Goal: Task Accomplishment & Management: Use online tool/utility

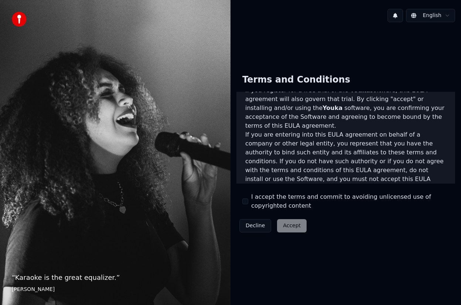
scroll to position [539, 0]
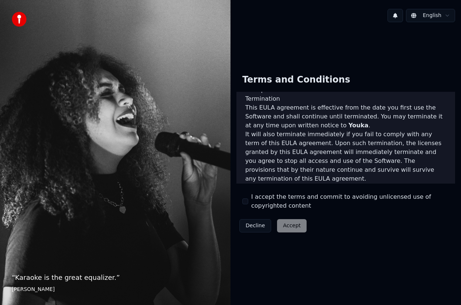
drag, startPoint x: 242, startPoint y: 199, endPoint x: 246, endPoint y: 198, distance: 3.8
click at [242, 199] on button "I accept the terms and commit to avoiding unlicensed use of copyrighted content" at bounding box center [245, 201] width 6 height 6
click at [287, 221] on button "Accept" at bounding box center [292, 225] width 30 height 13
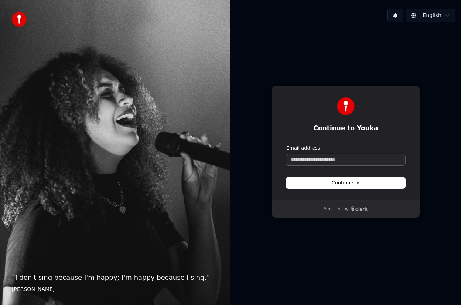
click at [333, 161] on input "Email address" at bounding box center [345, 159] width 119 height 11
click at [346, 183] on span "Continue" at bounding box center [346, 182] width 28 height 7
type input "**********"
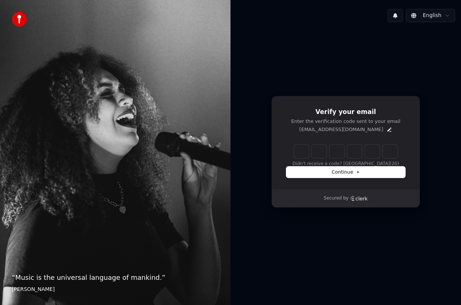
click at [306, 158] on div "Didn't receive a code? Resend (20)" at bounding box center [345, 156] width 119 height 22
click at [302, 152] on input "Enter verification code" at bounding box center [353, 151] width 118 height 13
type input "******"
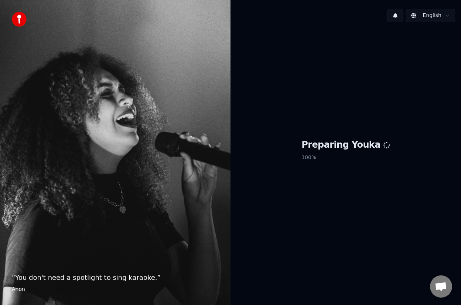
click at [274, 205] on div "Preparing Youka 100 %" at bounding box center [346, 151] width 231 height 247
click at [21, 19] on img at bounding box center [19, 19] width 15 height 15
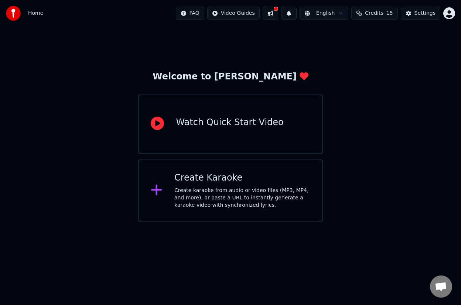
click at [251, 181] on div "Create Karaoke" at bounding box center [242, 178] width 136 height 12
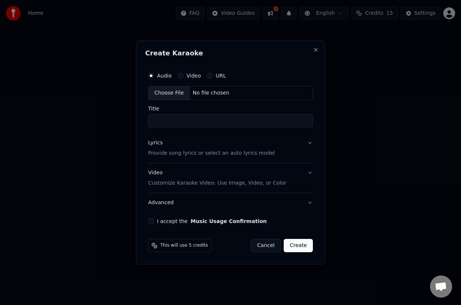
click at [174, 92] on div "Choose File" at bounding box center [169, 92] width 41 height 13
click at [188, 119] on input "Title" at bounding box center [230, 120] width 165 height 13
type input "**********"
click at [243, 153] on p "Provide song lyrics or select an auto lyrics model" at bounding box center [210, 153] width 127 height 7
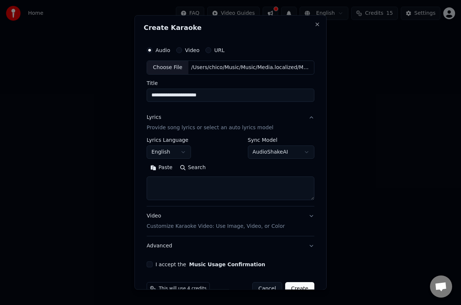
click at [189, 189] on textarea at bounding box center [231, 189] width 168 height 24
paste textarea "**********"
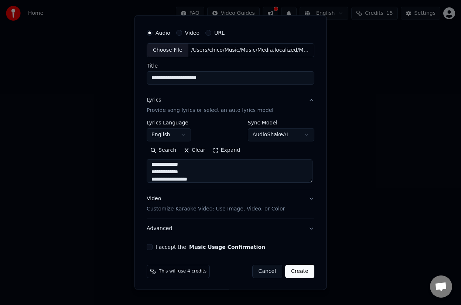
scroll to position [18, 0]
type textarea "**********"
click at [300, 200] on button "Video Customize Karaoke Video: Use Image, Video, or Color" at bounding box center [231, 204] width 168 height 30
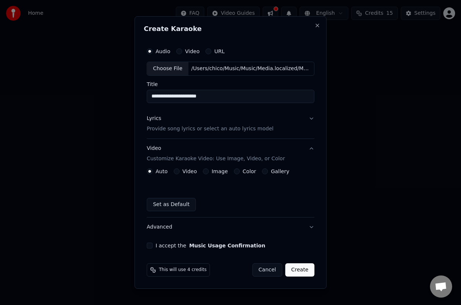
scroll to position [0, 0]
click at [248, 171] on label "Color" at bounding box center [250, 171] width 14 height 5
click at [240, 171] on button "Color" at bounding box center [237, 172] width 6 height 6
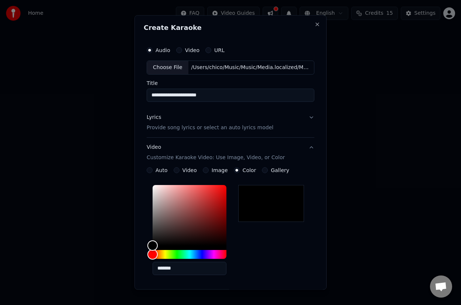
click at [225, 171] on div "Auto Video Image Color Gallery" at bounding box center [218, 170] width 143 height 6
click at [212, 169] on label "Image" at bounding box center [220, 170] width 16 height 5
click at [209, 169] on button "Image" at bounding box center [206, 170] width 6 height 6
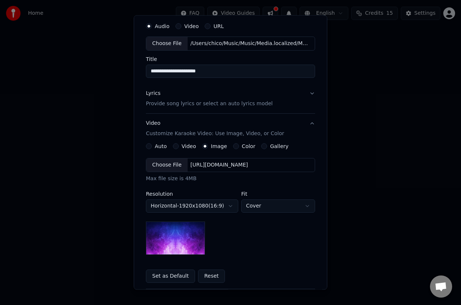
scroll to position [60, 0]
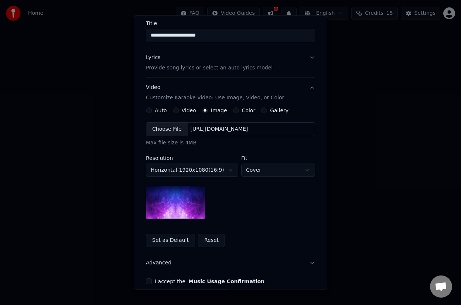
click at [202, 240] on button "Reset" at bounding box center [211, 240] width 27 height 13
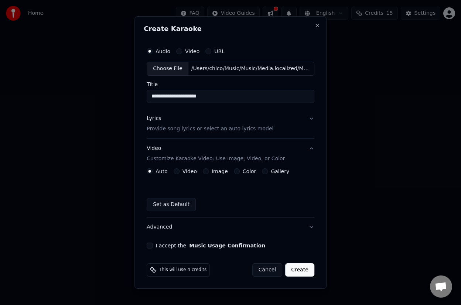
click at [215, 171] on label "Image" at bounding box center [220, 171] width 16 height 5
click at [209, 171] on button "Image" at bounding box center [206, 172] width 6 height 6
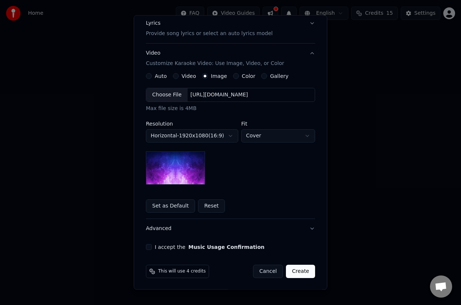
scroll to position [95, 0]
click at [198, 204] on button "Reset" at bounding box center [211, 205] width 27 height 13
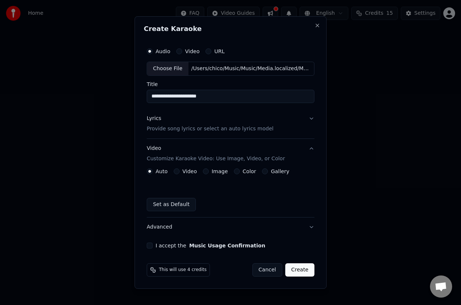
click at [221, 172] on label "Image" at bounding box center [220, 171] width 16 height 5
click at [209, 172] on button "Image" at bounding box center [206, 172] width 6 height 6
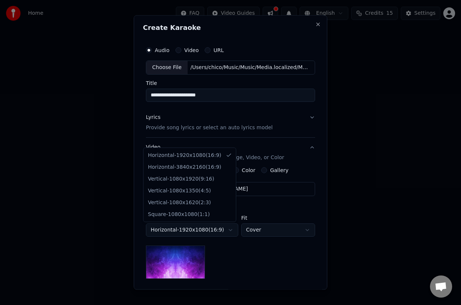
click at [211, 222] on body "**********" at bounding box center [230, 111] width 461 height 222
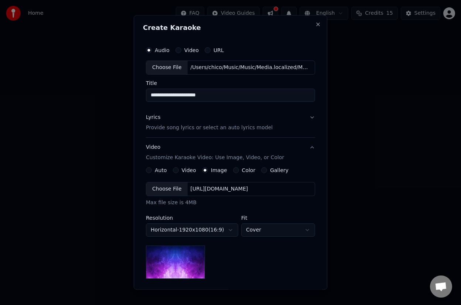
click at [211, 222] on body "**********" at bounding box center [230, 111] width 461 height 222
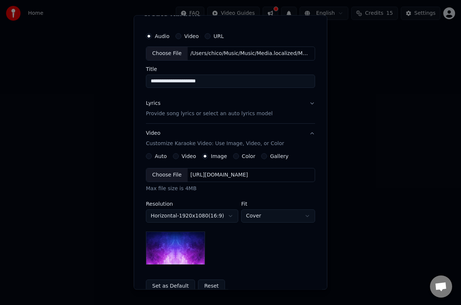
scroll to position [60, 0]
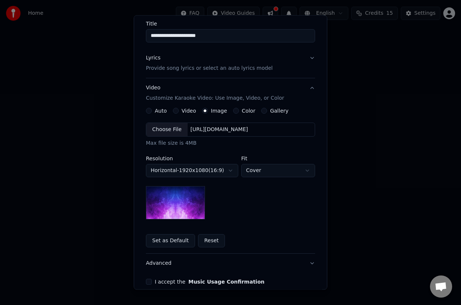
click at [201, 240] on button "Reset" at bounding box center [211, 240] width 27 height 13
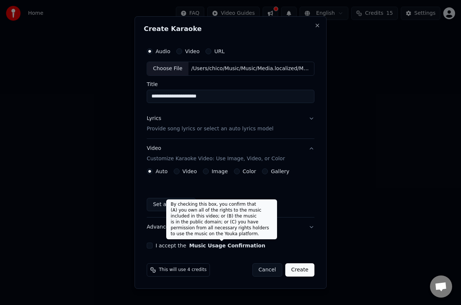
click at [197, 244] on button "Music Usage Confirmation" at bounding box center [227, 245] width 76 height 5
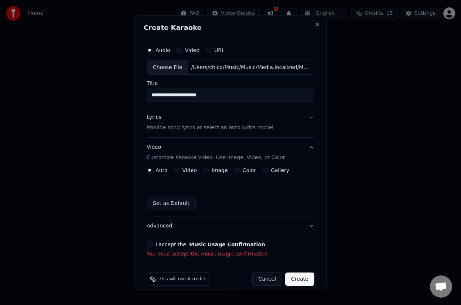
click at [148, 242] on button "I accept the Music Usage Confirmation" at bounding box center [150, 245] width 6 height 6
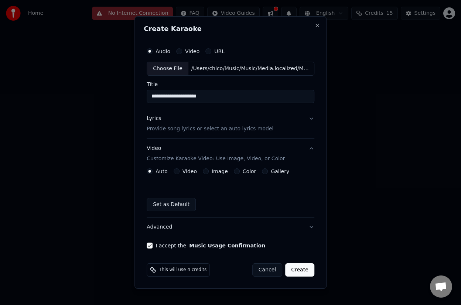
click at [269, 158] on p "Customize Karaoke Video: Use Image, Video, or Color" at bounding box center [216, 158] width 138 height 7
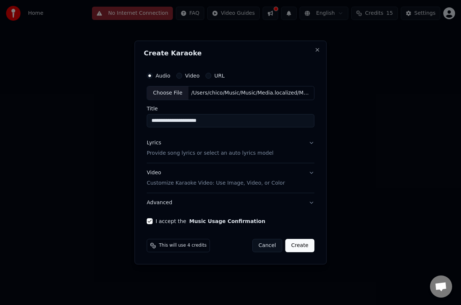
click at [223, 182] on p "Customize Karaoke Video: Use Image, Video, or Color" at bounding box center [216, 183] width 138 height 7
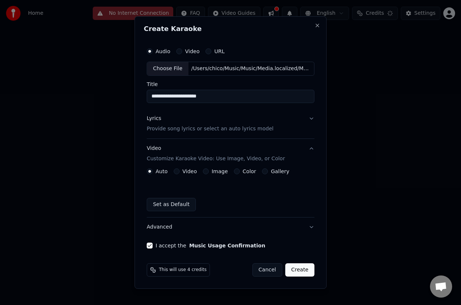
click at [219, 170] on label "Image" at bounding box center [220, 171] width 16 height 5
click at [209, 170] on button "Image" at bounding box center [206, 172] width 6 height 6
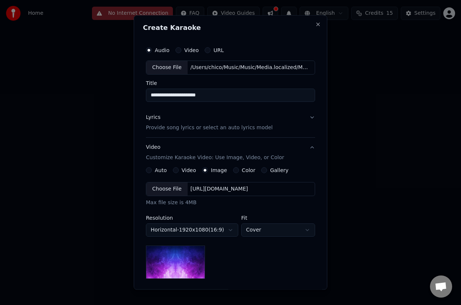
click at [237, 166] on button "Video Customize Karaoke Video: Use Image, Video, or Color" at bounding box center [230, 153] width 169 height 30
click at [238, 162] on div "Video Customize Karaoke Video: Use Image, Video, or Color" at bounding box center [215, 153] width 138 height 18
click at [242, 172] on label "Color" at bounding box center [249, 170] width 14 height 5
click at [239, 172] on button "Color" at bounding box center [236, 170] width 6 height 6
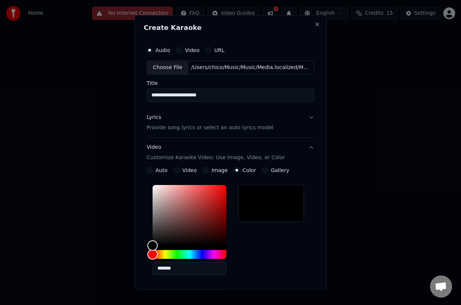
click at [274, 192] on div at bounding box center [271, 203] width 66 height 37
click at [278, 213] on div at bounding box center [271, 203] width 66 height 37
click at [281, 168] on label "Gallery" at bounding box center [280, 170] width 18 height 5
click at [268, 168] on button "Gallery" at bounding box center [265, 170] width 6 height 6
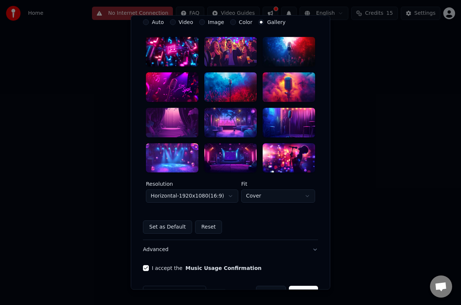
scroll to position [107, 0]
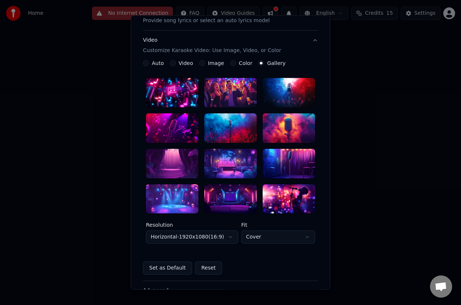
click at [157, 166] on div at bounding box center [172, 164] width 52 height 30
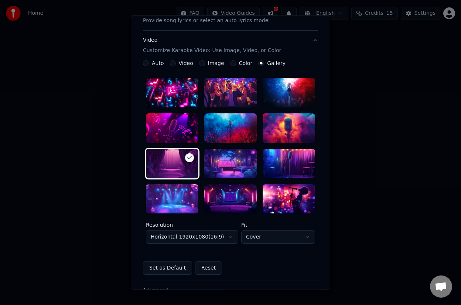
click at [176, 203] on div at bounding box center [172, 199] width 52 height 30
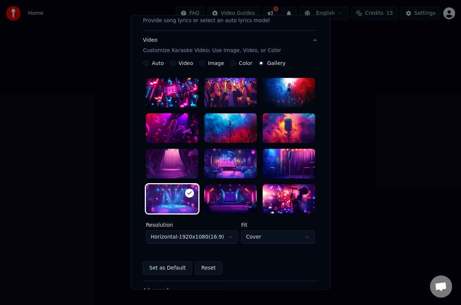
click at [176, 149] on div at bounding box center [172, 164] width 52 height 30
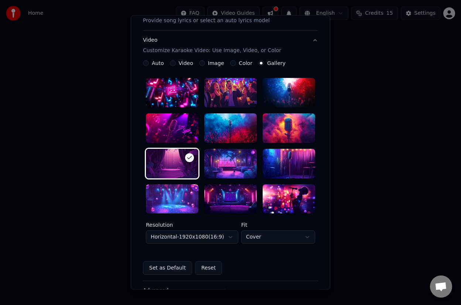
click at [227, 197] on div at bounding box center [230, 199] width 52 height 30
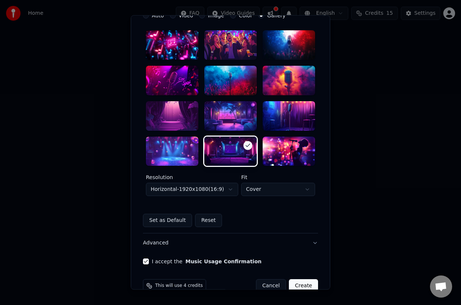
scroll to position [170, 0]
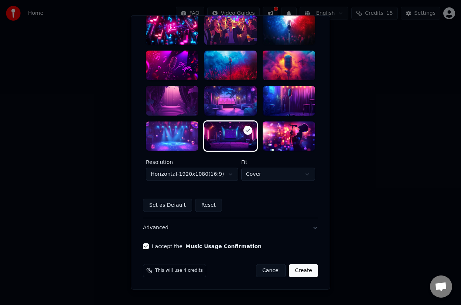
click at [302, 269] on button "Create" at bounding box center [303, 271] width 29 height 13
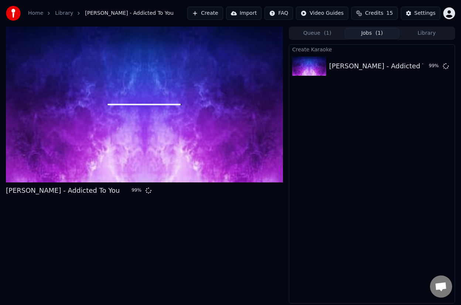
click at [249, 66] on div at bounding box center [144, 105] width 277 height 156
click at [448, 66] on icon at bounding box center [446, 66] width 6 height 6
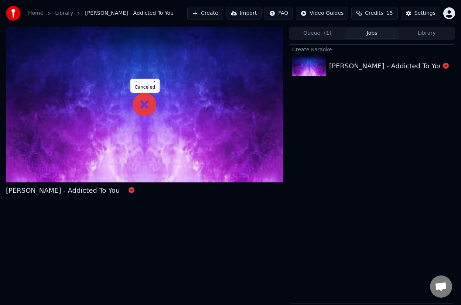
click at [141, 98] on icon at bounding box center [145, 105] width 24 height 24
click at [145, 109] on icon at bounding box center [145, 105] width 24 height 24
click at [448, 65] on icon at bounding box center [446, 66] width 6 height 6
click at [447, 66] on icon at bounding box center [446, 66] width 6 height 6
click at [148, 107] on icon at bounding box center [145, 105] width 24 height 24
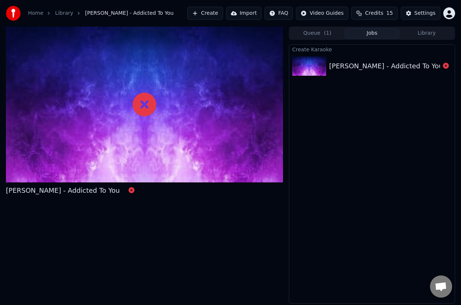
click at [148, 107] on icon at bounding box center [145, 105] width 24 height 24
click at [129, 191] on icon at bounding box center [132, 190] width 6 height 6
click at [445, 66] on icon at bounding box center [446, 66] width 6 height 6
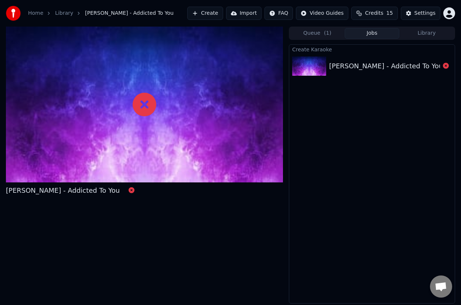
click at [445, 66] on icon at bounding box center [446, 66] width 6 height 6
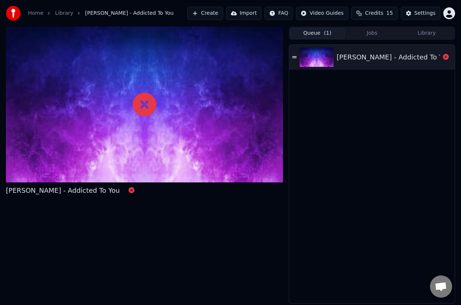
click at [326, 33] on span "( 1 )" at bounding box center [327, 33] width 7 height 7
click at [298, 57] on div "Avicii - Addicted To You" at bounding box center [372, 57] width 166 height 25
click at [293, 59] on icon at bounding box center [294, 57] width 4 height 5
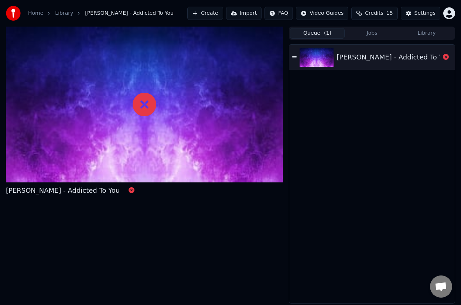
click at [293, 59] on icon at bounding box center [294, 57] width 4 height 5
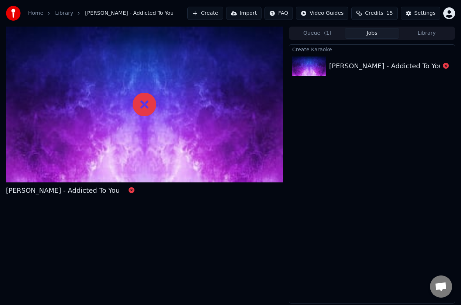
click at [346, 35] on button "Jobs" at bounding box center [372, 33] width 55 height 11
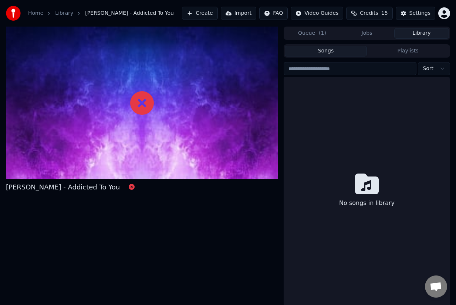
click at [434, 37] on button "Library" at bounding box center [421, 33] width 55 height 11
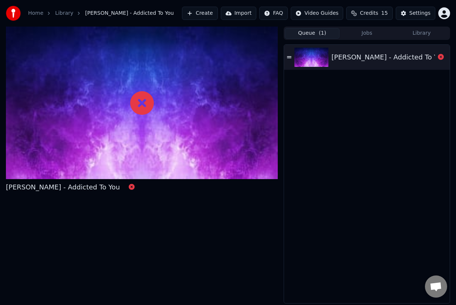
click at [309, 32] on button "Queue ( 1 )" at bounding box center [312, 33] width 55 height 11
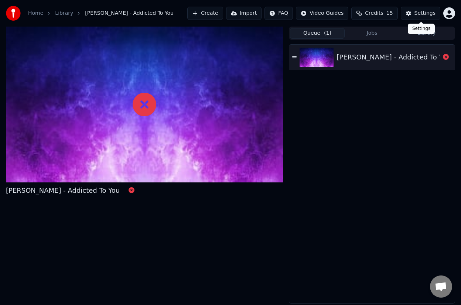
click at [439, 10] on button "Settings" at bounding box center [421, 13] width 40 height 13
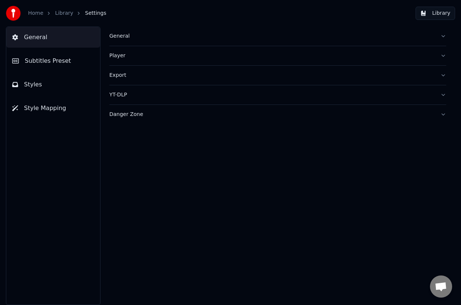
click at [446, 15] on button "Library" at bounding box center [436, 13] width 40 height 13
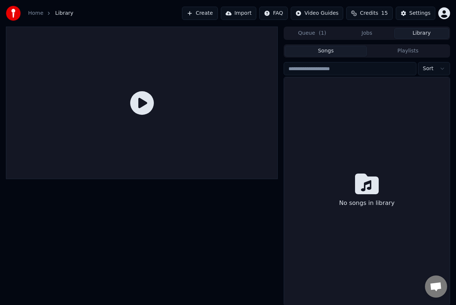
click at [322, 34] on button "Queue ( 1 )" at bounding box center [312, 33] width 55 height 11
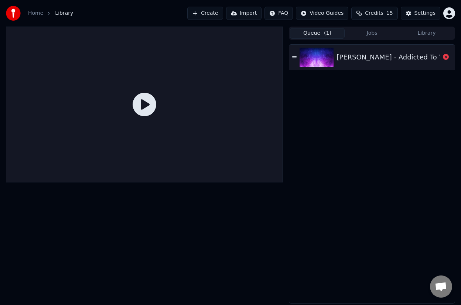
click at [312, 56] on img at bounding box center [317, 57] width 34 height 19
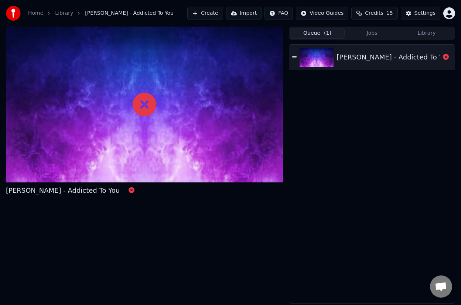
click at [312, 55] on img at bounding box center [317, 57] width 34 height 19
click at [143, 98] on icon at bounding box center [145, 105] width 24 height 24
click at [129, 189] on icon at bounding box center [132, 190] width 6 height 6
click at [49, 189] on div "Avicii - Addicted To You" at bounding box center [63, 191] width 114 height 10
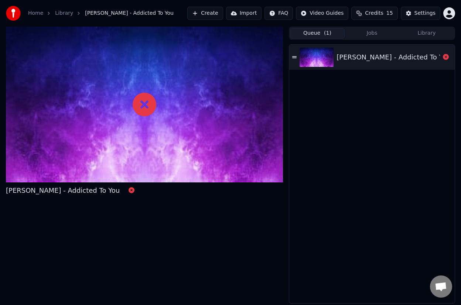
click at [55, 12] on link "Library" at bounding box center [64, 13] width 18 height 7
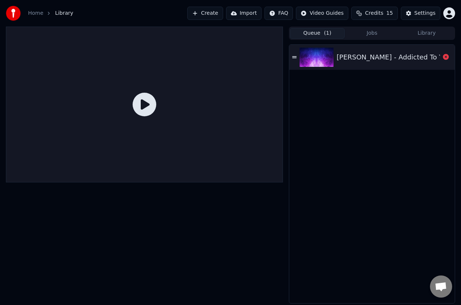
click at [40, 11] on link "Home" at bounding box center [35, 13] width 15 height 7
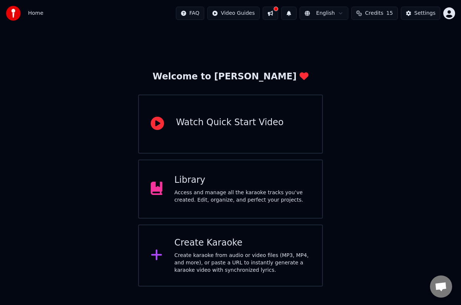
click at [203, 248] on div "Create Karaoke" at bounding box center [242, 243] width 136 height 12
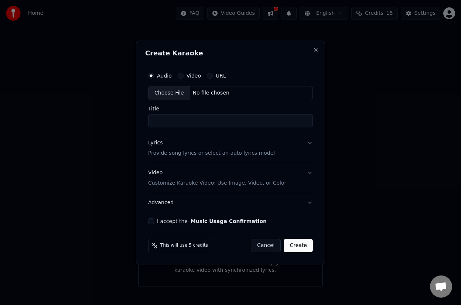
click at [159, 73] on label "Audio" at bounding box center [164, 75] width 15 height 5
click at [154, 73] on button "Audio" at bounding box center [151, 76] width 6 height 6
click at [198, 96] on div "No file chosen" at bounding box center [211, 92] width 43 height 7
type input "**********"
click at [198, 154] on p "Provide song lyrics or select an auto lyrics model" at bounding box center [210, 153] width 127 height 7
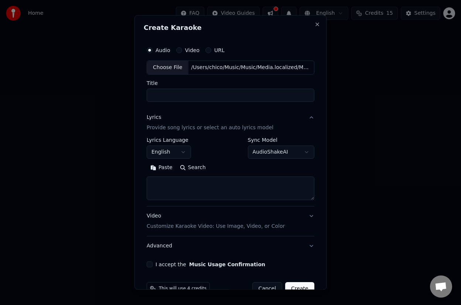
select select
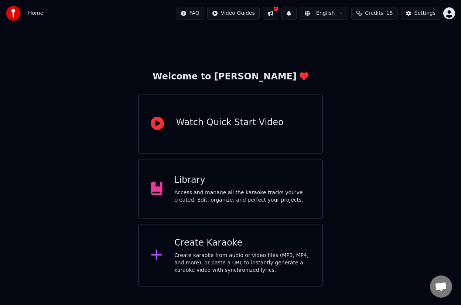
click at [200, 255] on div "Create karaoke from audio or video files (MP3, MP4, and more), or paste a URL t…" at bounding box center [242, 263] width 136 height 22
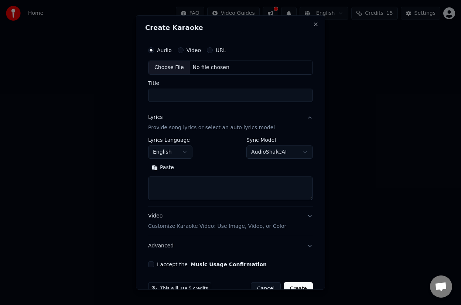
click at [169, 49] on label "Audio" at bounding box center [164, 50] width 15 height 5
click at [154, 49] on button "Audio" at bounding box center [151, 50] width 6 height 6
click at [162, 48] on label "Audio" at bounding box center [164, 50] width 15 height 5
click at [154, 48] on button "Audio" at bounding box center [151, 50] width 6 height 6
click at [160, 49] on label "Audio" at bounding box center [164, 50] width 15 height 5
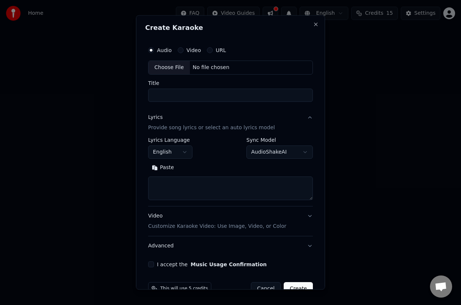
click at [154, 49] on button "Audio" at bounding box center [151, 50] width 6 height 6
click at [166, 67] on div "Choose File" at bounding box center [169, 67] width 41 height 13
type input "**********"
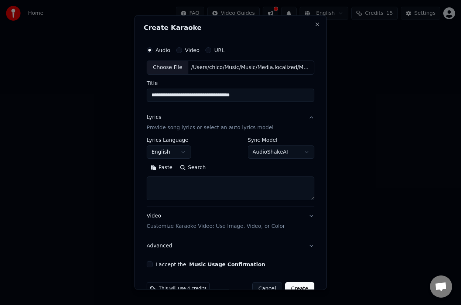
click at [185, 187] on textarea at bounding box center [231, 189] width 168 height 24
paste textarea "**********"
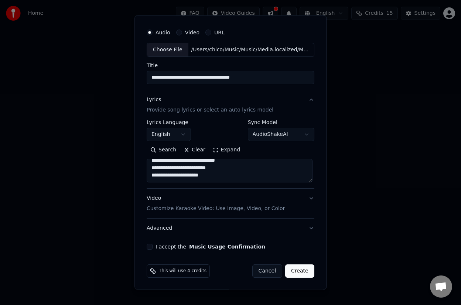
scroll to position [164, 0]
paste textarea "**********"
paste textarea "****** ******"
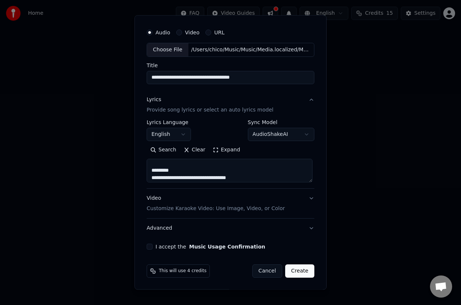
click at [176, 171] on textarea at bounding box center [230, 171] width 166 height 24
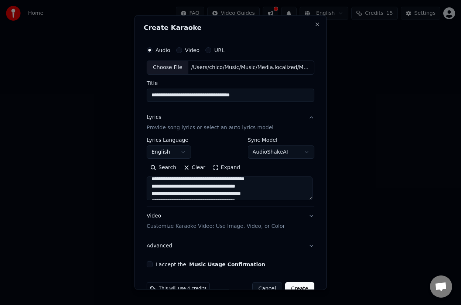
scroll to position [87, 0]
drag, startPoint x: 181, startPoint y: 180, endPoint x: 151, endPoint y: 180, distance: 30.7
click at [151, 180] on textarea at bounding box center [230, 189] width 166 height 24
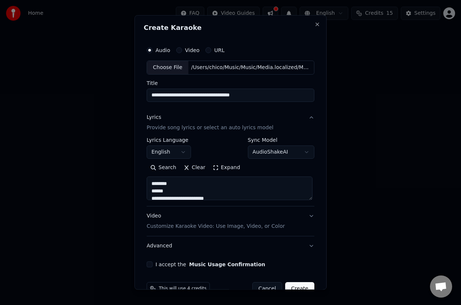
scroll to position [125, 0]
drag, startPoint x: 174, startPoint y: 184, endPoint x: 134, endPoint y: 183, distance: 40.3
click at [135, 183] on div "**********" at bounding box center [231, 152] width 192 height 275
drag, startPoint x: 173, startPoint y: 191, endPoint x: 131, endPoint y: 191, distance: 41.8
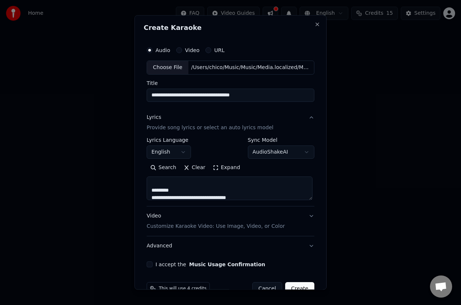
click at [131, 191] on body "**********" at bounding box center [230, 143] width 461 height 287
click at [160, 183] on textarea at bounding box center [230, 189] width 166 height 24
drag, startPoint x: 168, startPoint y: 192, endPoint x: 147, endPoint y: 191, distance: 21.1
click at [147, 191] on textarea at bounding box center [230, 189] width 166 height 24
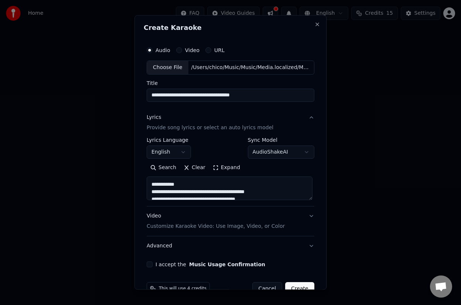
drag, startPoint x: 181, startPoint y: 185, endPoint x: 145, endPoint y: 184, distance: 36.6
click at [147, 184] on textarea at bounding box center [230, 189] width 166 height 24
drag, startPoint x: 166, startPoint y: 180, endPoint x: 147, endPoint y: 180, distance: 18.9
click at [147, 180] on textarea at bounding box center [230, 189] width 166 height 24
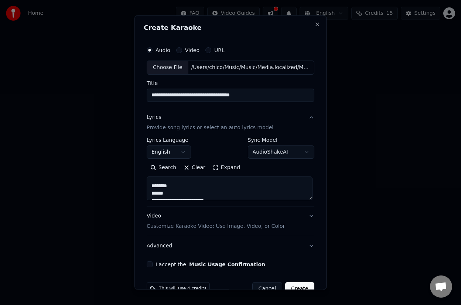
scroll to position [283, 0]
click at [167, 189] on textarea at bounding box center [230, 189] width 166 height 24
drag, startPoint x: 171, startPoint y: 189, endPoint x: 141, endPoint y: 188, distance: 29.9
click at [141, 188] on div "**********" at bounding box center [231, 152] width 192 height 275
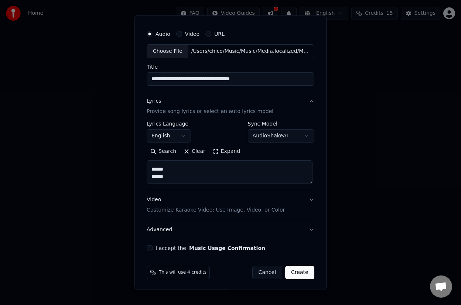
scroll to position [18, 0]
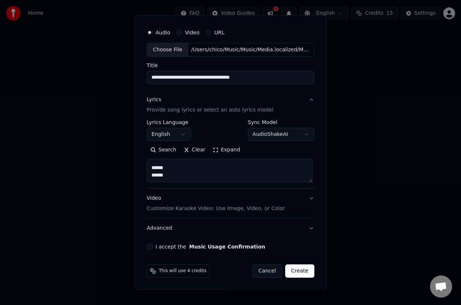
type textarea "**********"
click at [148, 248] on button "I accept the Music Usage Confirmation" at bounding box center [150, 247] width 6 height 6
click at [259, 203] on div "Video Customize Karaoke Video: Use Image, Video, or Color" at bounding box center [216, 204] width 138 height 18
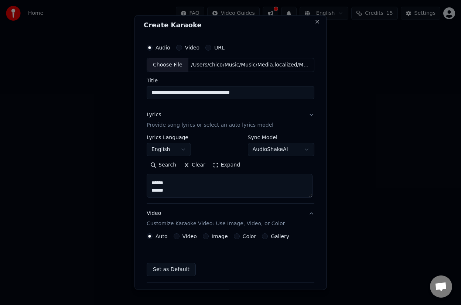
scroll to position [0, 0]
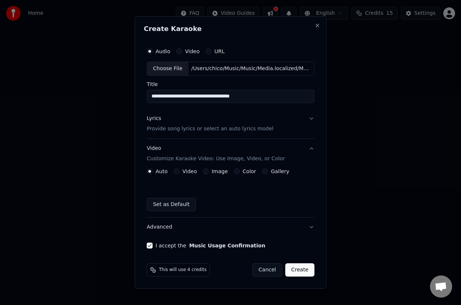
click at [219, 172] on label "Image" at bounding box center [220, 171] width 16 height 5
click at [209, 172] on button "Image" at bounding box center [206, 172] width 6 height 6
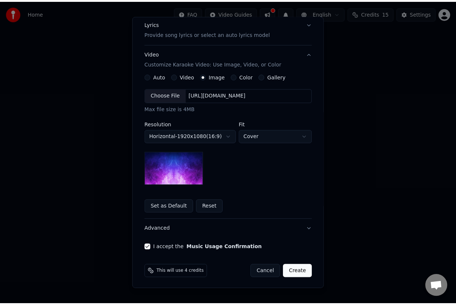
scroll to position [95, 0]
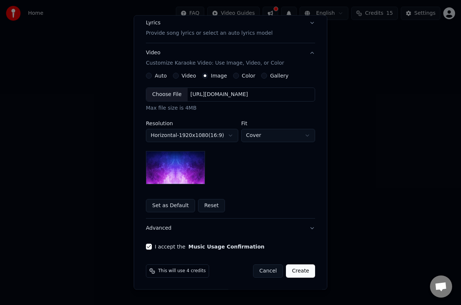
click at [303, 276] on button "Create" at bounding box center [300, 271] width 29 height 13
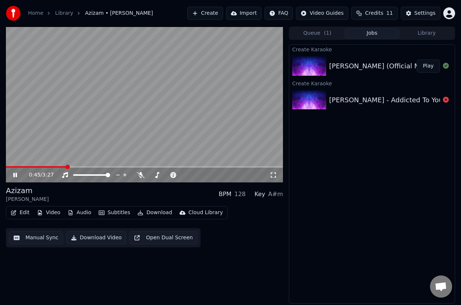
click at [18, 175] on icon at bounding box center [20, 175] width 17 height 6
click at [277, 175] on icon at bounding box center [273, 175] width 7 height 6
click at [21, 214] on button "Edit" at bounding box center [20, 213] width 25 height 10
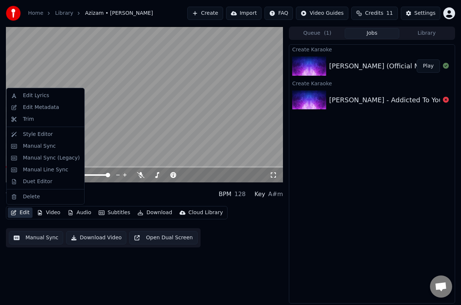
drag, startPoint x: 38, startPoint y: 98, endPoint x: 36, endPoint y: 144, distance: 46.6
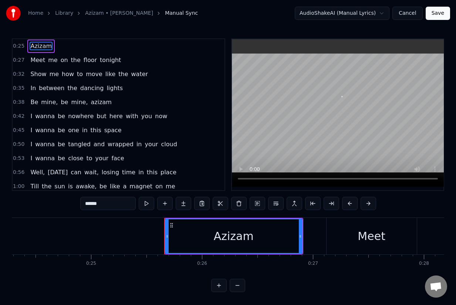
scroll to position [0, 2808]
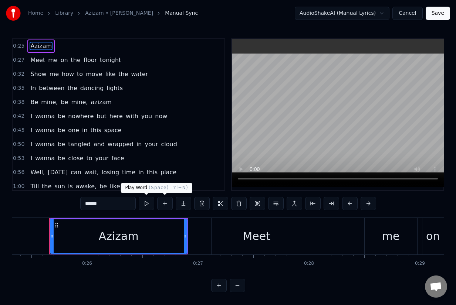
click at [150, 210] on button at bounding box center [147, 203] width 16 height 13
click at [38, 57] on span "Meet" at bounding box center [38, 60] width 16 height 9
type input "****"
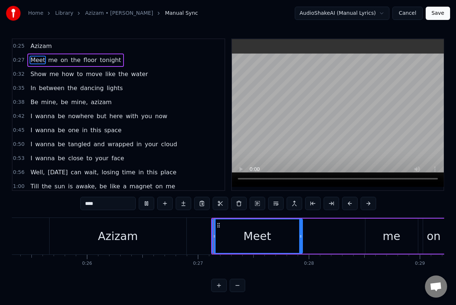
scroll to position [144, 0]
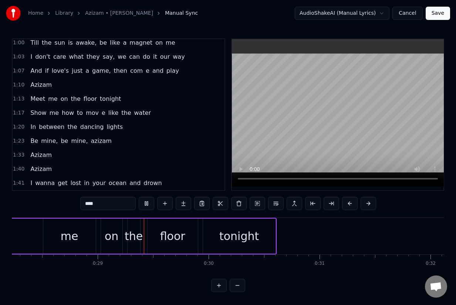
click at [262, 233] on div "Meet me on the floor tonight" at bounding box center [82, 236] width 387 height 37
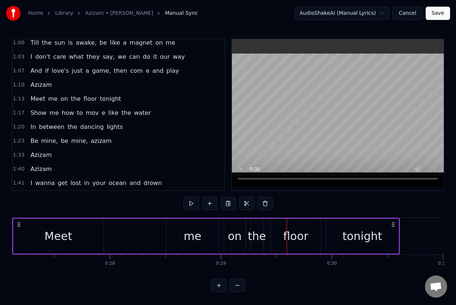
scroll to position [0, 2997]
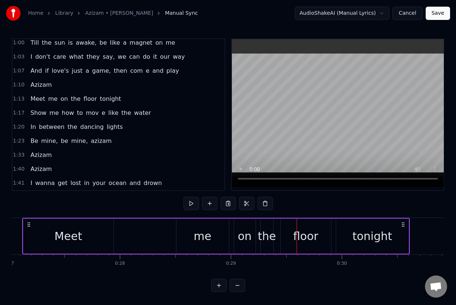
drag, startPoint x: 94, startPoint y: 239, endPoint x: 149, endPoint y: 238, distance: 55.4
click at [149, 238] on div "Meet me on the floor tonight" at bounding box center [215, 236] width 387 height 37
drag, startPoint x: 72, startPoint y: 227, endPoint x: 100, endPoint y: 226, distance: 27.4
click at [100, 226] on div "Meet" at bounding box center [68, 236] width 90 height 35
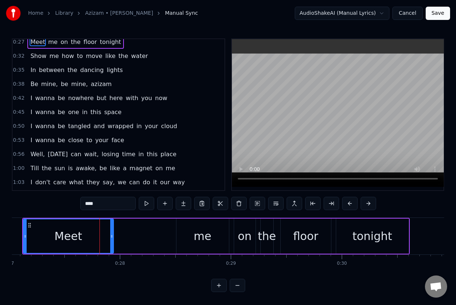
scroll to position [0, 0]
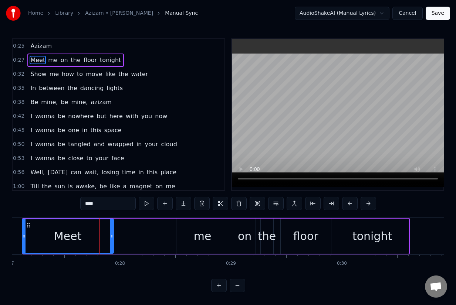
click at [24, 234] on icon at bounding box center [24, 237] width 3 height 6
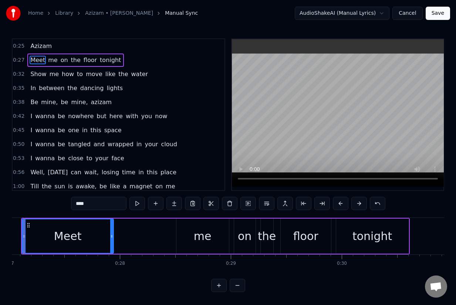
scroll to position [0, 2972]
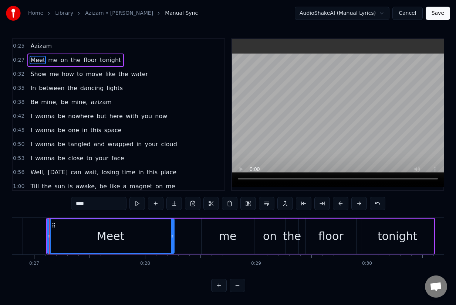
drag, startPoint x: 137, startPoint y: 235, endPoint x: 172, endPoint y: 235, distance: 35.5
click at [172, 235] on icon at bounding box center [172, 237] width 3 height 6
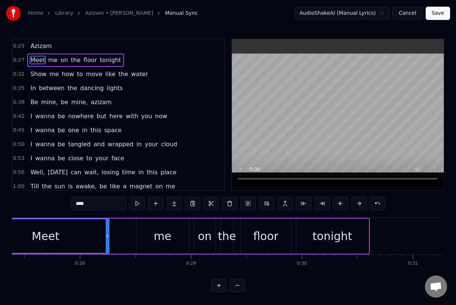
scroll to position [0, 2899]
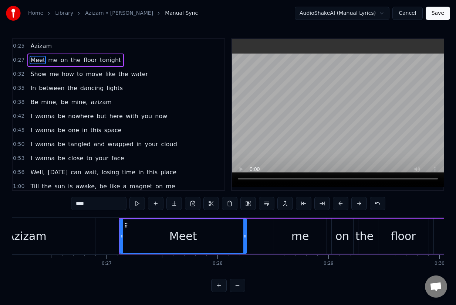
click at [88, 234] on div "Azizam" at bounding box center [26, 236] width 137 height 37
type input "******"
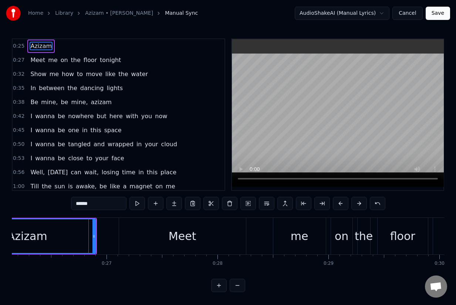
scroll to position [0, 0]
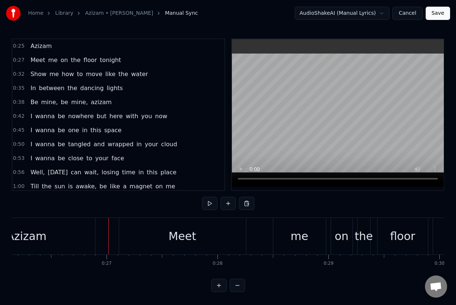
click at [96, 231] on div "Azizam" at bounding box center [27, 236] width 139 height 37
click at [92, 230] on div "Azizam" at bounding box center [26, 236] width 137 height 37
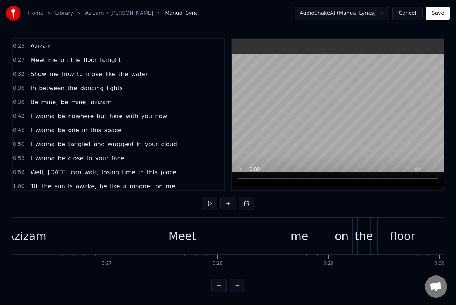
click at [142, 242] on div "Meet" at bounding box center [182, 236] width 127 height 37
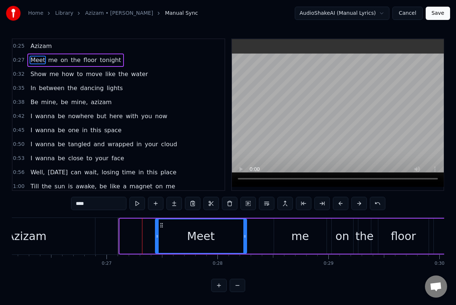
drag, startPoint x: 122, startPoint y: 237, endPoint x: 156, endPoint y: 239, distance: 34.4
click at [156, 239] on icon at bounding box center [157, 237] width 3 height 6
drag, startPoint x: 155, startPoint y: 233, endPoint x: 150, endPoint y: 232, distance: 4.2
click at [150, 232] on div at bounding box center [151, 237] width 3 height 34
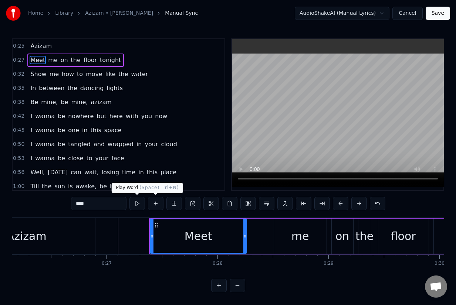
click at [142, 203] on button at bounding box center [137, 203] width 16 height 13
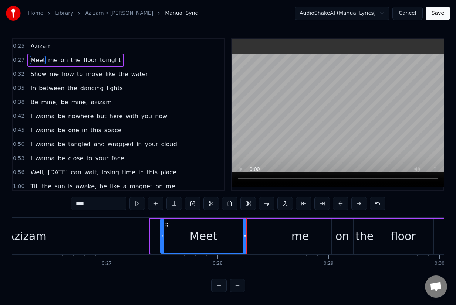
drag, startPoint x: 151, startPoint y: 239, endPoint x: 162, endPoint y: 239, distance: 10.3
click at [162, 239] on icon at bounding box center [162, 237] width 3 height 6
click at [140, 202] on button at bounding box center [137, 203] width 16 height 13
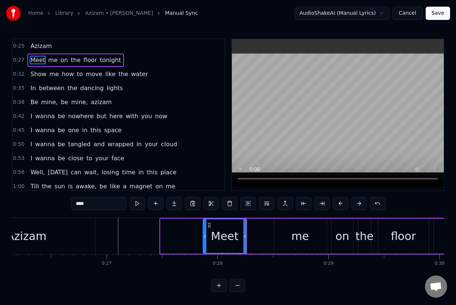
drag, startPoint x: 162, startPoint y: 239, endPoint x: 204, endPoint y: 240, distance: 42.5
click at [204, 240] on div at bounding box center [204, 237] width 3 height 34
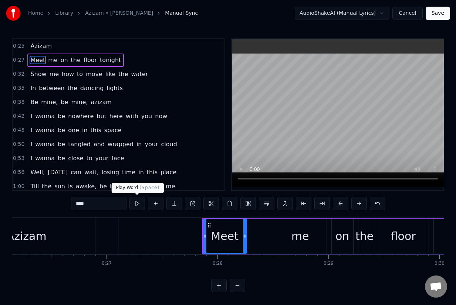
click at [137, 203] on button at bounding box center [137, 203] width 16 height 13
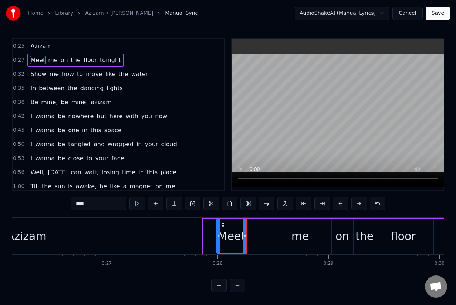
drag, startPoint x: 203, startPoint y: 238, endPoint x: 217, endPoint y: 240, distance: 13.8
click at [217, 240] on div at bounding box center [218, 237] width 3 height 34
click at [138, 203] on button at bounding box center [137, 203] width 16 height 13
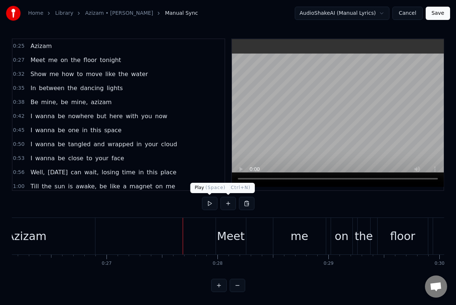
click at [214, 203] on button at bounding box center [210, 203] width 16 height 13
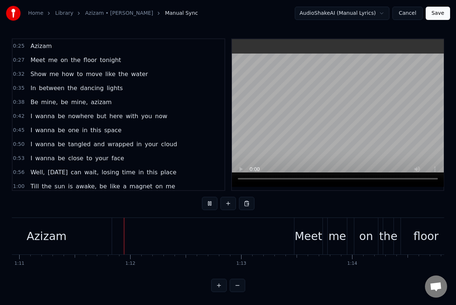
scroll to position [0, 7873]
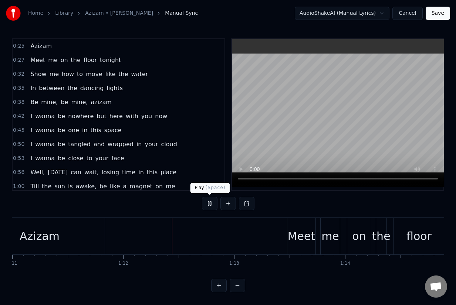
click at [210, 202] on button at bounding box center [210, 203] width 16 height 13
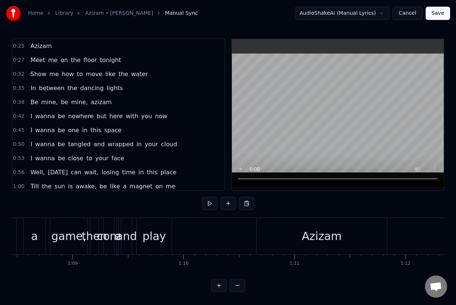
scroll to position [0, 7512]
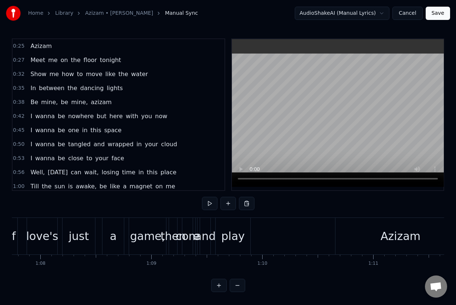
click at [184, 233] on div "com" at bounding box center [188, 236] width 24 height 17
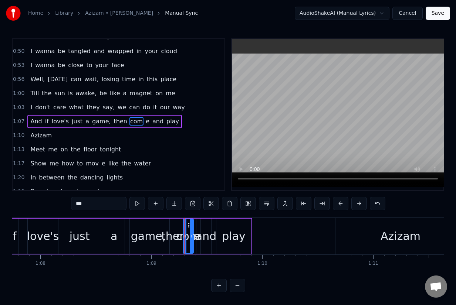
scroll to position [100, 0]
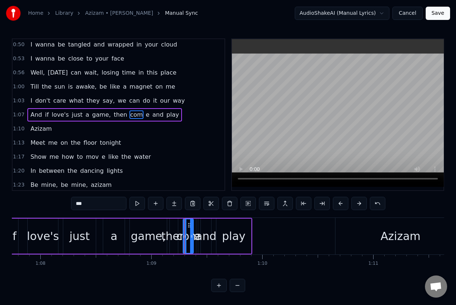
click at [145, 113] on span "е" at bounding box center [147, 115] width 5 height 9
click at [129, 115] on span "com" at bounding box center [136, 115] width 14 height 9
click at [129, 113] on span "com" at bounding box center [136, 115] width 14 height 9
click at [94, 202] on input "***" at bounding box center [98, 203] width 55 height 13
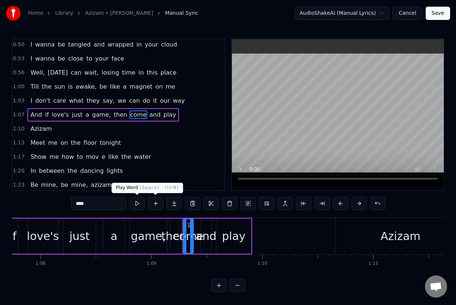
type input "****"
click at [139, 204] on button at bounding box center [137, 203] width 16 height 13
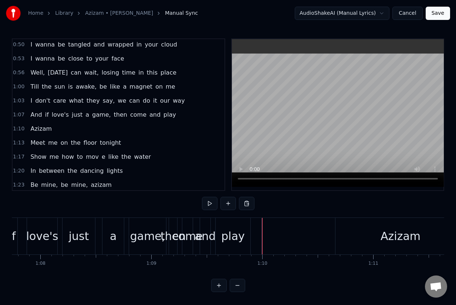
drag, startPoint x: 261, startPoint y: 218, endPoint x: 153, endPoint y: 223, distance: 108.4
click at [113, 231] on div "a" at bounding box center [113, 236] width 7 height 17
click at [147, 232] on div "game," at bounding box center [147, 236] width 35 height 17
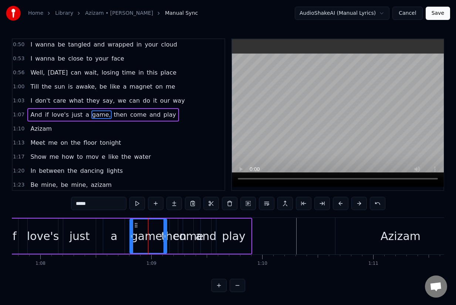
click at [79, 240] on div "just" at bounding box center [79, 236] width 20 height 17
type input "****"
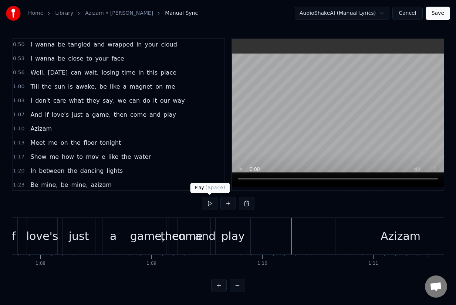
click at [207, 203] on button at bounding box center [210, 203] width 16 height 13
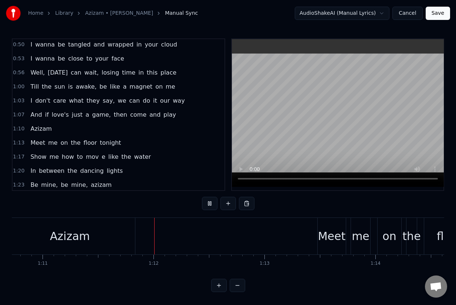
scroll to position [0, 7876]
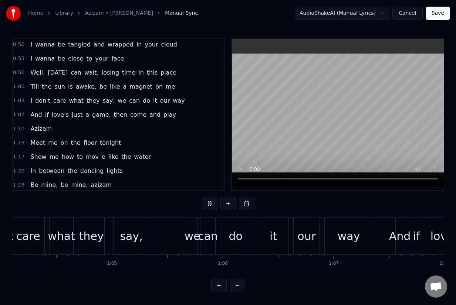
click at [239, 239] on div "I don't care what they say, we can do it our way" at bounding box center [176, 236] width 396 height 37
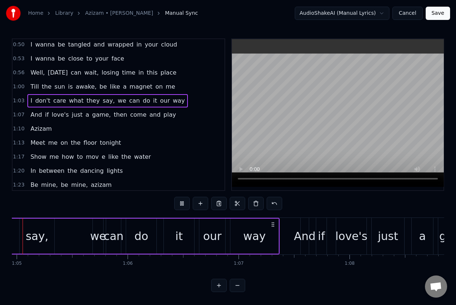
scroll to position [0, 7158]
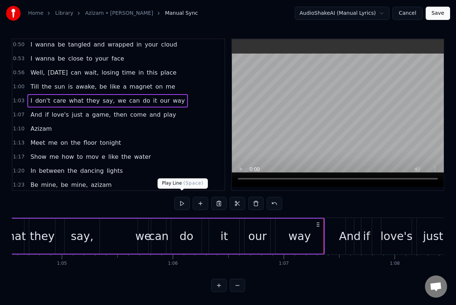
click at [180, 197] on button at bounding box center [182, 203] width 16 height 13
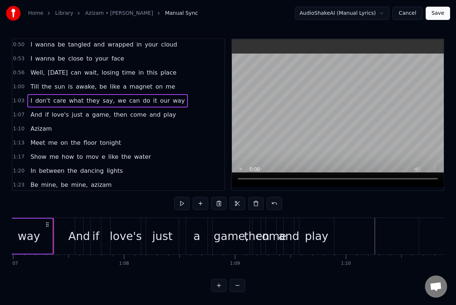
scroll to position [0, 7432]
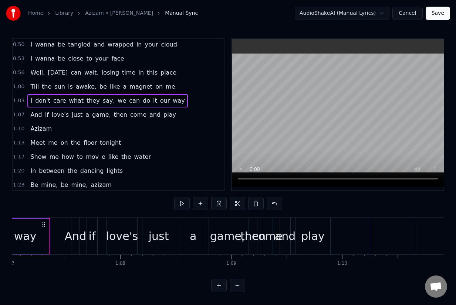
click at [187, 248] on div "a" at bounding box center [192, 236] width 21 height 37
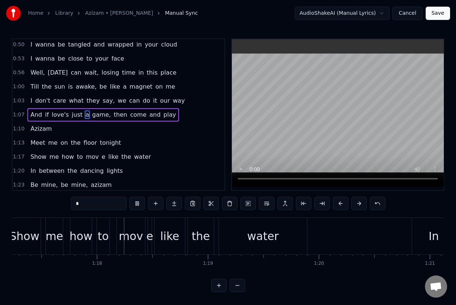
scroll to position [0, 8575]
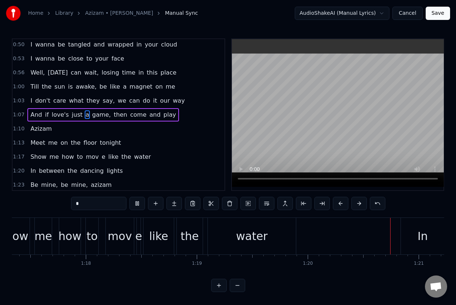
click at [72, 235] on div "how" at bounding box center [69, 236] width 23 height 17
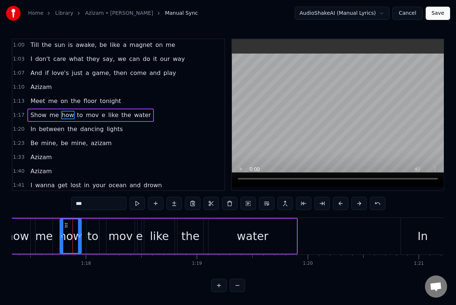
scroll to position [142, 0]
click at [128, 234] on div "mov" at bounding box center [120, 236] width 24 height 17
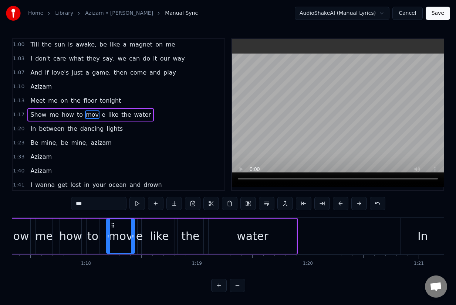
click at [89, 114] on span "mov" at bounding box center [92, 115] width 14 height 9
click at [93, 198] on input "***" at bounding box center [98, 203] width 55 height 13
click at [92, 204] on input "***" at bounding box center [98, 203] width 55 height 13
click at [105, 115] on span "е" at bounding box center [107, 115] width 5 height 9
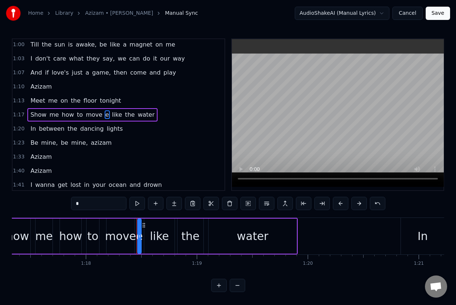
type input "****"
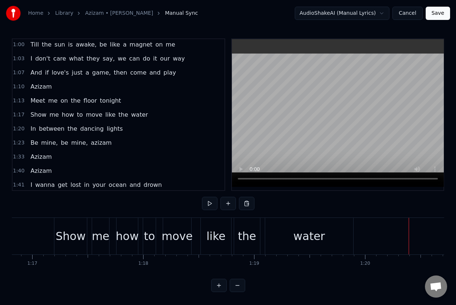
scroll to position [0, 8488]
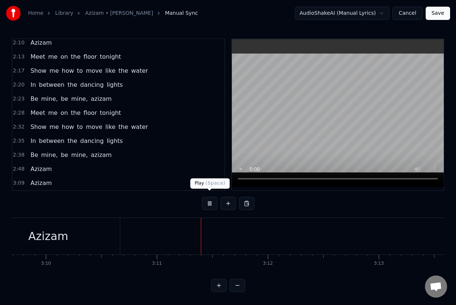
scroll to position [0, 21123]
click at [208, 198] on button at bounding box center [210, 203] width 16 height 13
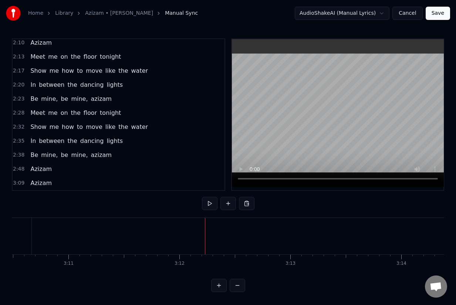
click at [438, 12] on button "Save" at bounding box center [437, 13] width 24 height 13
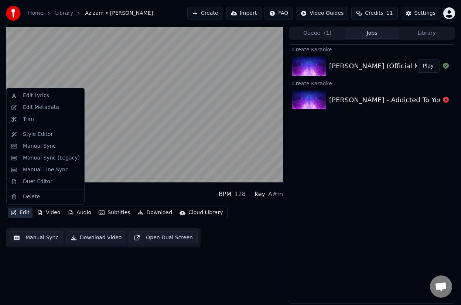
click at [27, 213] on button "Edit" at bounding box center [20, 213] width 25 height 10
click at [31, 123] on div "Trim" at bounding box center [28, 119] width 11 height 7
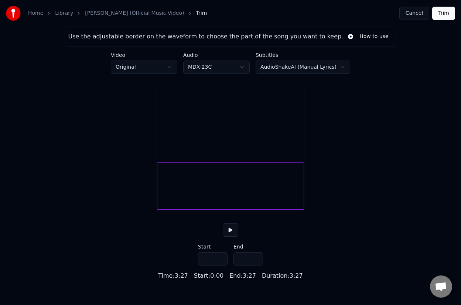
click at [241, 266] on input "*****" at bounding box center [249, 258] width 30 height 13
click at [227, 186] on div at bounding box center [230, 186] width 147 height 47
click at [231, 237] on button at bounding box center [231, 230] width 16 height 13
click at [276, 197] on div at bounding box center [230, 186] width 147 height 47
click at [282, 210] on div at bounding box center [230, 186] width 147 height 47
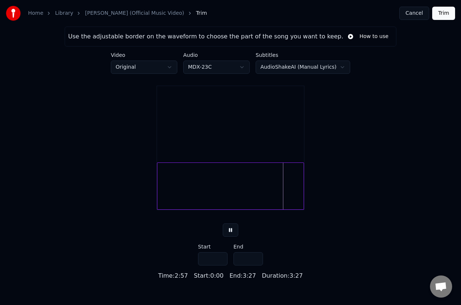
click at [277, 206] on div at bounding box center [230, 186] width 147 height 47
click at [283, 199] on div at bounding box center [282, 186] width 2 height 47
type input "*****"
click at [445, 12] on button "Trim" at bounding box center [443, 13] width 23 height 13
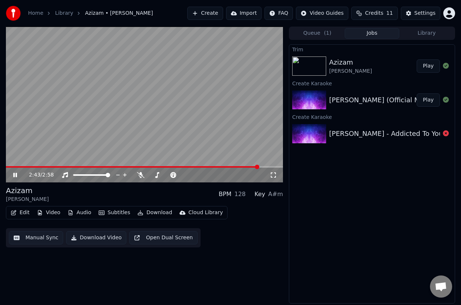
click at [259, 165] on span at bounding box center [257, 167] width 4 height 4
click at [26, 214] on button "Edit" at bounding box center [20, 213] width 25 height 10
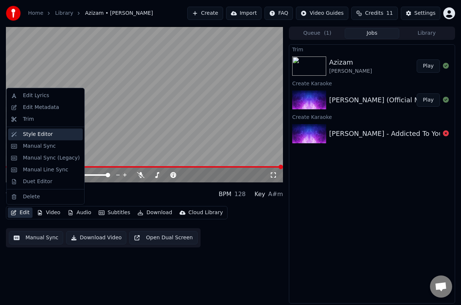
click at [41, 132] on div "Style Editor" at bounding box center [38, 134] width 30 height 7
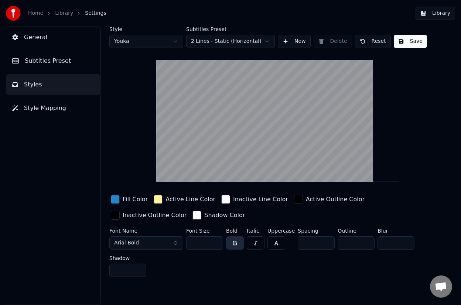
click at [251, 43] on html "Home Library Settings Library General Subtitles Preset Styles Style Mapping Sty…" at bounding box center [230, 152] width 461 height 305
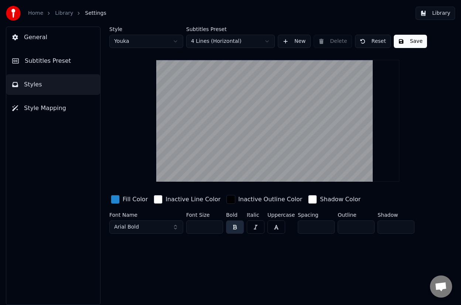
click at [230, 40] on html "Home Library Settings Library General Subtitles Preset Styles Style Mapping Sty…" at bounding box center [230, 152] width 461 height 305
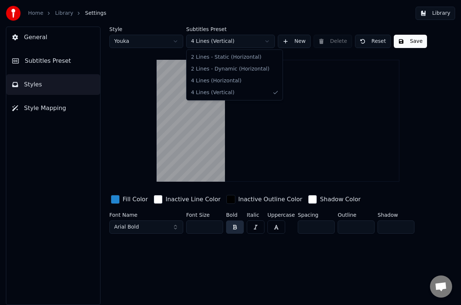
click at [228, 38] on html "Home Library Settings Library General Subtitles Preset Styles Style Mapping Sty…" at bounding box center [230, 152] width 461 height 305
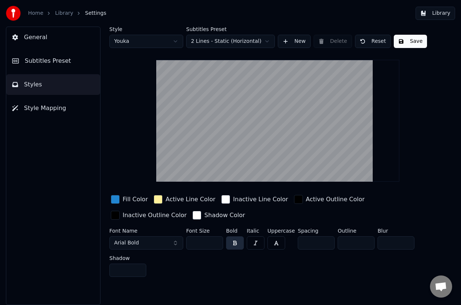
click at [230, 47] on html "Home Library Settings Library General Subtitles Preset Styles Style Mapping Sty…" at bounding box center [230, 152] width 461 height 305
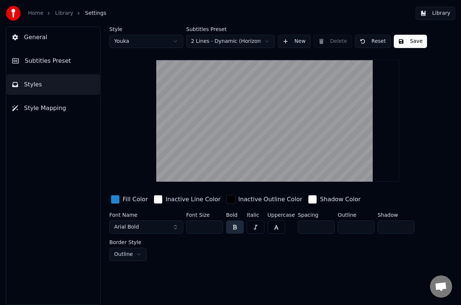
click at [237, 43] on html "Home Library Settings Library General Subtitles Preset Styles Style Mapping Sty…" at bounding box center [230, 152] width 461 height 305
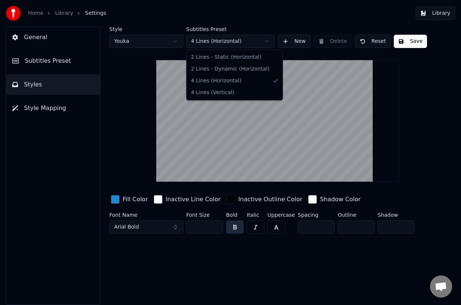
click at [235, 42] on html "Home Library Settings Library General Subtitles Preset Styles Style Mapping Sty…" at bounding box center [230, 152] width 461 height 305
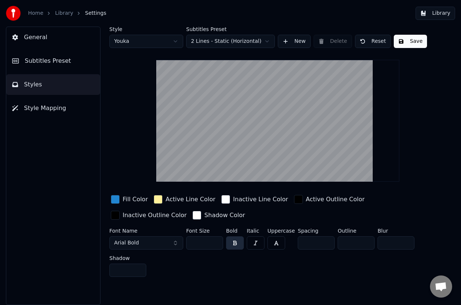
click at [31, 106] on span "Style Mapping" at bounding box center [45, 108] width 42 height 9
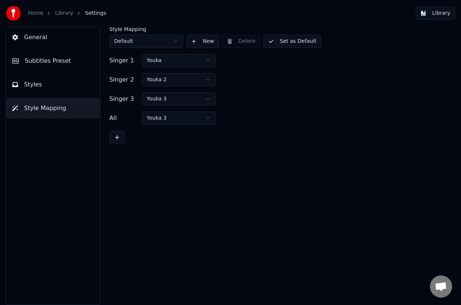
click at [176, 59] on html "Home Library Settings Library General Subtitles Preset Styles Style Mapping Sty…" at bounding box center [230, 152] width 461 height 305
click at [180, 56] on html "Home Library Settings Library General Subtitles Preset Styles Style Mapping Sty…" at bounding box center [230, 152] width 461 height 305
drag, startPoint x: 174, startPoint y: 75, endPoint x: 175, endPoint y: 91, distance: 15.9
click at [183, 57] on html "Home Library Settings Library General Subtitles Preset Styles Style Mapping Sty…" at bounding box center [230, 152] width 461 height 305
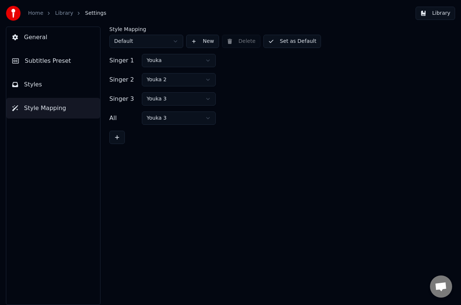
click at [27, 85] on span "Styles" at bounding box center [33, 84] width 18 height 9
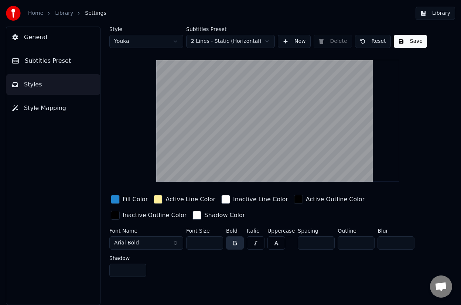
click at [51, 59] on span "Subtitles Preset" at bounding box center [48, 61] width 46 height 9
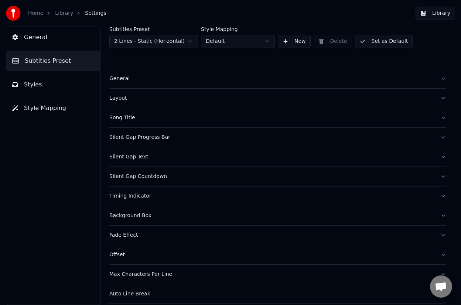
click at [115, 95] on div "Layout" at bounding box center [271, 98] width 325 height 7
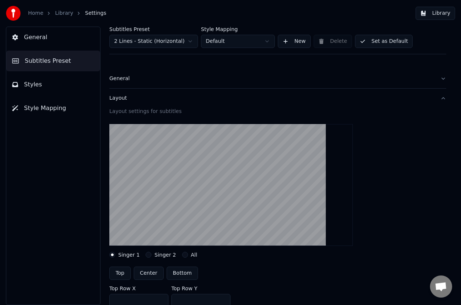
click at [149, 276] on button "Center" at bounding box center [149, 273] width 30 height 13
type input "***"
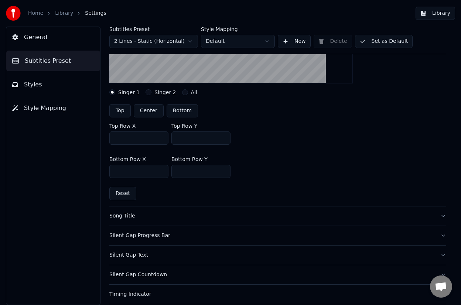
scroll to position [168, 0]
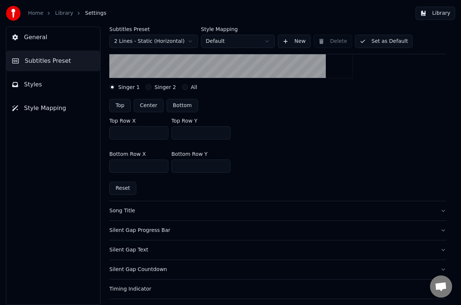
click at [125, 216] on button "Song Title" at bounding box center [277, 210] width 337 height 19
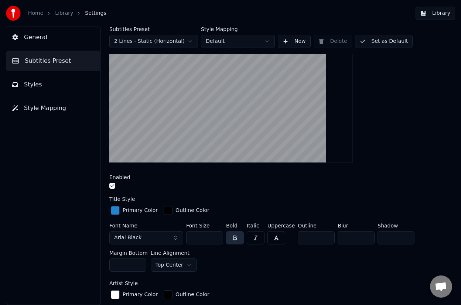
scroll to position [109, 0]
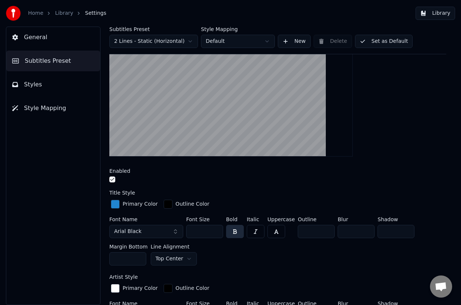
click at [156, 234] on button "Arial Black" at bounding box center [146, 231] width 74 height 13
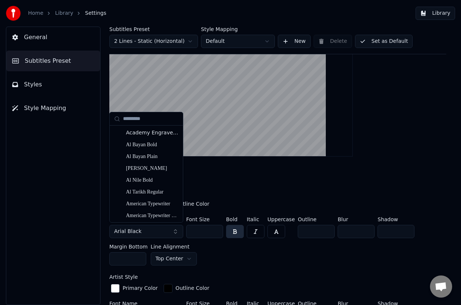
click at [177, 232] on button "Arial Black" at bounding box center [146, 231] width 74 height 13
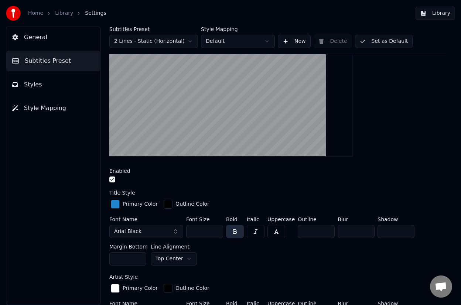
click at [177, 232] on button "Arial Black" at bounding box center [146, 231] width 74 height 13
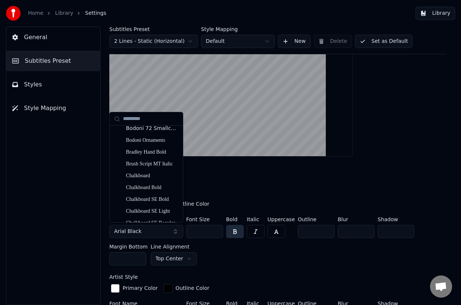
scroll to position [1396, 0]
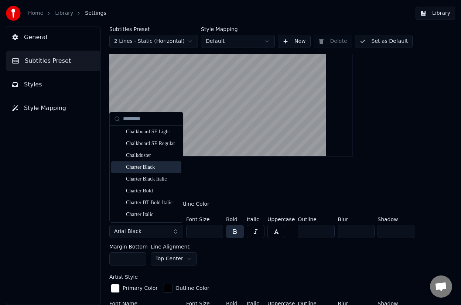
click at [148, 167] on div "Charter Black" at bounding box center [152, 167] width 52 height 7
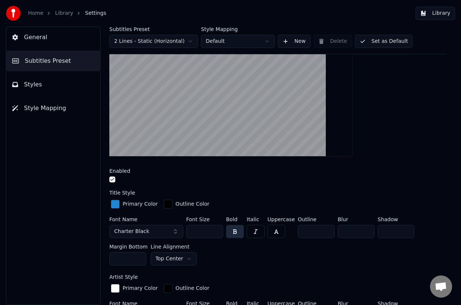
click at [160, 228] on button "Charter Black" at bounding box center [146, 231] width 74 height 13
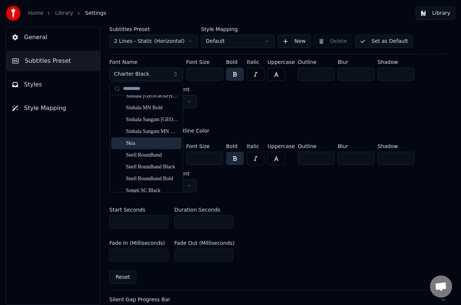
scroll to position [6988, 0]
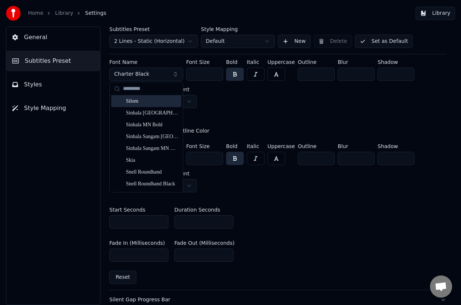
click at [146, 105] on div "Silom" at bounding box center [152, 101] width 52 height 7
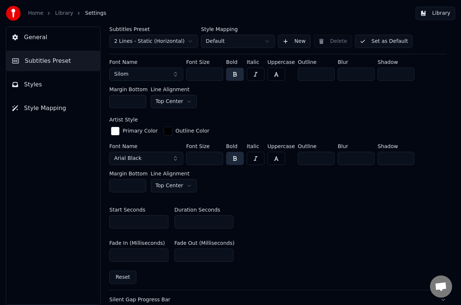
click at [388, 213] on div "Start Seconds * Duration Seconds *" at bounding box center [277, 217] width 337 height 33
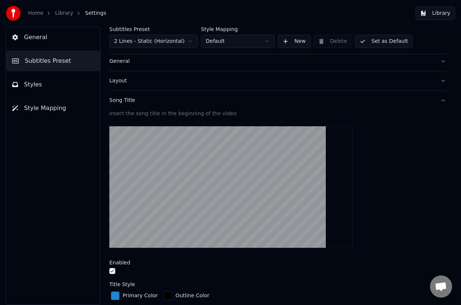
scroll to position [0, 0]
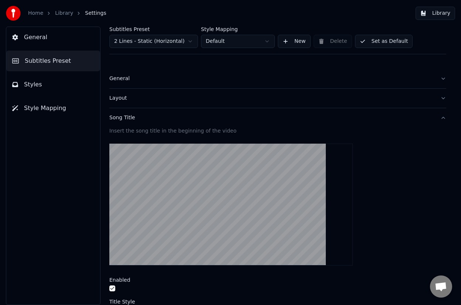
click at [232, 193] on video at bounding box center [231, 205] width 244 height 122
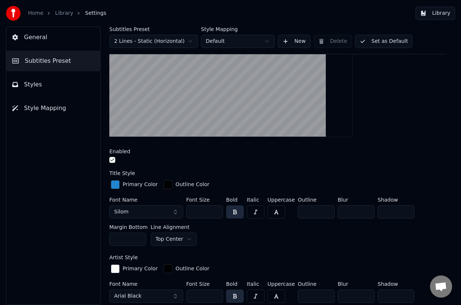
scroll to position [131, 0]
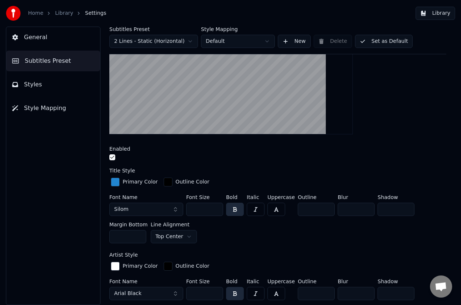
click at [157, 293] on button "Arial Black" at bounding box center [146, 293] width 74 height 13
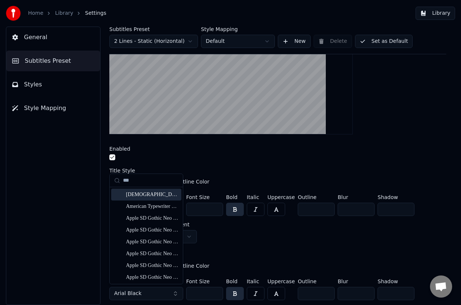
type input "***"
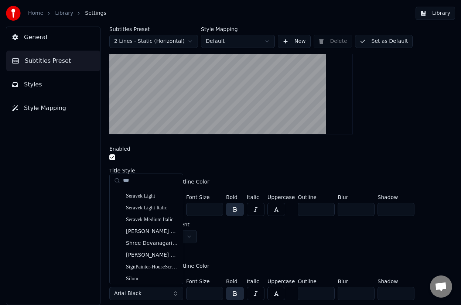
scroll to position [2031, 0]
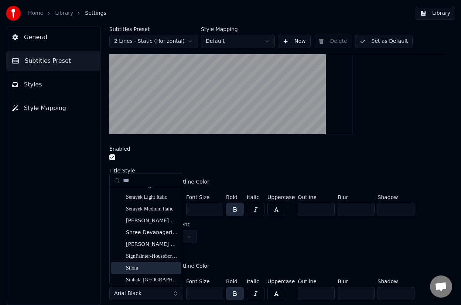
click at [144, 269] on div "Silom" at bounding box center [152, 268] width 52 height 7
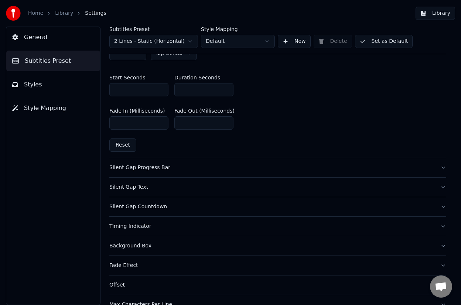
scroll to position [452, 0]
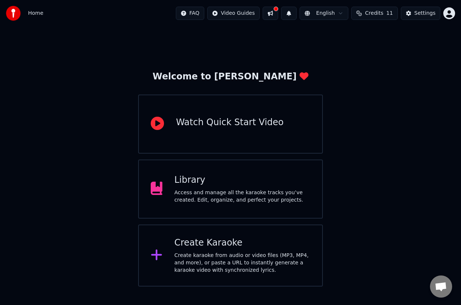
click at [187, 189] on div "Library Access and manage all the karaoke tracks you’ve created. Edit, organize…" at bounding box center [242, 189] width 136 height 30
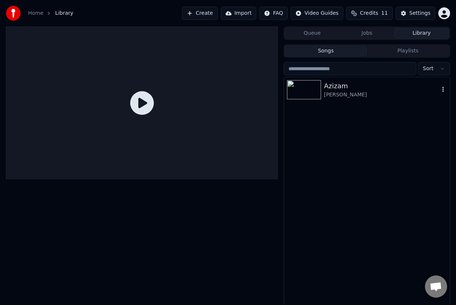
click at [310, 89] on img at bounding box center [304, 89] width 34 height 19
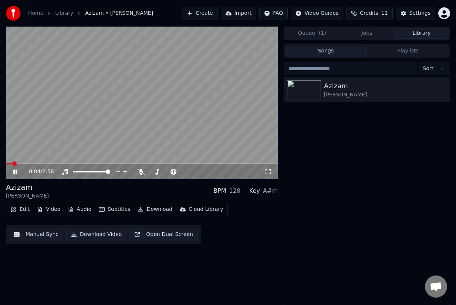
click at [17, 174] on icon at bounding box center [20, 172] width 17 height 6
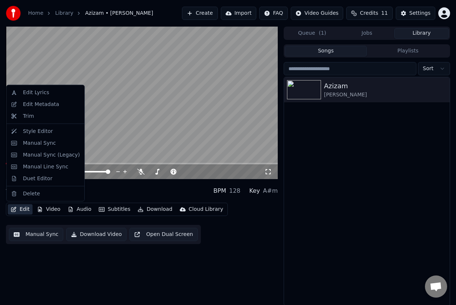
click at [20, 211] on button "Edit" at bounding box center [20, 209] width 25 height 10
click at [49, 133] on div "Style Editor" at bounding box center [38, 131] width 30 height 7
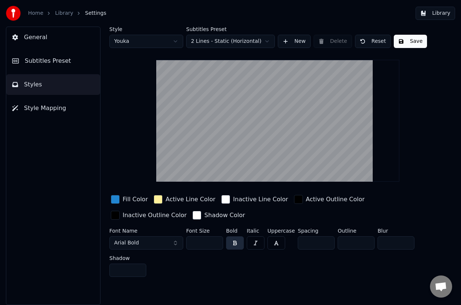
click at [68, 13] on link "Library" at bounding box center [64, 13] width 18 height 7
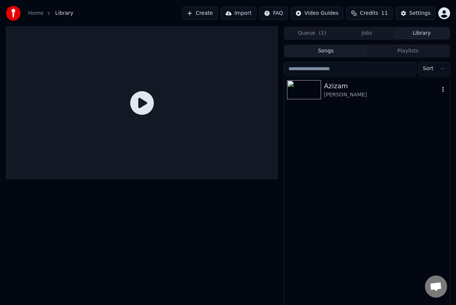
click at [330, 95] on div "[PERSON_NAME]" at bounding box center [381, 94] width 115 height 7
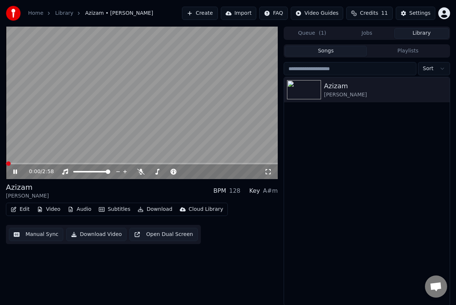
click at [17, 211] on button "Edit" at bounding box center [20, 209] width 25 height 10
click at [108, 145] on video at bounding box center [142, 103] width 272 height 153
click at [21, 213] on button "Edit" at bounding box center [20, 209] width 25 height 10
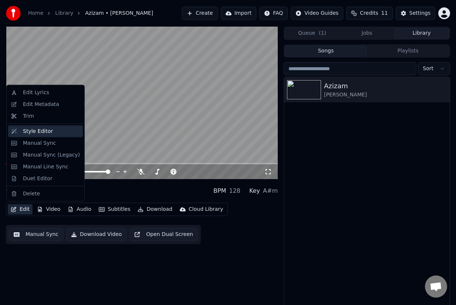
click at [57, 133] on div "Style Editor" at bounding box center [51, 131] width 57 height 7
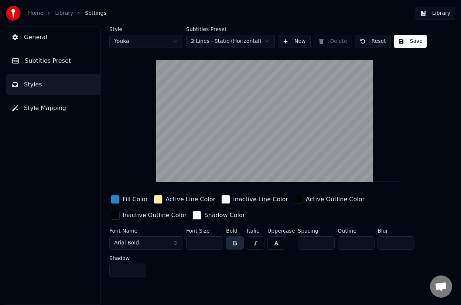
click at [29, 90] on button "Styles" at bounding box center [53, 84] width 94 height 21
click at [42, 112] on span "Style Mapping" at bounding box center [45, 108] width 42 height 9
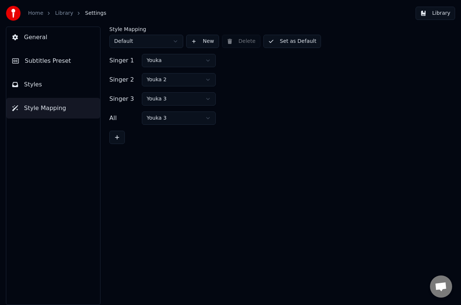
click at [41, 68] on button "Subtitles Preset" at bounding box center [53, 61] width 94 height 21
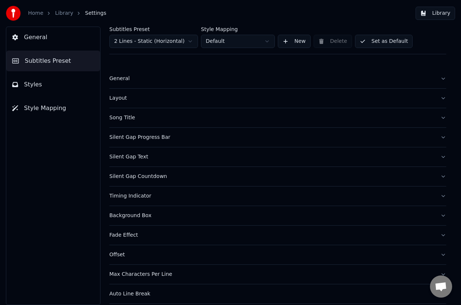
click at [122, 119] on div "Song Title" at bounding box center [271, 117] width 325 height 7
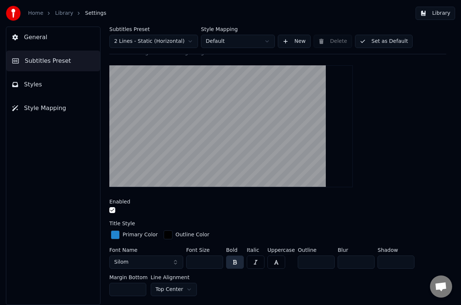
scroll to position [85, 0]
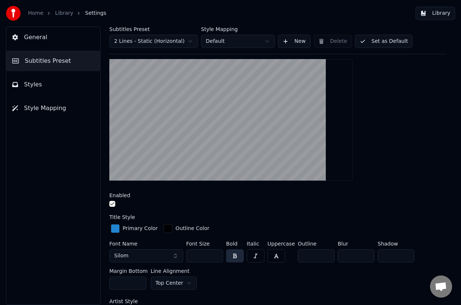
click at [196, 257] on input "***" at bounding box center [204, 255] width 37 height 13
drag, startPoint x: 203, startPoint y: 257, endPoint x: 194, endPoint y: 254, distance: 9.8
click at [194, 254] on input "***" at bounding box center [204, 255] width 37 height 13
drag, startPoint x: 204, startPoint y: 257, endPoint x: 183, endPoint y: 256, distance: 21.5
click at [183, 256] on div "Font Name Silom Font Size *** Bold Italic Uppercase Outline * Blur * Shadow * M…" at bounding box center [277, 267] width 337 height 52
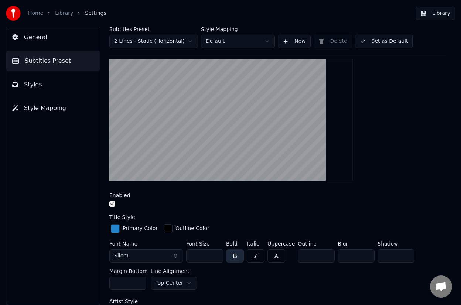
type input "***"
click at [220, 272] on div "Font Name Silom Font Size *** Bold Italic Uppercase Outline * Blur * Shadow * M…" at bounding box center [277, 267] width 337 height 52
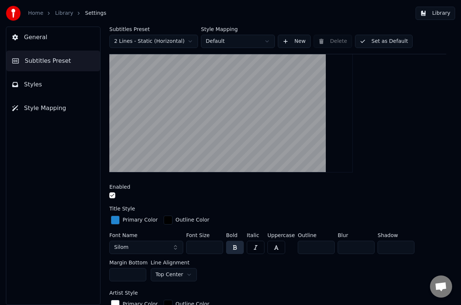
scroll to position [150, 0]
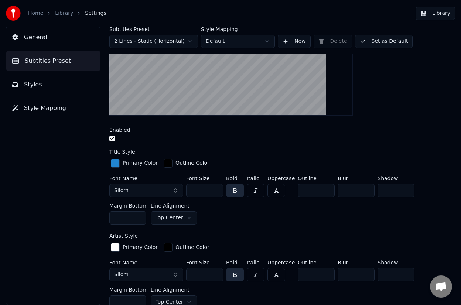
drag, startPoint x: 204, startPoint y: 275, endPoint x: 163, endPoint y: 271, distance: 41.6
click at [163, 271] on div "Font Name Silom Font Size *** Bold Italic Uppercase Outline * Blur * Shadow * M…" at bounding box center [277, 286] width 337 height 52
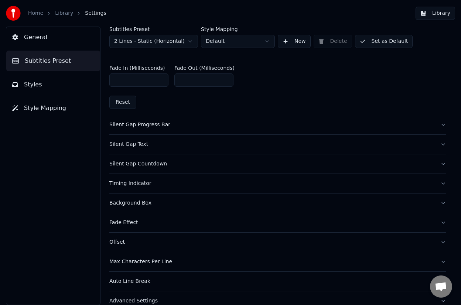
scroll to position [452, 0]
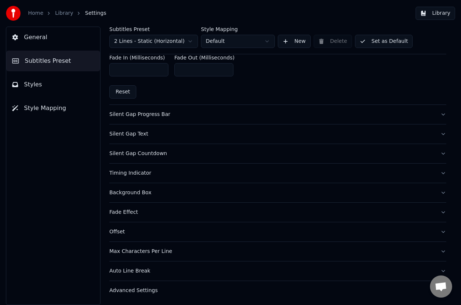
type input "***"
click at [35, 34] on span "General" at bounding box center [35, 37] width 23 height 9
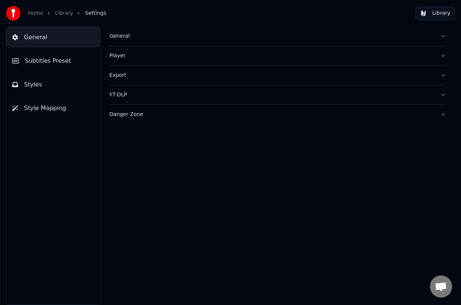
scroll to position [0, 0]
click at [58, 12] on link "Library" at bounding box center [64, 13] width 18 height 7
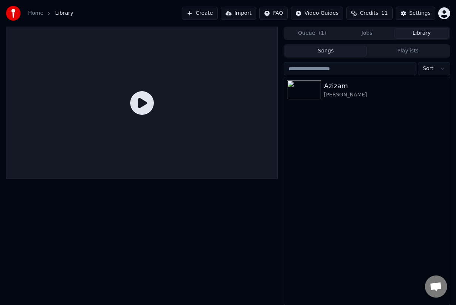
click at [141, 101] on icon at bounding box center [142, 103] width 24 height 24
click at [361, 91] on div "[PERSON_NAME]" at bounding box center [381, 94] width 115 height 7
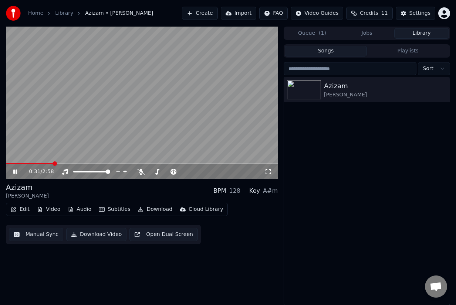
click at [14, 173] on icon at bounding box center [15, 172] width 4 height 4
click at [22, 203] on div "Azizam [PERSON_NAME] BPM 128 Key A#m Edit Video Audio Subtitles Download Cloud …" at bounding box center [142, 213] width 272 height 62
click at [23, 209] on button "Edit" at bounding box center [20, 209] width 25 height 10
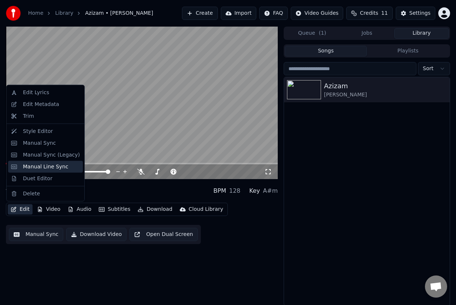
click at [37, 169] on div "Manual Line Sync" at bounding box center [45, 166] width 45 height 7
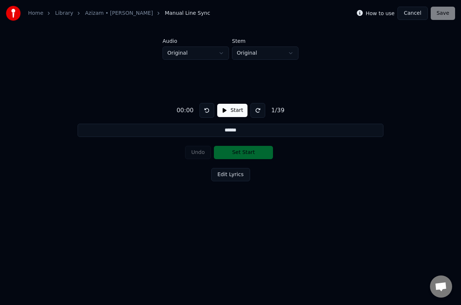
click at [255, 128] on input "******" at bounding box center [231, 130] width 306 height 13
click at [223, 112] on button "Start" at bounding box center [232, 110] width 30 height 13
click at [225, 176] on button "Edit Lyrics" at bounding box center [230, 174] width 39 height 13
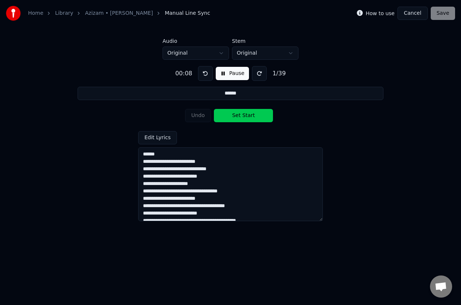
click at [224, 74] on button "Pause" at bounding box center [232, 73] width 33 height 13
click at [421, 11] on button "Cancel" at bounding box center [413, 13] width 30 height 13
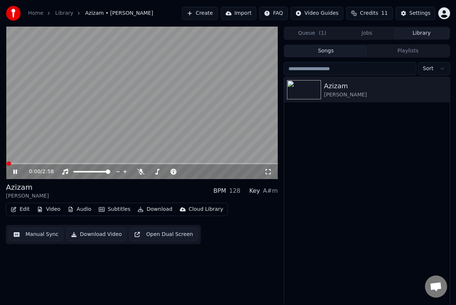
click at [27, 211] on button "Edit" at bounding box center [20, 209] width 25 height 10
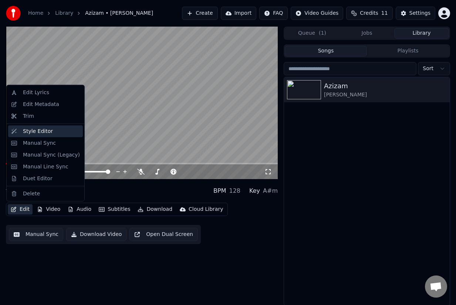
click at [38, 131] on div "Style Editor" at bounding box center [38, 131] width 30 height 7
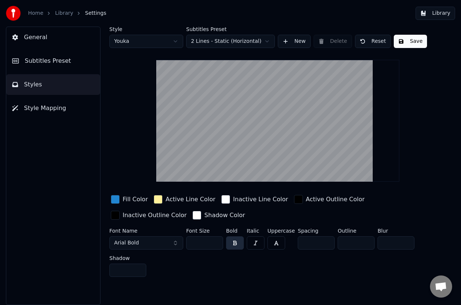
click at [31, 86] on span "Styles" at bounding box center [33, 84] width 18 height 9
click at [43, 37] on span "General" at bounding box center [35, 37] width 23 height 9
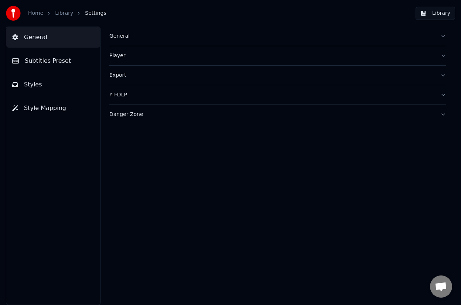
click at [132, 53] on div "Player" at bounding box center [271, 55] width 325 height 7
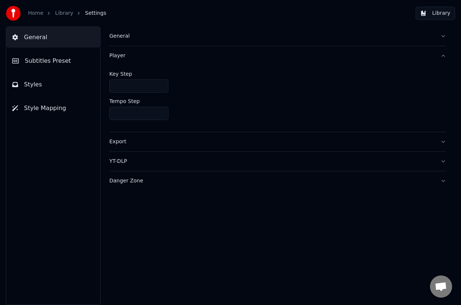
click at [119, 40] on button "General" at bounding box center [277, 36] width 337 height 19
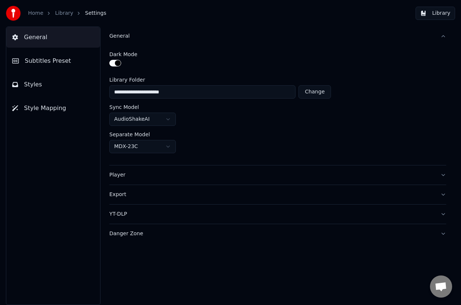
click at [115, 38] on div "General" at bounding box center [271, 36] width 325 height 7
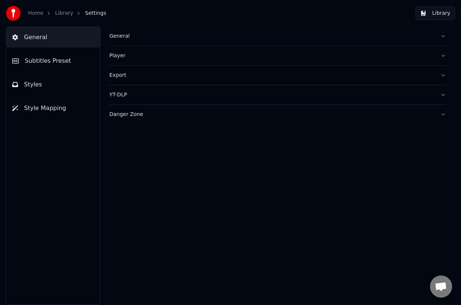
click at [44, 61] on span "Subtitles Preset" at bounding box center [48, 61] width 46 height 9
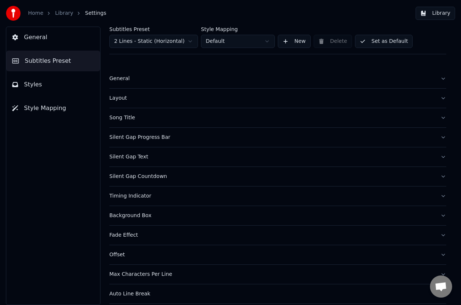
click at [142, 137] on div "Silent Gap Progress Bar" at bounding box center [271, 137] width 325 height 7
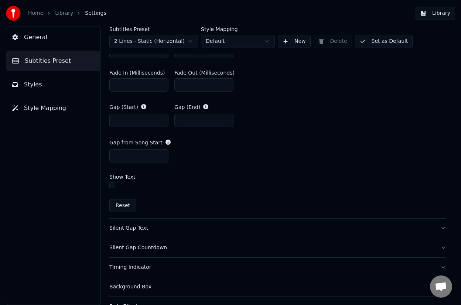
scroll to position [435, 0]
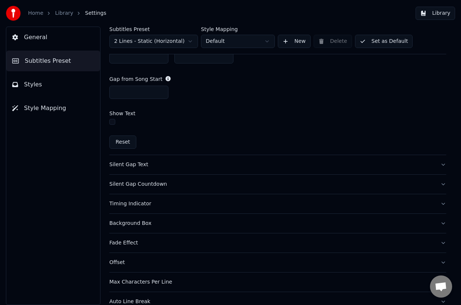
click at [139, 164] on div "Silent Gap Text" at bounding box center [271, 164] width 325 height 7
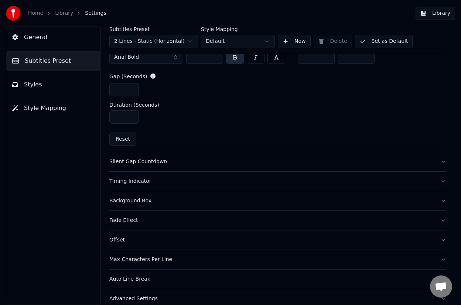
scroll to position [364, 0]
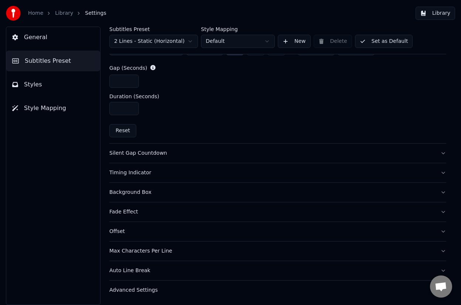
click at [144, 255] on button "Max Characters Per Line" at bounding box center [277, 251] width 337 height 19
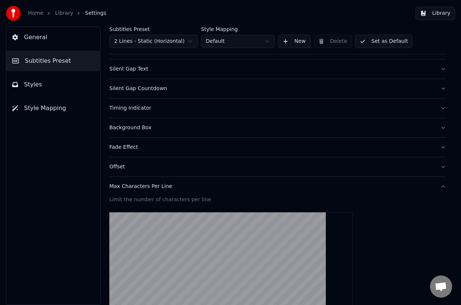
scroll to position [0, 0]
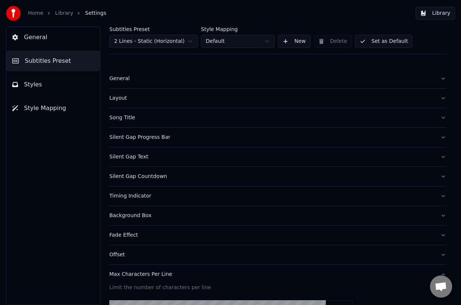
click at [123, 118] on div "Song Title" at bounding box center [271, 117] width 325 height 7
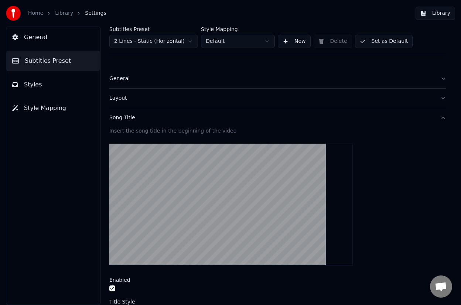
click at [164, 98] on div "Layout" at bounding box center [271, 98] width 325 height 7
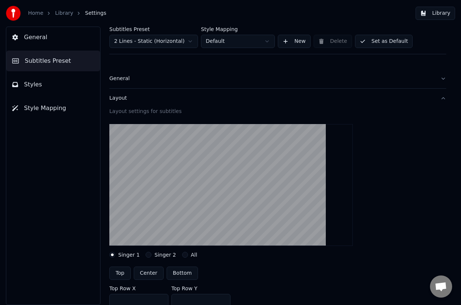
click at [118, 81] on div "General" at bounding box center [271, 78] width 325 height 7
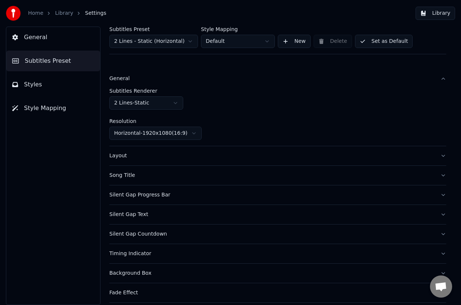
click at [184, 40] on html "Home Library Settings Library General Subtitles Preset Styles Style Mapping Sub…" at bounding box center [230, 152] width 461 height 305
click at [35, 83] on span "Styles" at bounding box center [33, 84] width 18 height 9
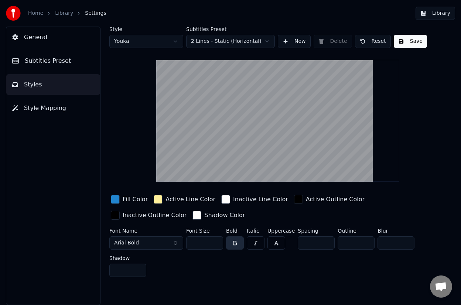
drag, startPoint x: 200, startPoint y: 242, endPoint x: 144, endPoint y: 237, distance: 56.1
click at [144, 237] on div "Font Name Arial Bold Font Size ** Bold Italic Uppercase Spacing * Outline * Blu…" at bounding box center [270, 254] width 323 height 52
click at [164, 242] on button "Arial Bold" at bounding box center [146, 243] width 74 height 13
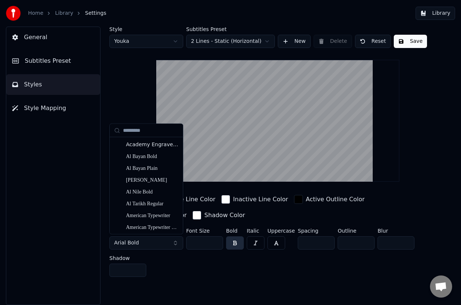
click at [175, 243] on button "Arial Bold" at bounding box center [146, 243] width 74 height 13
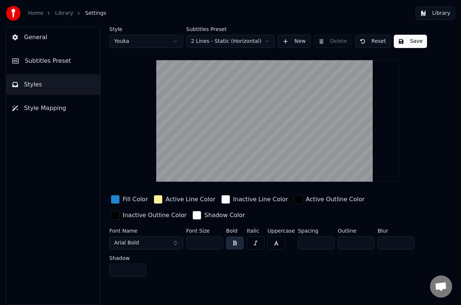
click at [176, 241] on button "Arial Bold" at bounding box center [146, 243] width 74 height 13
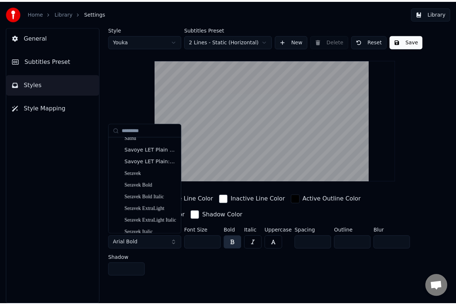
scroll to position [6962, 0]
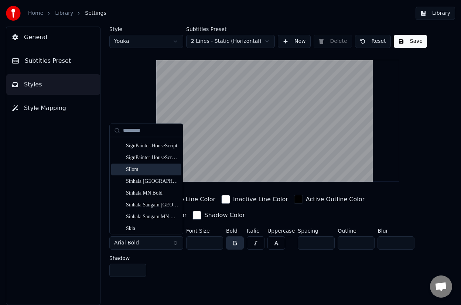
click at [142, 169] on div "Silom" at bounding box center [152, 169] width 52 height 7
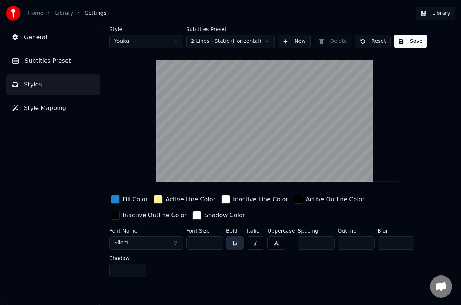
click at [200, 241] on input "**" at bounding box center [204, 243] width 37 height 13
drag, startPoint x: 200, startPoint y: 241, endPoint x: 147, endPoint y: 240, distance: 53.3
click at [147, 240] on div "Font Name Silom Font Size ** Bold Italic Uppercase Spacing * Outline * Blur * S…" at bounding box center [270, 254] width 323 height 52
type input "***"
click at [256, 284] on div "Style Youka Subtitles Preset 2 Lines - Static (Horizontal) New Delete Reset Sav…" at bounding box center [278, 166] width 367 height 279
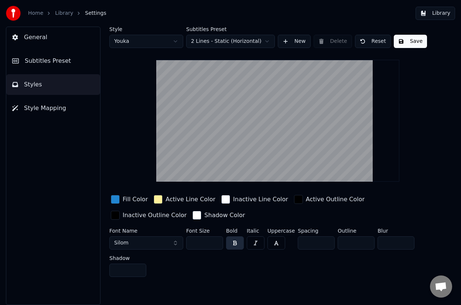
click at [415, 42] on button "Save" at bounding box center [410, 41] width 33 height 13
click at [65, 57] on span "Subtitles Preset" at bounding box center [48, 61] width 46 height 9
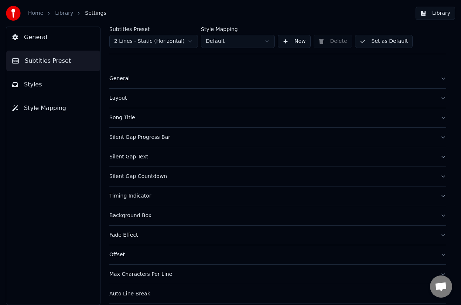
click at [60, 34] on button "General" at bounding box center [53, 37] width 94 height 21
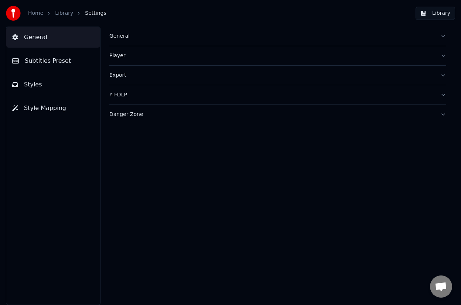
click at [48, 90] on button "Styles" at bounding box center [53, 84] width 94 height 21
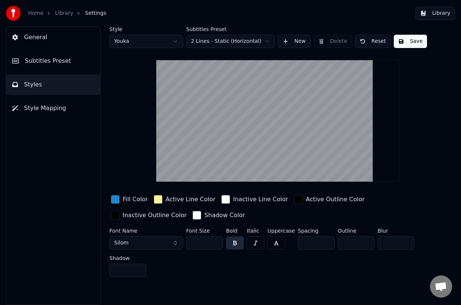
click at [34, 107] on span "Style Mapping" at bounding box center [45, 108] width 42 height 9
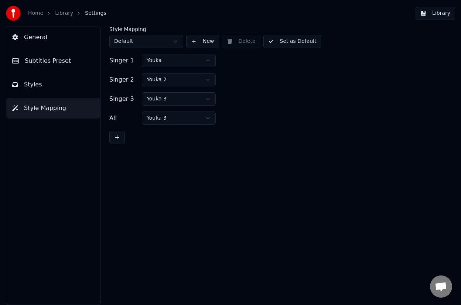
click at [62, 17] on div "Home Library Settings" at bounding box center [56, 13] width 101 height 15
click at [62, 14] on link "Library" at bounding box center [64, 13] width 18 height 7
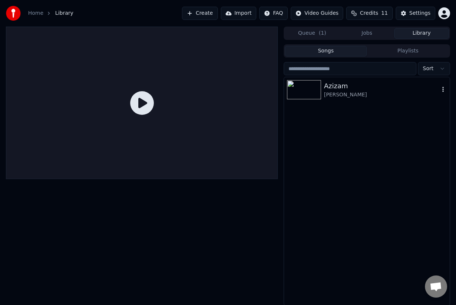
click at [365, 100] on div "Azizam [PERSON_NAME]" at bounding box center [367, 89] width 166 height 25
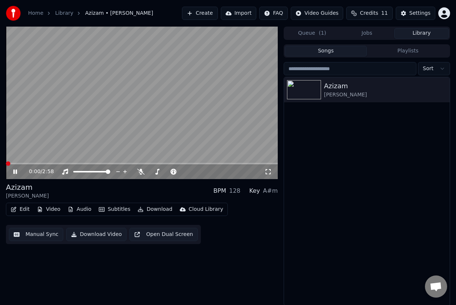
click at [20, 213] on button "Edit" at bounding box center [20, 209] width 25 height 10
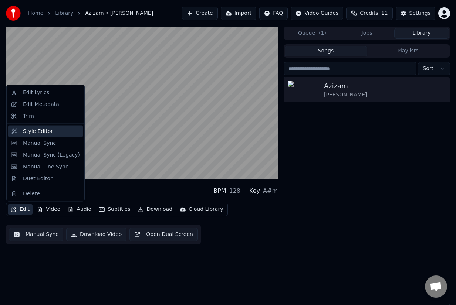
click at [48, 129] on div "Style Editor" at bounding box center [38, 131] width 30 height 7
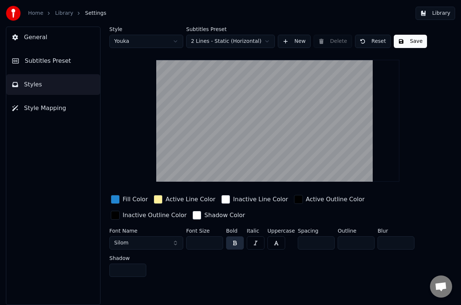
click at [435, 13] on button "Library" at bounding box center [436, 13] width 40 height 13
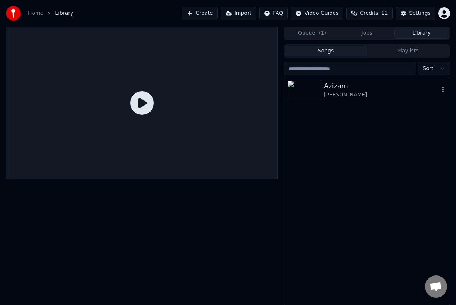
click at [336, 92] on div "[PERSON_NAME]" at bounding box center [381, 94] width 115 height 7
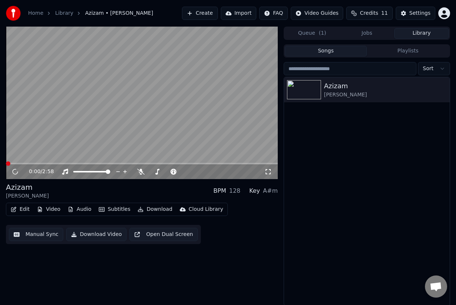
click at [18, 210] on button "Edit" at bounding box center [20, 209] width 25 height 10
click at [17, 207] on button "Edit" at bounding box center [20, 209] width 25 height 10
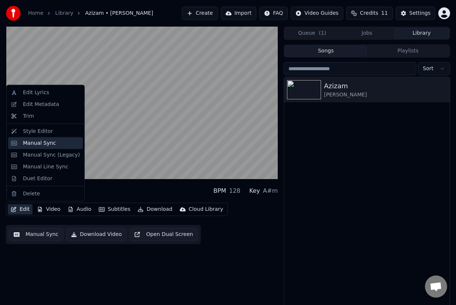
click at [34, 140] on div "Manual Sync" at bounding box center [39, 142] width 33 height 7
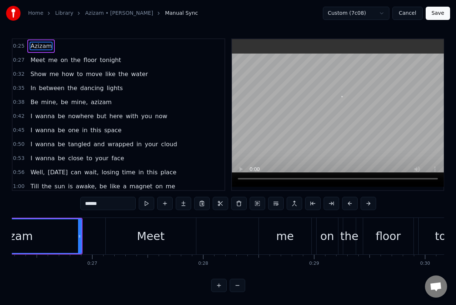
scroll to position [0, 2904]
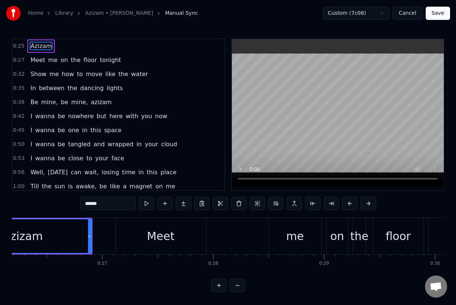
drag, startPoint x: 152, startPoint y: 241, endPoint x: 221, endPoint y: 239, distance: 69.2
click at [234, 239] on div "Meet me on the floor tonight" at bounding box center [308, 236] width 387 height 37
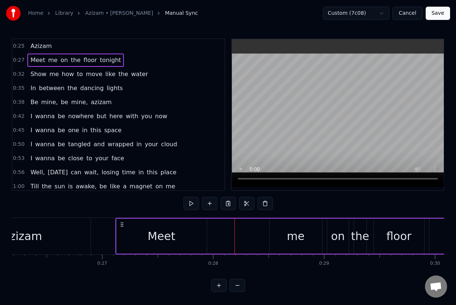
click at [176, 239] on div "Meet" at bounding box center [161, 236] width 90 height 35
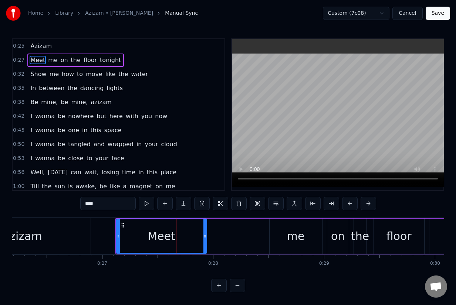
drag, startPoint x: 181, startPoint y: 222, endPoint x: 226, endPoint y: 224, distance: 44.8
click at [226, 224] on div "Meet me on the floor tonight" at bounding box center [308, 236] width 387 height 37
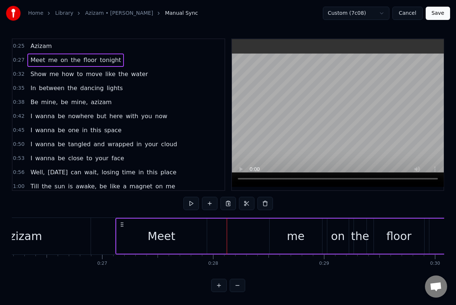
click at [147, 229] on div "Meet" at bounding box center [161, 236] width 90 height 35
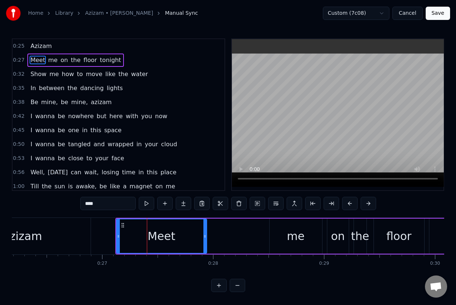
click at [222, 232] on div "Meet me on the floor tonight" at bounding box center [308, 236] width 387 height 37
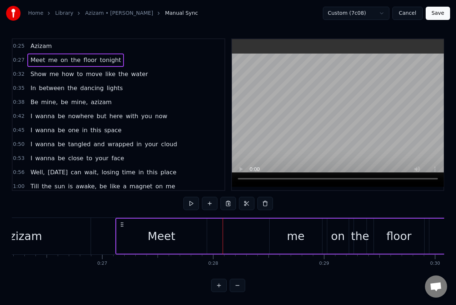
click at [229, 236] on div "Meet me on the floor tonight" at bounding box center [308, 236] width 387 height 37
click at [207, 238] on div "Meet me on the floor tonight" at bounding box center [308, 236] width 387 height 37
click at [169, 236] on div "Meet" at bounding box center [161, 236] width 28 height 17
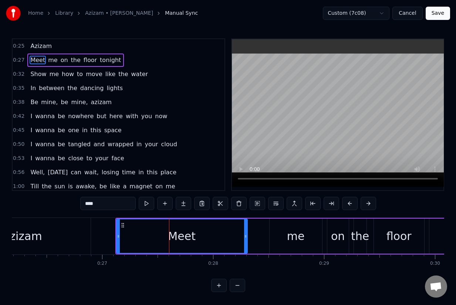
drag, startPoint x: 204, startPoint y: 236, endPoint x: 245, endPoint y: 236, distance: 40.7
click at [245, 236] on icon at bounding box center [245, 237] width 3 height 6
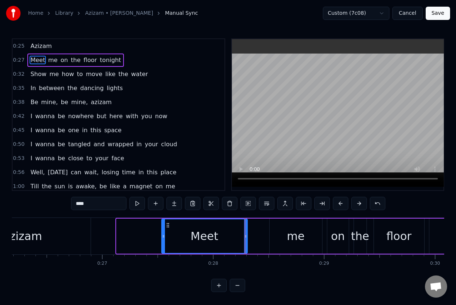
drag, startPoint x: 117, startPoint y: 235, endPoint x: 162, endPoint y: 237, distance: 45.1
click at [162, 237] on icon at bounding box center [163, 237] width 3 height 6
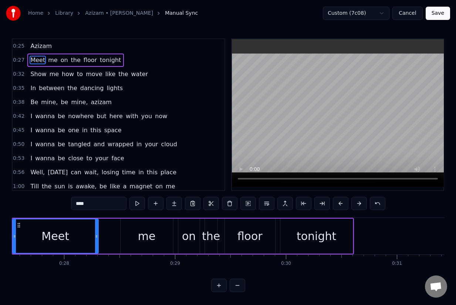
scroll to position [0, 3004]
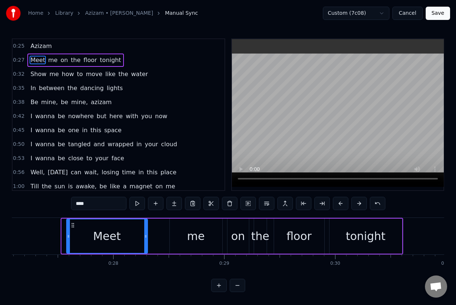
drag, startPoint x: 63, startPoint y: 235, endPoint x: 67, endPoint y: 236, distance: 4.6
click at [68, 236] on icon at bounding box center [68, 237] width 3 height 6
drag, startPoint x: 69, startPoint y: 237, endPoint x: 60, endPoint y: 234, distance: 9.1
click at [60, 234] on icon at bounding box center [59, 237] width 3 height 6
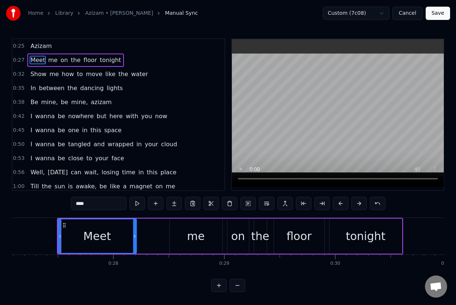
drag, startPoint x: 146, startPoint y: 234, endPoint x: 135, endPoint y: 232, distance: 11.1
click at [135, 232] on div at bounding box center [134, 237] width 3 height 34
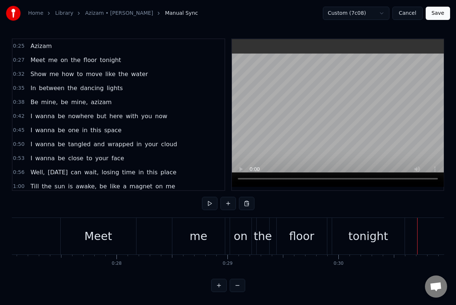
scroll to position [0, 2990]
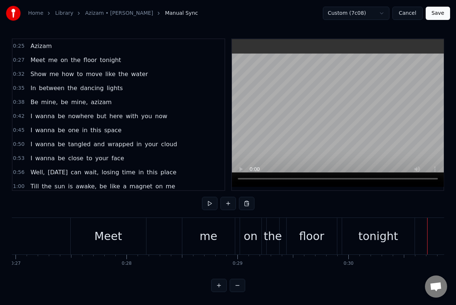
click at [91, 223] on div "Meet" at bounding box center [108, 236] width 75 height 37
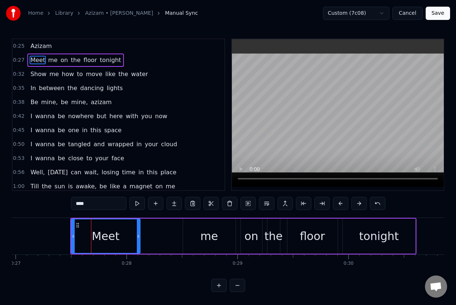
drag, startPoint x: 145, startPoint y: 229, endPoint x: 139, endPoint y: 227, distance: 6.7
click at [139, 227] on div at bounding box center [138, 237] width 3 height 34
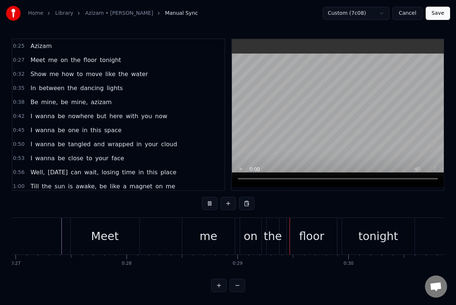
click at [80, 240] on div "Meet" at bounding box center [105, 236] width 69 height 37
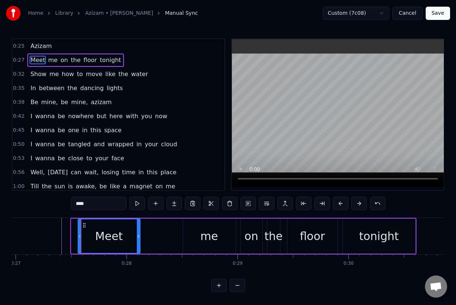
drag, startPoint x: 73, startPoint y: 235, endPoint x: 79, endPoint y: 235, distance: 6.7
click at [79, 235] on icon at bounding box center [79, 237] width 3 height 6
click at [137, 205] on button at bounding box center [137, 203] width 16 height 13
click at [78, 233] on div "Meet" at bounding box center [109, 236] width 63 height 35
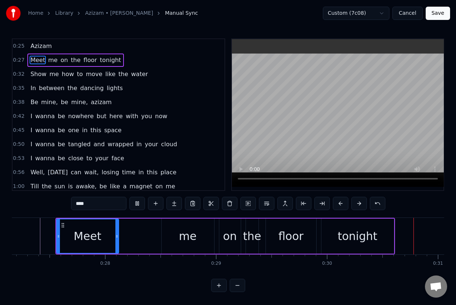
click at [94, 235] on div "Meet" at bounding box center [87, 237] width 61 height 34
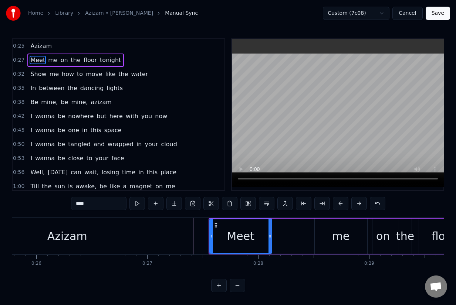
scroll to position [0, 2888]
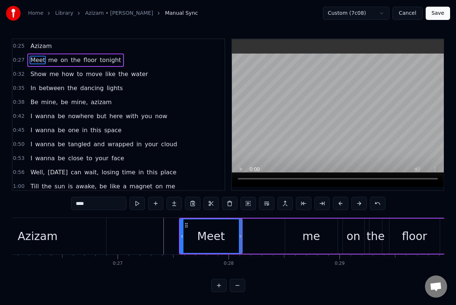
click at [97, 240] on div "Azizam" at bounding box center [37, 236] width 137 height 37
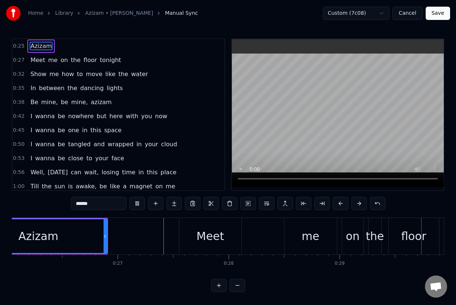
click at [190, 234] on div "Meet" at bounding box center [210, 236] width 62 height 37
type input "****"
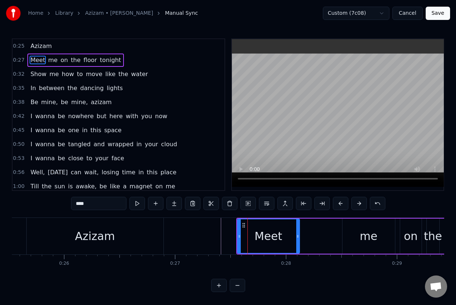
scroll to position [0, 2743]
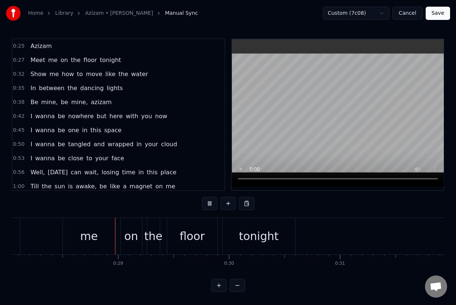
scroll to position [0, 3113]
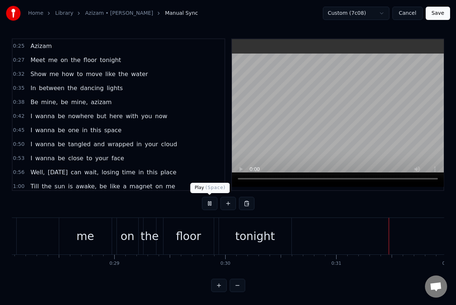
click at [206, 205] on button at bounding box center [210, 203] width 16 height 13
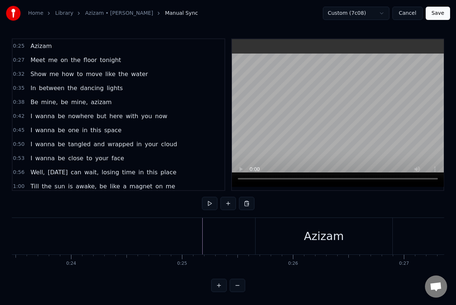
scroll to position [0, 2219]
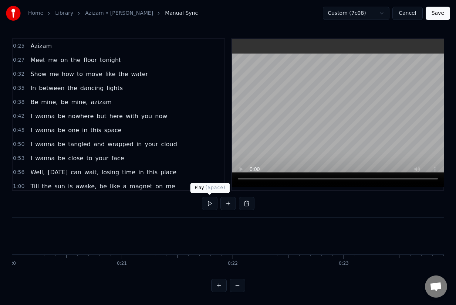
click at [208, 201] on button at bounding box center [210, 203] width 16 height 13
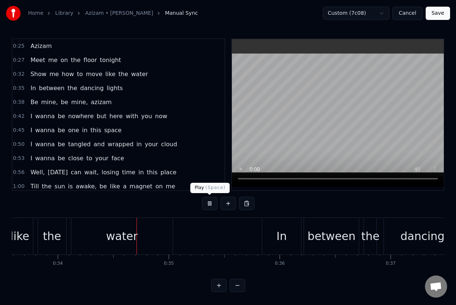
scroll to position [0, 3726]
click at [210, 203] on button at bounding box center [210, 203] width 16 height 13
click at [446, 16] on button "Save" at bounding box center [437, 13] width 24 height 13
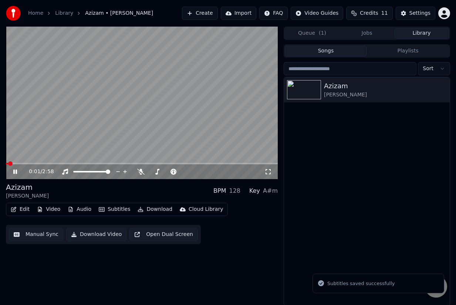
click at [21, 211] on button "Edit" at bounding box center [20, 209] width 25 height 10
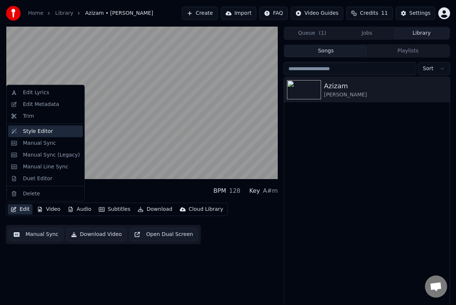
click at [33, 135] on div "Style Editor" at bounding box center [38, 131] width 30 height 7
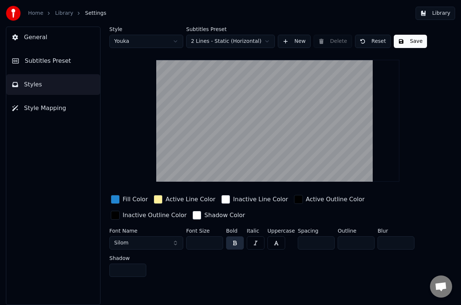
drag, startPoint x: 30, startPoint y: 38, endPoint x: 33, endPoint y: 38, distance: 3.8
click at [30, 38] on span "General" at bounding box center [35, 37] width 23 height 9
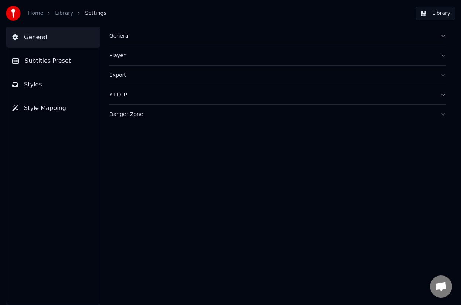
click at [39, 12] on link "Home" at bounding box center [35, 13] width 15 height 7
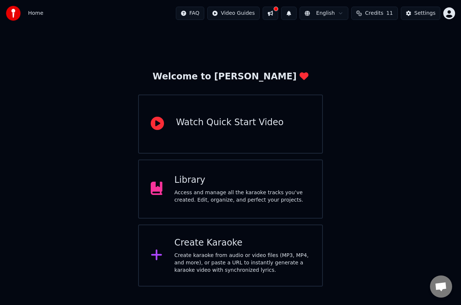
click at [217, 180] on div "Library" at bounding box center [242, 180] width 136 height 12
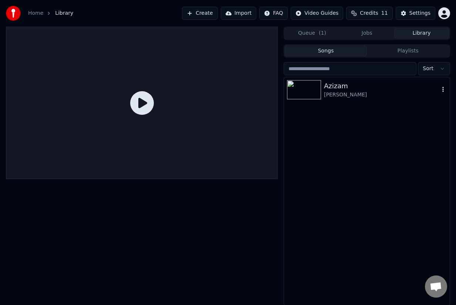
click at [311, 92] on img at bounding box center [304, 89] width 34 height 19
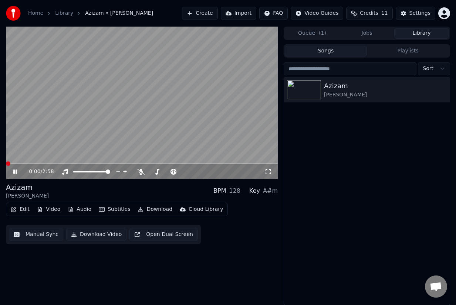
click at [21, 206] on button "Edit" at bounding box center [20, 209] width 25 height 10
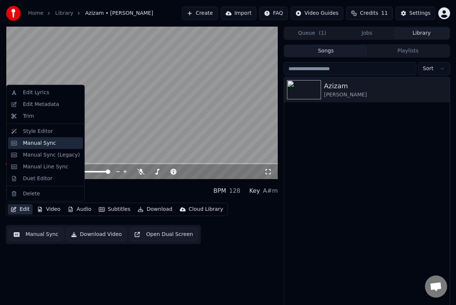
click at [39, 140] on div "Manual Sync" at bounding box center [39, 142] width 33 height 7
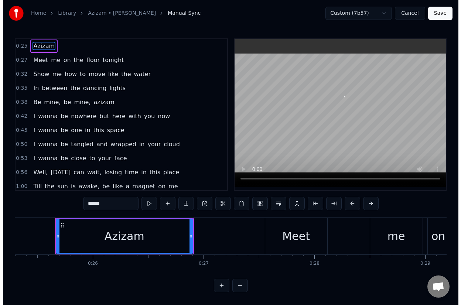
scroll to position [0, 2808]
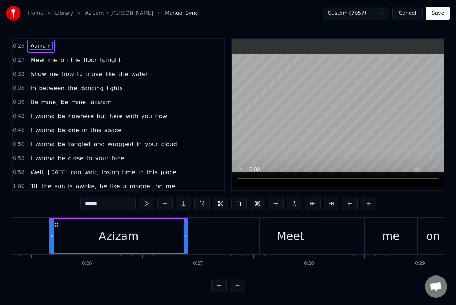
click at [406, 14] on button "Cancel" at bounding box center [407, 13] width 30 height 13
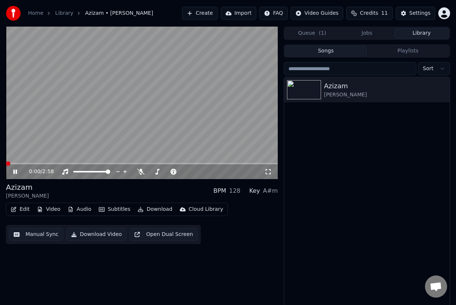
click at [27, 214] on button "Edit" at bounding box center [20, 209] width 25 height 10
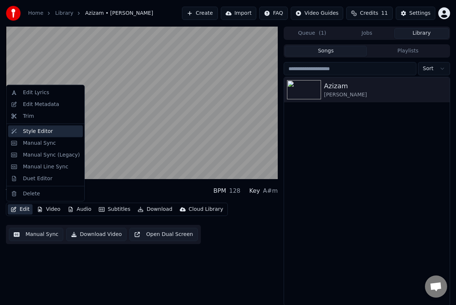
click at [43, 134] on div "Style Editor" at bounding box center [38, 131] width 30 height 7
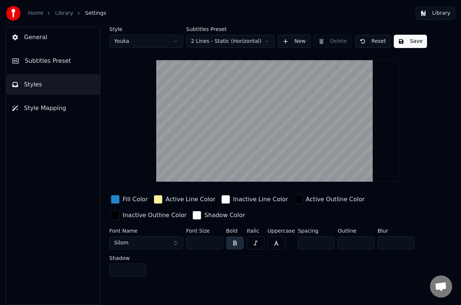
click at [38, 37] on span "General" at bounding box center [35, 37] width 23 height 9
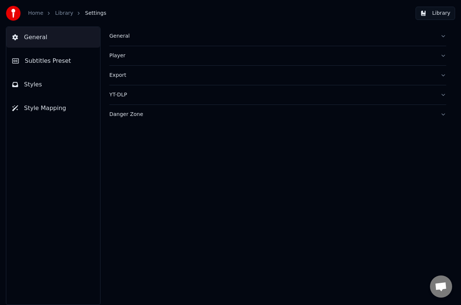
click at [58, 47] on button "General" at bounding box center [53, 37] width 94 height 21
click at [34, 80] on span "Styles" at bounding box center [33, 84] width 18 height 9
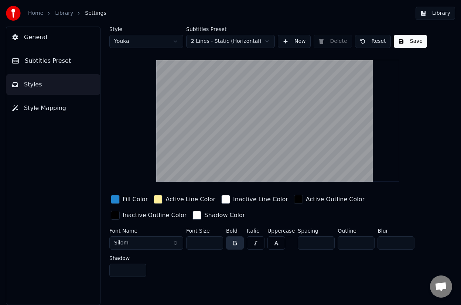
click at [59, 109] on span "Style Mapping" at bounding box center [45, 108] width 42 height 9
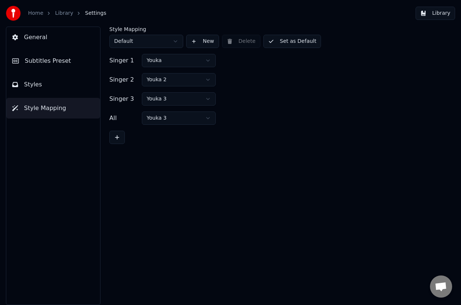
click at [58, 78] on button "Styles" at bounding box center [53, 84] width 94 height 21
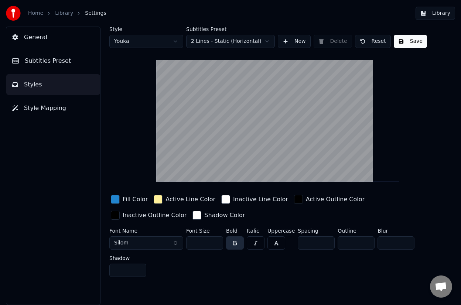
click at [58, 65] on span "Subtitles Preset" at bounding box center [48, 61] width 46 height 9
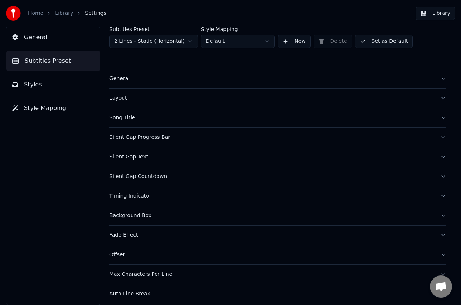
click at [140, 133] on button "Silent Gap Progress Bar" at bounding box center [277, 137] width 337 height 19
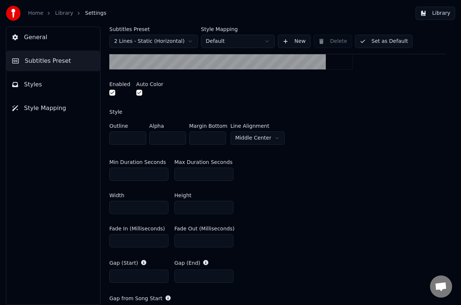
scroll to position [225, 0]
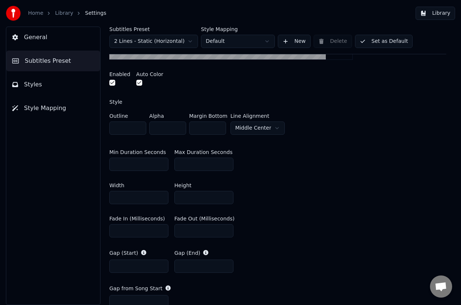
click at [240, 126] on html "Home Library Settings Library General Subtitles Preset Styles Style Mapping Sub…" at bounding box center [230, 152] width 461 height 305
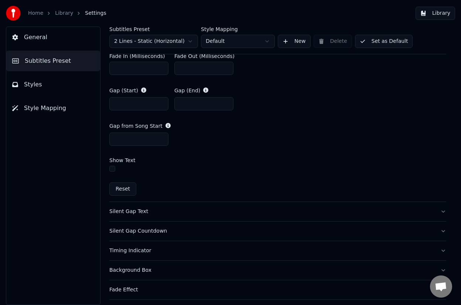
scroll to position [388, 0]
click at [127, 208] on div "Silent Gap Text" at bounding box center [271, 211] width 325 height 7
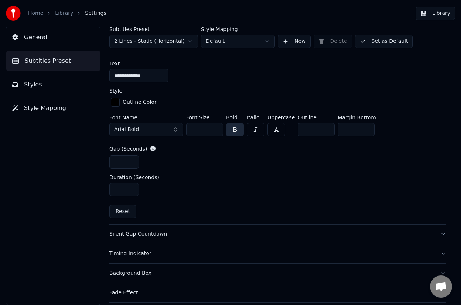
scroll to position [238, 0]
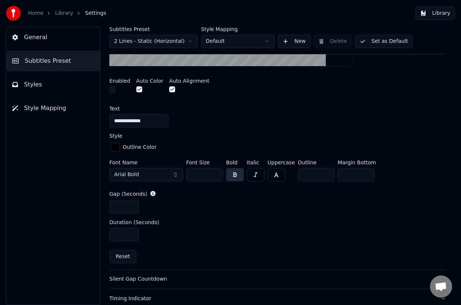
click at [173, 174] on button "Arial Bold" at bounding box center [146, 174] width 74 height 13
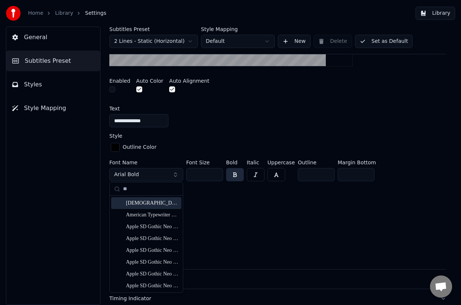
type input "**"
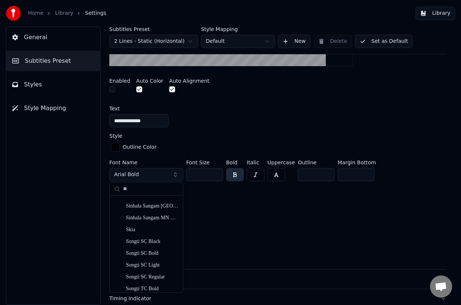
scroll to position [2473, 0]
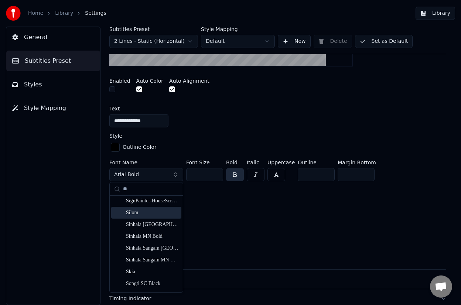
click at [147, 215] on div "Silom" at bounding box center [152, 212] width 52 height 7
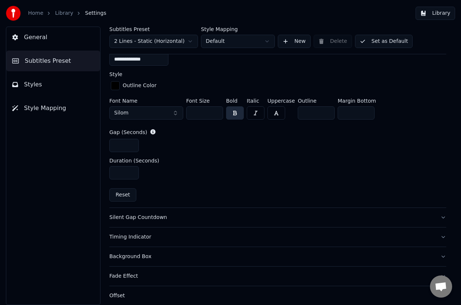
scroll to position [303, 0]
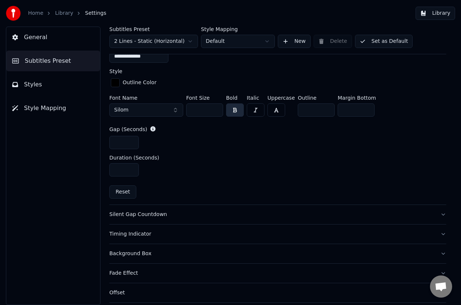
click at [136, 214] on div "Silent Gap Countdown" at bounding box center [271, 214] width 325 height 7
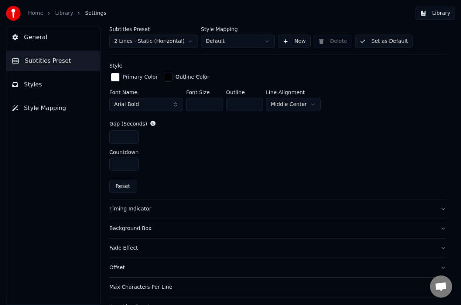
scroll to position [300, 0]
click at [178, 106] on button "Arial Bold" at bounding box center [146, 105] width 74 height 13
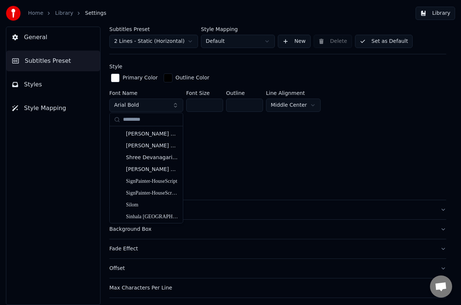
scroll to position [6964, 0]
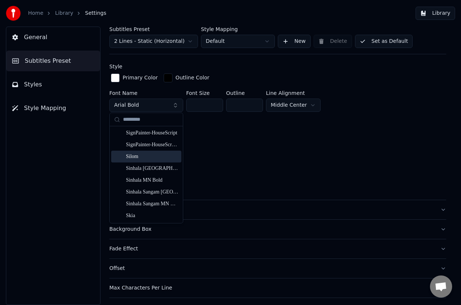
click at [158, 160] on div "Silom" at bounding box center [152, 156] width 52 height 7
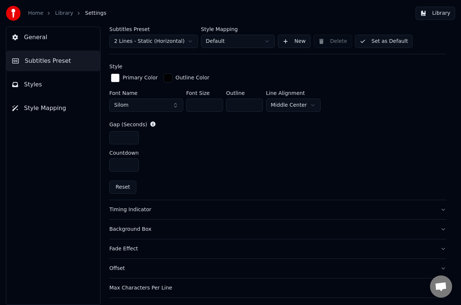
click at [155, 206] on div "Timing Indicator" at bounding box center [271, 209] width 325 height 7
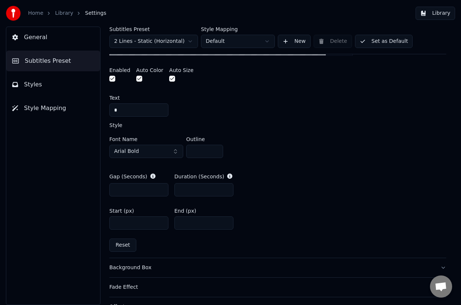
scroll to position [282, 0]
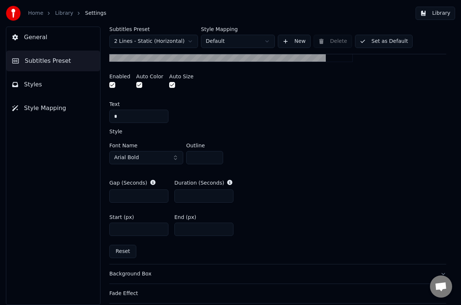
click at [165, 156] on button "Arial Bold" at bounding box center [146, 157] width 74 height 13
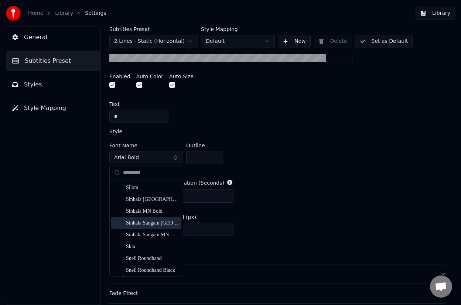
scroll to position [6985, 0]
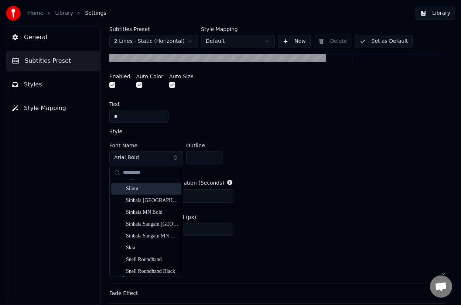
click at [145, 189] on div "Silom" at bounding box center [152, 188] width 52 height 7
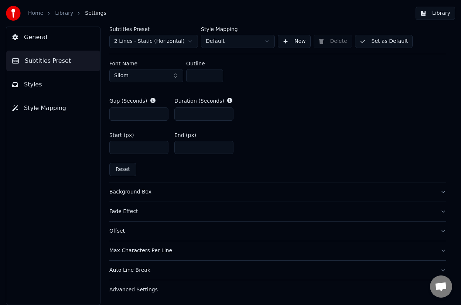
click at [139, 191] on div "Background Box" at bounding box center [271, 192] width 325 height 7
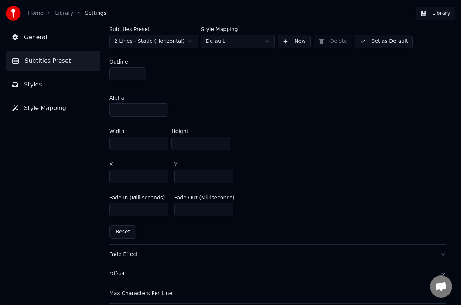
scroll to position [438, 0]
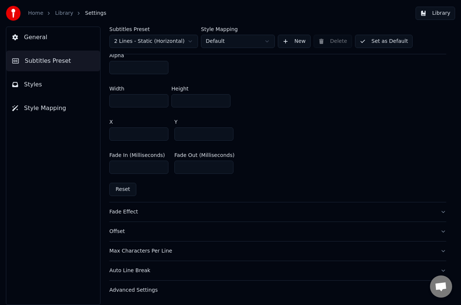
click at [127, 213] on div "Fade Effect" at bounding box center [271, 211] width 325 height 7
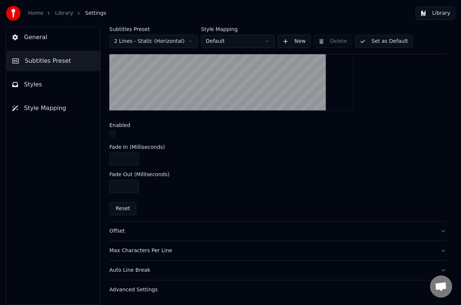
scroll to position [0, 0]
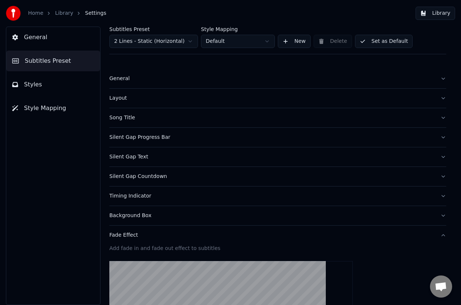
click at [123, 97] on div "Layout" at bounding box center [271, 98] width 325 height 7
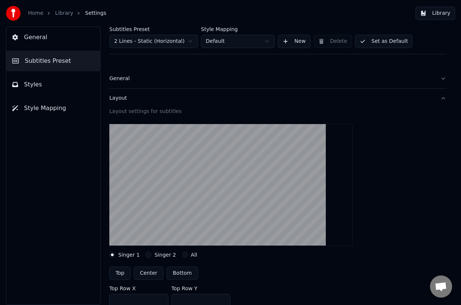
click at [128, 77] on div "General" at bounding box center [271, 78] width 325 height 7
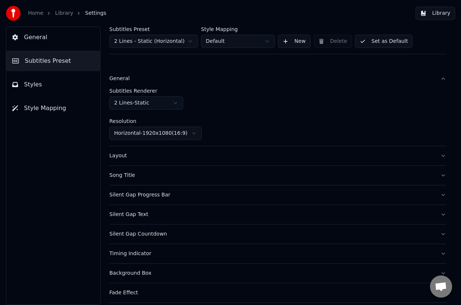
click at [124, 174] on div "Song Title" at bounding box center [271, 175] width 325 height 7
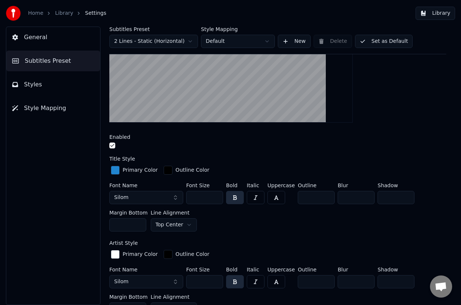
scroll to position [300, 0]
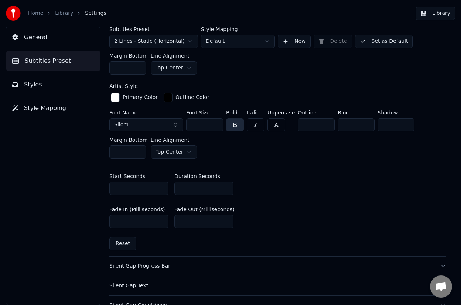
click at [139, 264] on div "Silent Gap Progress Bar" at bounding box center [271, 266] width 325 height 7
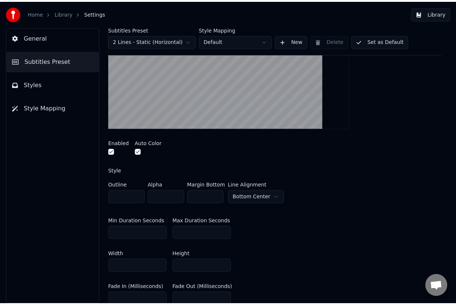
scroll to position [115, 0]
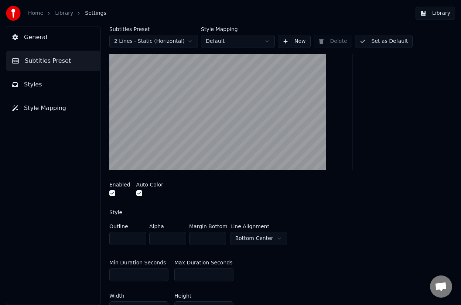
click at [115, 193] on button "button" at bounding box center [112, 193] width 6 height 6
click at [115, 193] on div at bounding box center [119, 194] width 21 height 8
click at [113, 192] on button "button" at bounding box center [112, 193] width 6 height 6
click at [35, 15] on link "Home" at bounding box center [35, 13] width 15 height 7
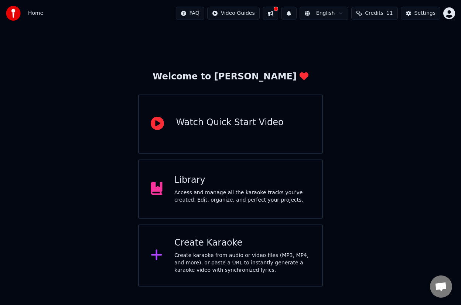
click at [208, 198] on div "Access and manage all the karaoke tracks you’ve created. Edit, organize, and pe…" at bounding box center [242, 196] width 136 height 15
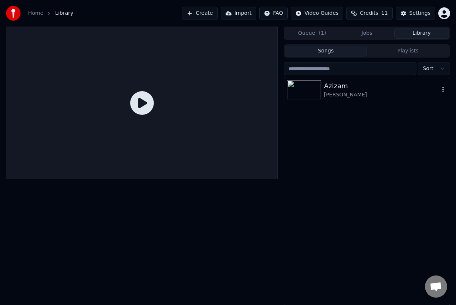
click at [373, 85] on div "Azizam" at bounding box center [381, 86] width 115 height 10
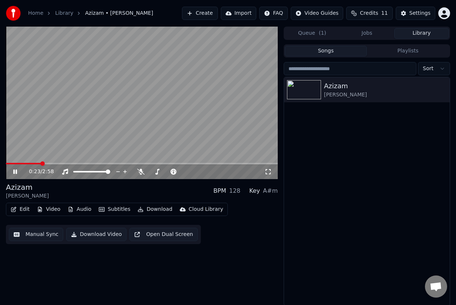
click at [40, 164] on span at bounding box center [42, 164] width 4 height 4
click at [15, 170] on icon at bounding box center [20, 172] width 17 height 6
click at [28, 209] on button "Edit" at bounding box center [20, 209] width 25 height 10
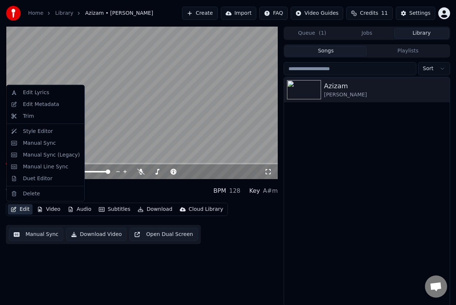
click at [155, 118] on video at bounding box center [142, 103] width 272 height 153
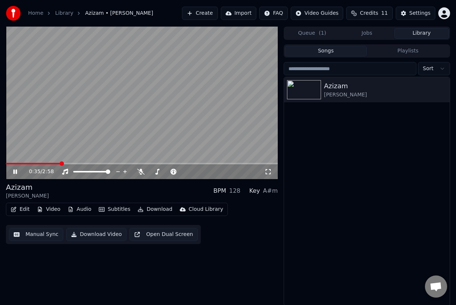
click at [16, 172] on icon at bounding box center [15, 172] width 4 height 4
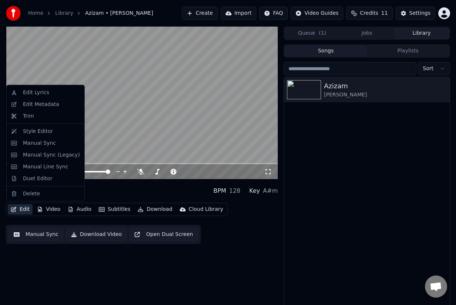
click at [14, 206] on button "Edit" at bounding box center [20, 209] width 25 height 10
click at [48, 146] on div "Manual Sync" at bounding box center [39, 142] width 33 height 7
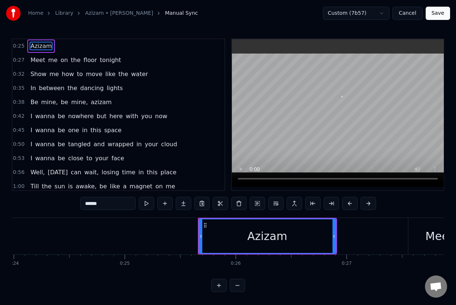
scroll to position [0, 2808]
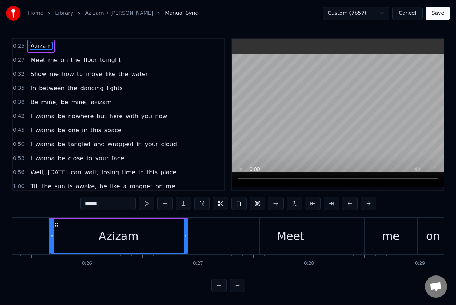
click at [269, 236] on div "Meet" at bounding box center [290, 236] width 62 height 37
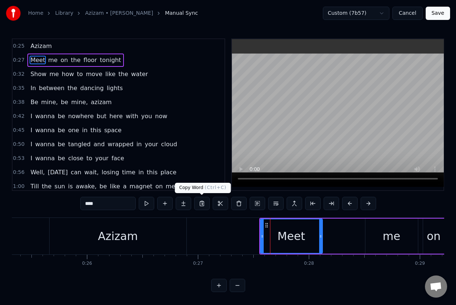
click at [147, 239] on div "Azizam" at bounding box center [118, 236] width 137 height 37
type input "******"
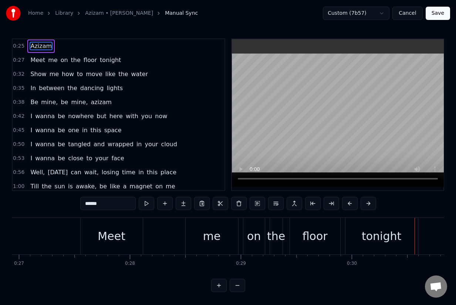
scroll to position [0, 2957]
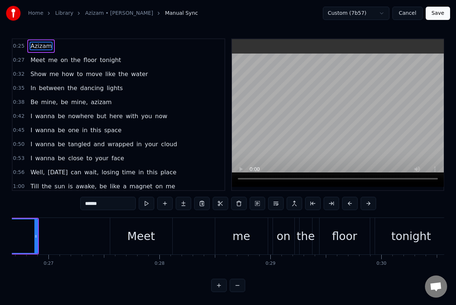
drag, startPoint x: 142, startPoint y: 236, endPoint x: 191, endPoint y: 236, distance: 49.2
click at [191, 236] on div "Meet me on the floor tonight" at bounding box center [279, 236] width 339 height 37
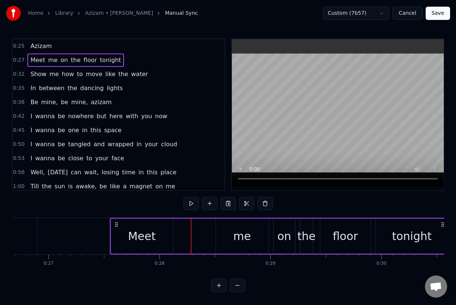
click at [170, 238] on div "Meet" at bounding box center [142, 236] width 62 height 35
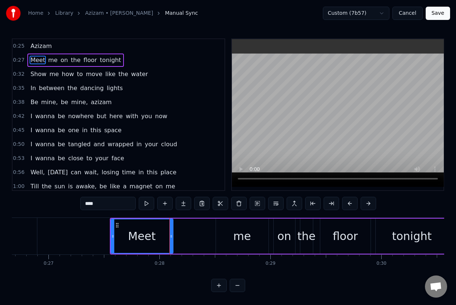
drag, startPoint x: 167, startPoint y: 227, endPoint x: 160, endPoint y: 231, distance: 8.3
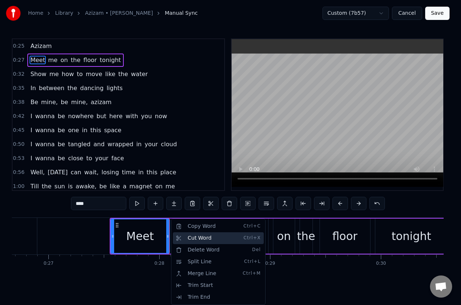
click at [179, 234] on div "Cut Word Ctrl+X" at bounding box center [218, 238] width 91 height 12
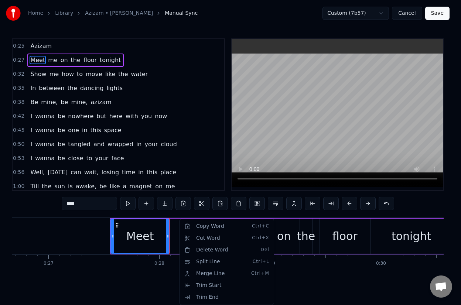
click at [153, 267] on html "Home Library Azizam • [PERSON_NAME] Manual Sync Custom (7b57) Cancel Save 0:25 …" at bounding box center [230, 152] width 461 height 304
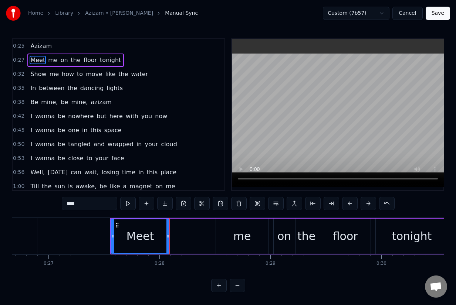
drag, startPoint x: 150, startPoint y: 231, endPoint x: 186, endPoint y: 232, distance: 35.9
click at [186, 232] on div "Meet me on the floor tonight" at bounding box center [279, 236] width 339 height 37
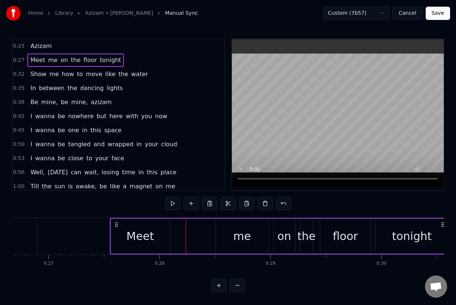
click at [118, 225] on icon at bounding box center [116, 225] width 6 height 6
click at [116, 224] on icon at bounding box center [116, 225] width 6 height 6
click at [140, 246] on div "Meet" at bounding box center [140, 236] width 59 height 35
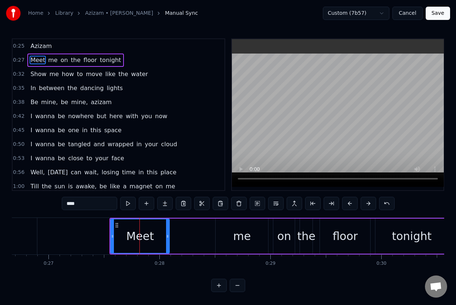
click at [118, 225] on circle at bounding box center [118, 225] width 0 height 0
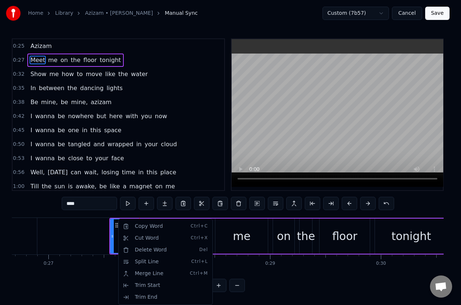
click at [118, 225] on html "Home Library Azizam • [PERSON_NAME] Manual Sync Custom (7b57) Cancel Save 0:25 …" at bounding box center [230, 152] width 461 height 304
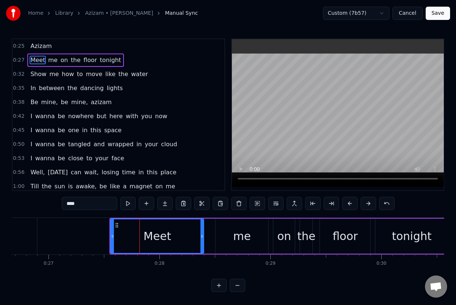
drag, startPoint x: 167, startPoint y: 237, endPoint x: 201, endPoint y: 238, distance: 33.3
click at [201, 238] on icon at bounding box center [201, 237] width 3 height 6
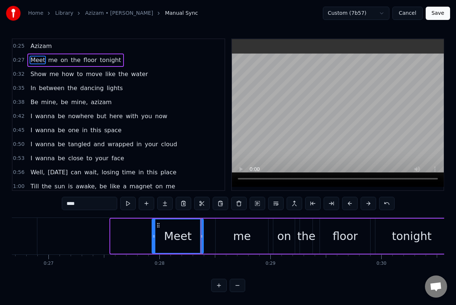
drag, startPoint x: 113, startPoint y: 236, endPoint x: 154, endPoint y: 240, distance: 41.6
click at [154, 240] on div at bounding box center [153, 237] width 3 height 34
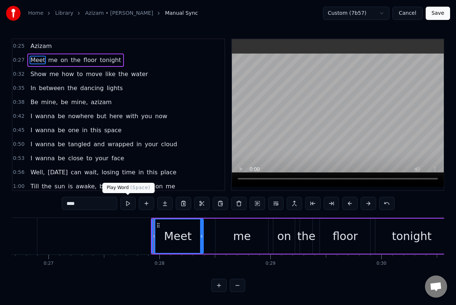
click at [126, 203] on button at bounding box center [128, 203] width 16 height 13
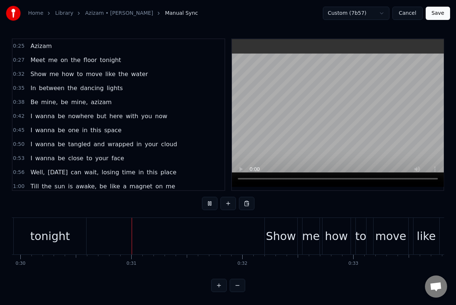
scroll to position [0, 3318]
click at [437, 6] on div "Home Library Azizam • [PERSON_NAME] Manual Sync Custom (7b57) Cancel Save" at bounding box center [228, 13] width 456 height 27
click at [437, 10] on button "Save" at bounding box center [437, 13] width 24 height 13
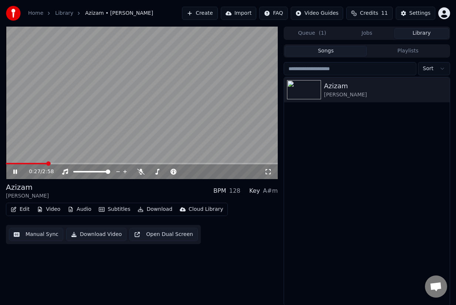
click at [46, 165] on span at bounding box center [48, 164] width 4 height 4
click at [45, 162] on span at bounding box center [47, 164] width 4 height 4
click at [14, 174] on icon at bounding box center [20, 172] width 17 height 6
click at [20, 212] on button "Edit" at bounding box center [20, 209] width 25 height 10
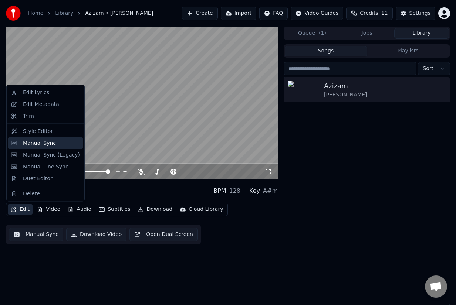
click at [38, 142] on div "Manual Sync" at bounding box center [39, 142] width 33 height 7
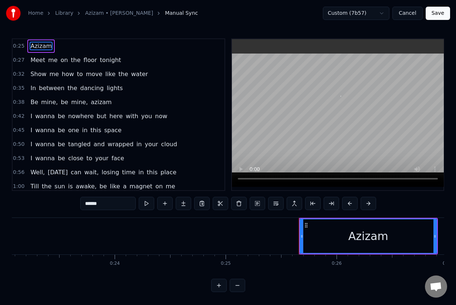
scroll to position [0, 2808]
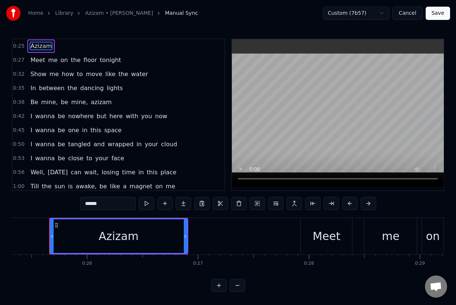
click at [322, 238] on div "Meet" at bounding box center [327, 236] width 28 height 17
type input "****"
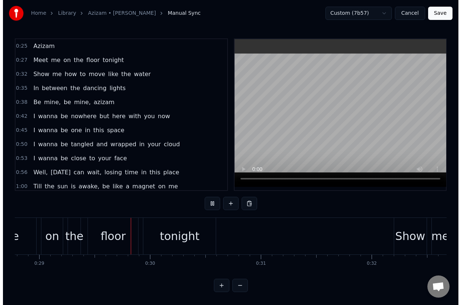
scroll to position [0, 3192]
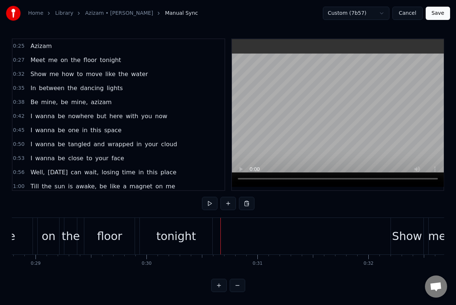
click at [447, 14] on button "Save" at bounding box center [437, 13] width 24 height 13
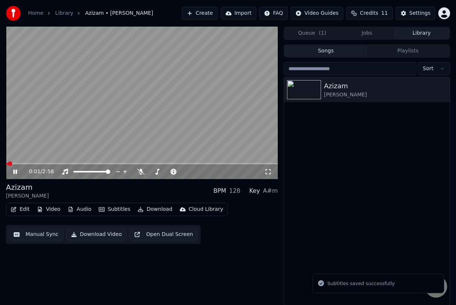
click at [21, 208] on button "Edit" at bounding box center [20, 209] width 25 height 10
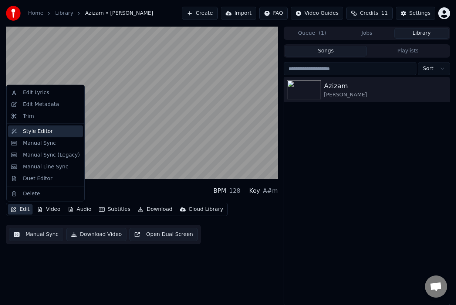
click at [38, 134] on div "Style Editor" at bounding box center [38, 131] width 30 height 7
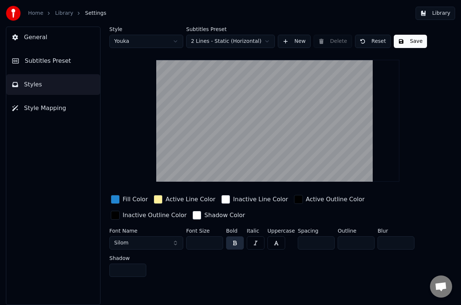
click at [38, 42] on button "General" at bounding box center [53, 37] width 94 height 21
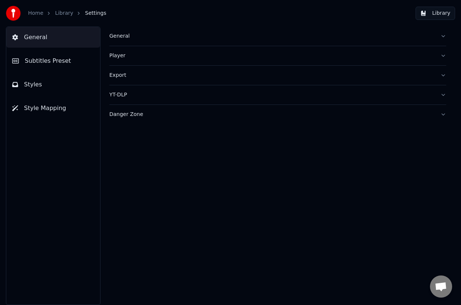
click at [40, 101] on button "Style Mapping" at bounding box center [53, 108] width 94 height 21
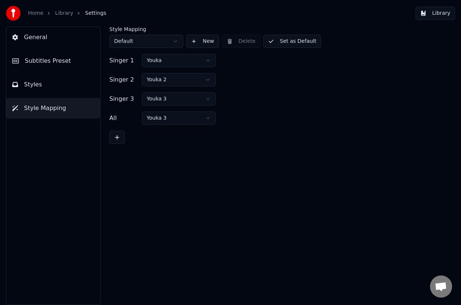
click at [40, 84] on span "Styles" at bounding box center [33, 84] width 18 height 9
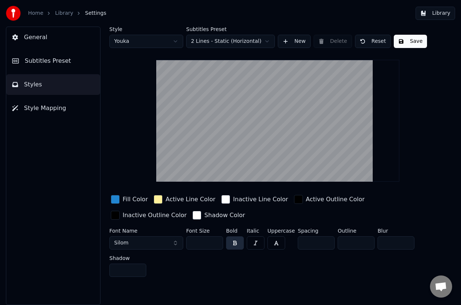
click at [71, 54] on button "Subtitles Preset" at bounding box center [53, 61] width 94 height 21
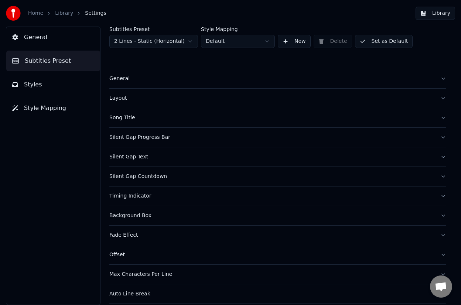
click at [128, 152] on button "Silent Gap Text" at bounding box center [277, 156] width 337 height 19
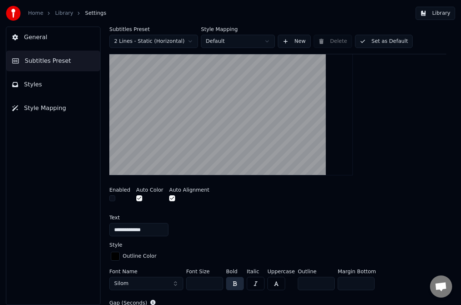
scroll to position [139, 0]
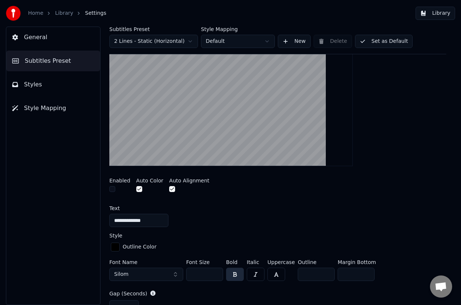
drag, startPoint x: 144, startPoint y: 221, endPoint x: 73, endPoint y: 212, distance: 71.9
click at [73, 212] on div "**********" at bounding box center [230, 166] width 461 height 279
click at [186, 214] on div "**********" at bounding box center [277, 220] width 337 height 13
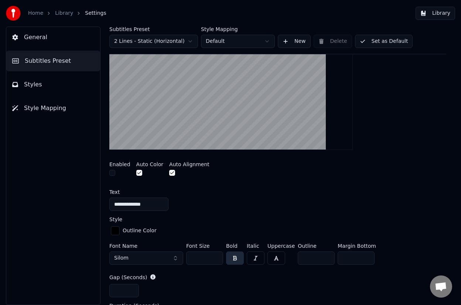
scroll to position [267, 0]
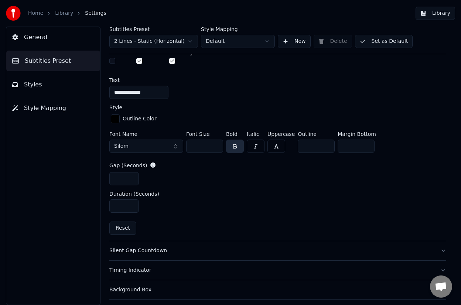
click at [130, 268] on div "Timing Indicator" at bounding box center [271, 270] width 325 height 7
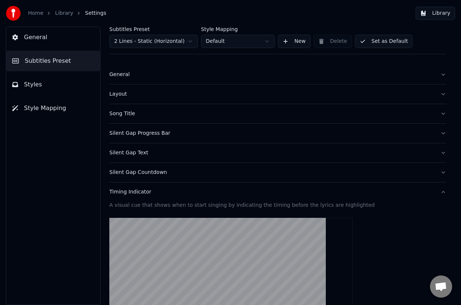
scroll to position [0, 0]
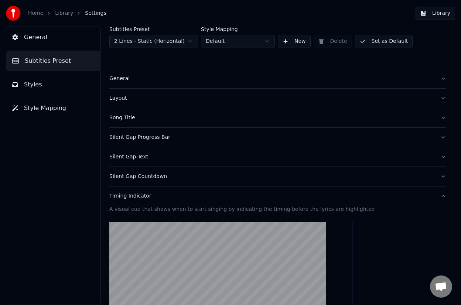
click at [122, 178] on div "Silent Gap Countdown" at bounding box center [271, 176] width 325 height 7
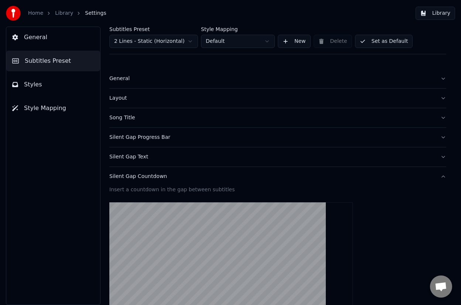
click at [133, 149] on button "Silent Gap Text" at bounding box center [277, 156] width 337 height 19
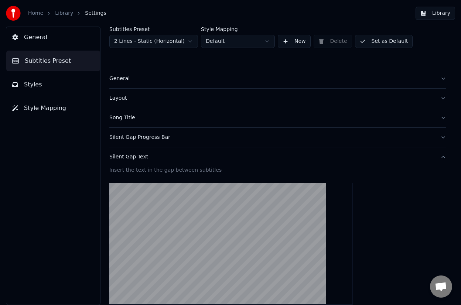
click at [132, 159] on div "Silent Gap Text" at bounding box center [271, 156] width 325 height 7
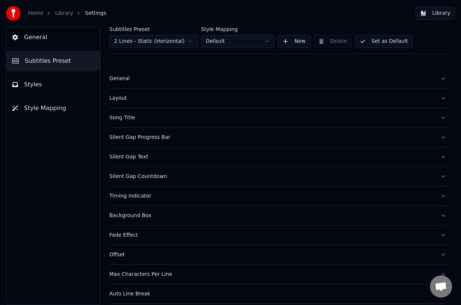
click at [133, 147] on button "Silent Gap Text" at bounding box center [277, 156] width 337 height 19
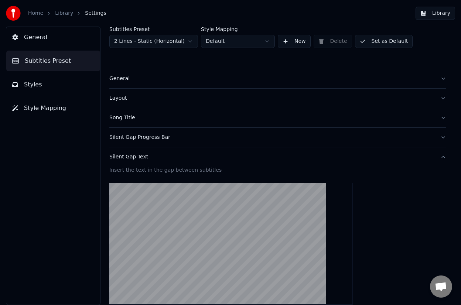
scroll to position [61, 0]
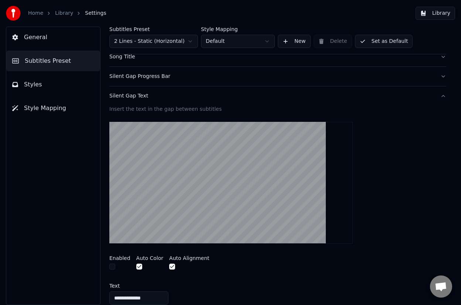
click at [114, 268] on button "button" at bounding box center [112, 267] width 6 height 6
click at [148, 78] on div "Silent Gap Progress Bar" at bounding box center [271, 76] width 325 height 7
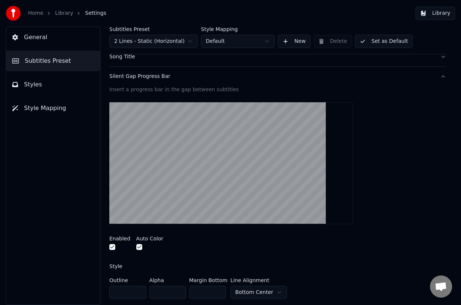
click at [112, 247] on button "button" at bounding box center [112, 247] width 6 height 6
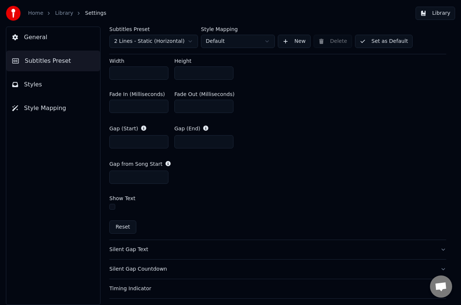
scroll to position [351, 0]
click at [140, 266] on div "Silent Gap Countdown" at bounding box center [271, 268] width 325 height 7
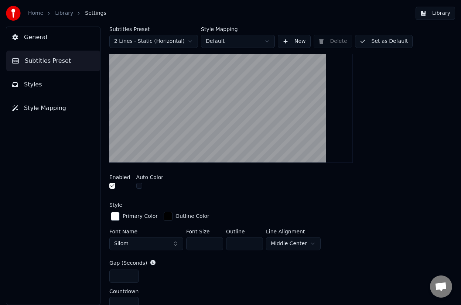
scroll to position [126, 0]
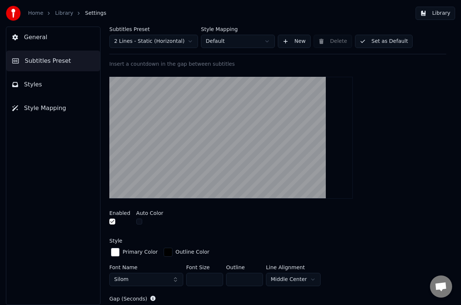
click at [113, 222] on button "button" at bounding box center [112, 222] width 6 height 6
click at [68, 15] on link "Library" at bounding box center [64, 13] width 18 height 7
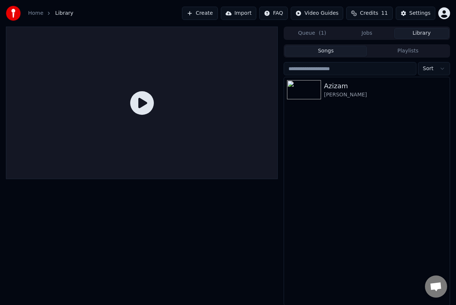
click at [138, 102] on icon at bounding box center [142, 103] width 24 height 24
click at [356, 91] on div "[PERSON_NAME]" at bounding box center [381, 94] width 115 height 7
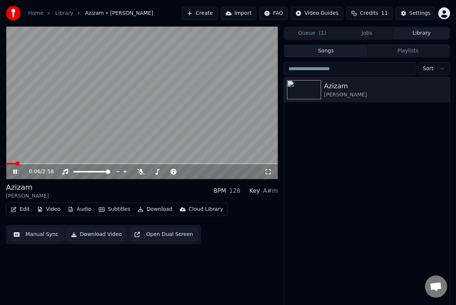
click at [269, 174] on icon at bounding box center [267, 172] width 7 height 6
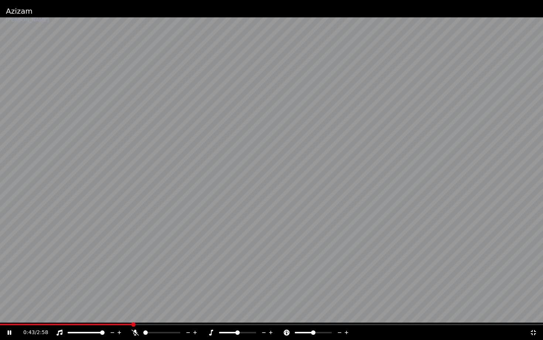
click at [281, 115] on video at bounding box center [271, 170] width 543 height 340
click at [461, 305] on icon at bounding box center [533, 333] width 7 height 6
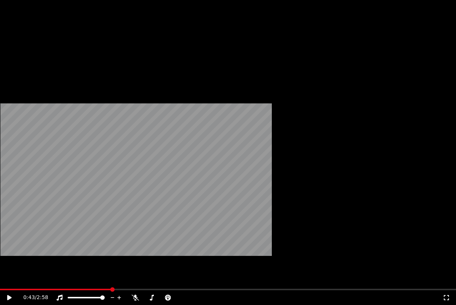
click at [18, 62] on button "Edit" at bounding box center [20, 57] width 25 height 10
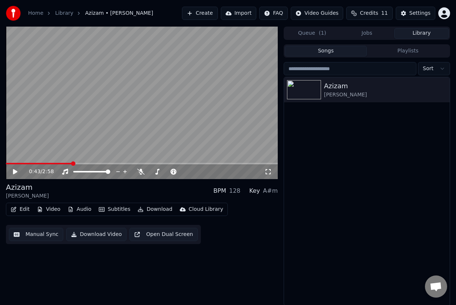
click at [130, 106] on video at bounding box center [142, 103] width 272 height 153
click at [6, 162] on span at bounding box center [8, 164] width 4 height 4
click at [16, 173] on icon at bounding box center [15, 172] width 4 height 4
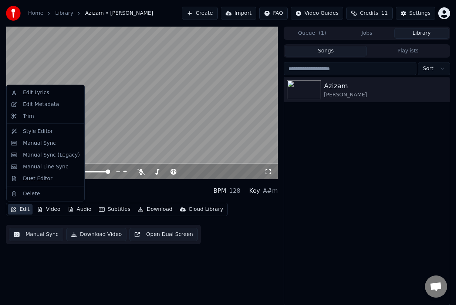
click at [23, 208] on button "Edit" at bounding box center [20, 209] width 25 height 10
click at [36, 129] on div "Style Editor" at bounding box center [38, 131] width 30 height 7
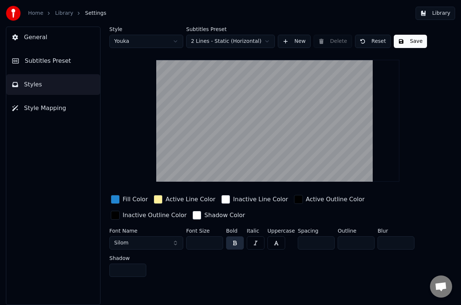
click at [44, 40] on span "General" at bounding box center [35, 37] width 23 height 9
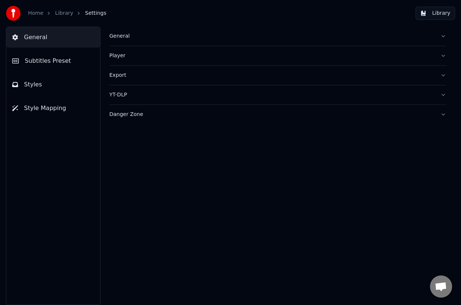
click at [115, 33] on div "General" at bounding box center [271, 36] width 325 height 7
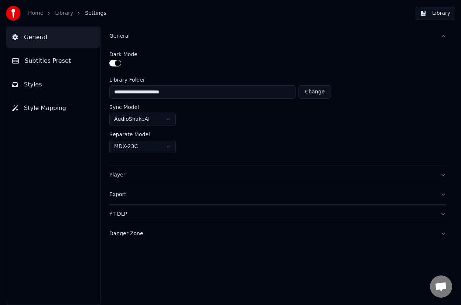
click at [33, 90] on button "Styles" at bounding box center [53, 84] width 94 height 21
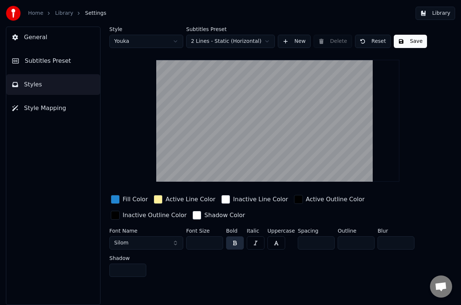
click at [31, 57] on span "Subtitles Preset" at bounding box center [48, 61] width 46 height 9
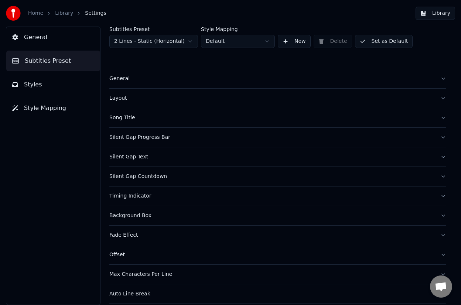
click at [123, 78] on div "General" at bounding box center [271, 78] width 325 height 7
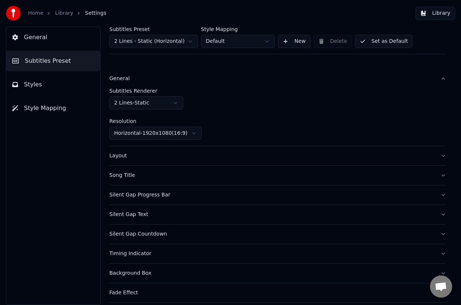
click at [118, 164] on button "Layout" at bounding box center [277, 155] width 337 height 19
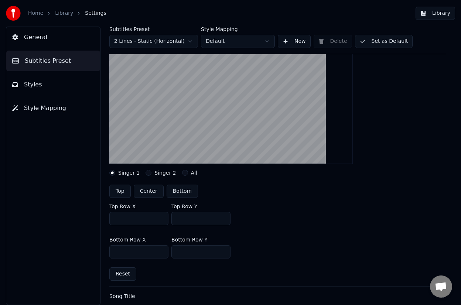
scroll to position [138, 0]
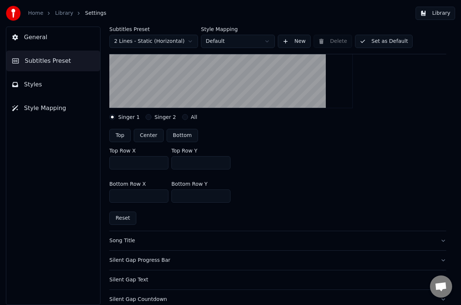
click at [121, 244] on div "Song Title" at bounding box center [271, 240] width 325 height 7
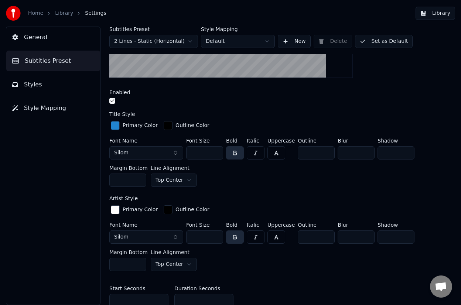
scroll to position [189, 0]
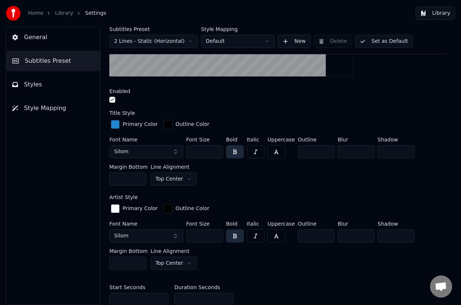
click at [162, 182] on html "Home Library Settings Library General Subtitles Preset Styles Style Mapping Sub…" at bounding box center [230, 152] width 461 height 305
click at [163, 263] on html "Home Library Settings Library General Subtitles Preset Styles Style Mapping Sub…" at bounding box center [230, 152] width 461 height 305
click at [239, 183] on div "Font Name Silom Font Size *** Bold Italic Uppercase Outline * Blur * Shadow * M…" at bounding box center [277, 163] width 337 height 52
click at [55, 12] on link "Library" at bounding box center [64, 13] width 18 height 7
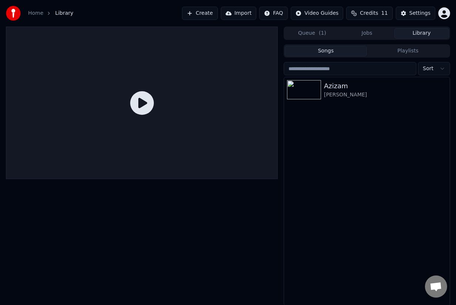
click at [144, 103] on icon at bounding box center [142, 103] width 24 height 24
click at [343, 98] on div "[PERSON_NAME]" at bounding box center [381, 94] width 115 height 7
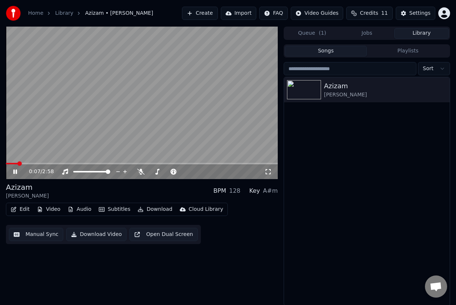
click at [17, 164] on span at bounding box center [19, 164] width 4 height 4
click at [263, 177] on div "0:03 / 2:58" at bounding box center [142, 171] width 272 height 15
click at [268, 173] on icon at bounding box center [267, 172] width 7 height 6
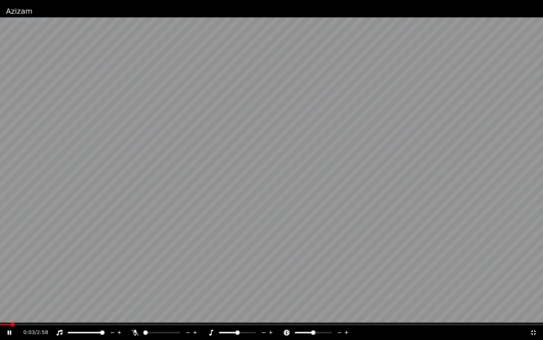
click at [8, 305] on icon at bounding box center [10, 332] width 4 height 4
click at [461, 305] on icon at bounding box center [533, 333] width 7 height 6
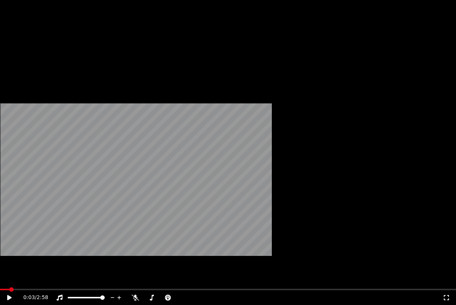
click at [22, 62] on button "Edit" at bounding box center [20, 57] width 25 height 10
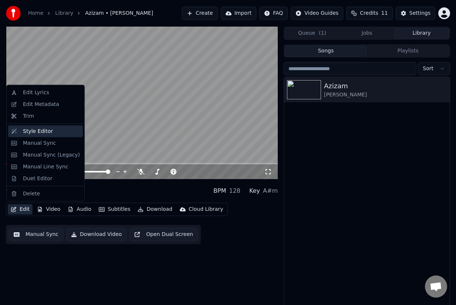
click at [33, 128] on div "Style Editor" at bounding box center [38, 131] width 30 height 7
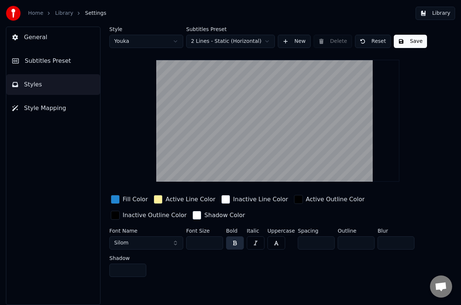
click at [35, 84] on span "Styles" at bounding box center [33, 84] width 18 height 9
click at [55, 64] on span "Subtitles Preset" at bounding box center [48, 61] width 46 height 9
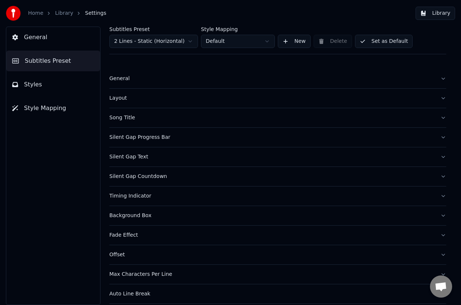
click at [47, 42] on button "General" at bounding box center [53, 37] width 94 height 21
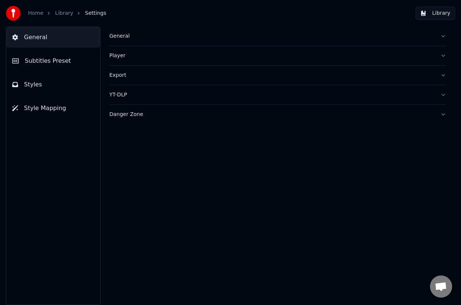
click at [73, 55] on button "Subtitles Preset" at bounding box center [53, 61] width 94 height 21
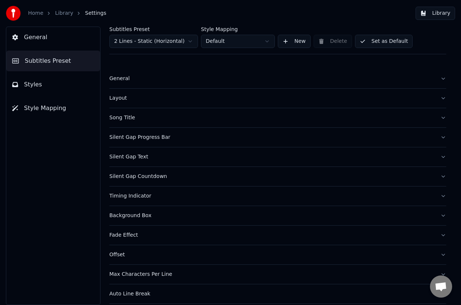
click at [119, 113] on button "Song Title" at bounding box center [277, 117] width 337 height 19
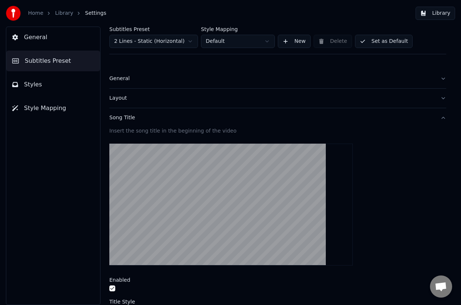
scroll to position [156, 0]
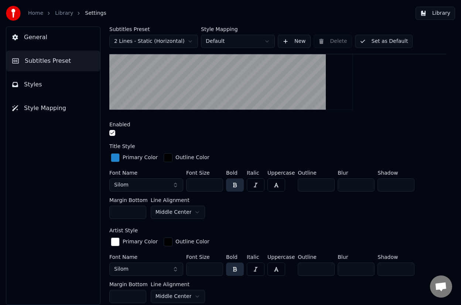
click at [186, 213] on html "Home Library Settings Library General Subtitles Preset Styles Style Mapping Sub…" at bounding box center [230, 152] width 461 height 305
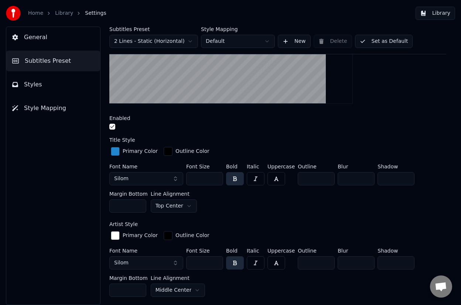
scroll to position [162, 0]
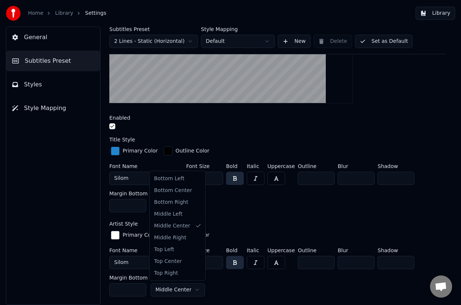
click at [172, 291] on html "Home Library Settings Library General Subtitles Preset Styles Style Mapping Sub…" at bounding box center [230, 152] width 461 height 305
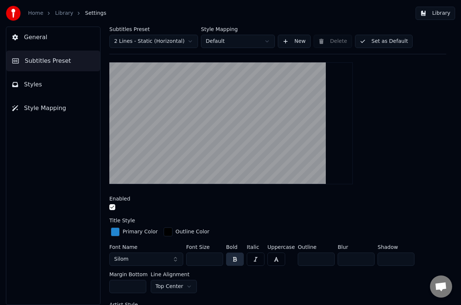
scroll to position [452, 0]
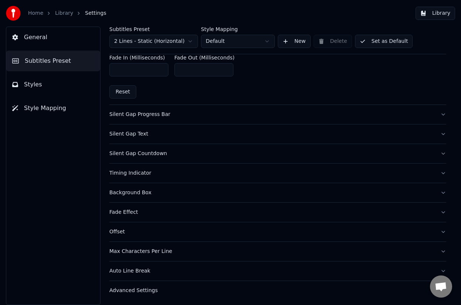
click at [129, 288] on div "Advanced Settings" at bounding box center [271, 290] width 325 height 7
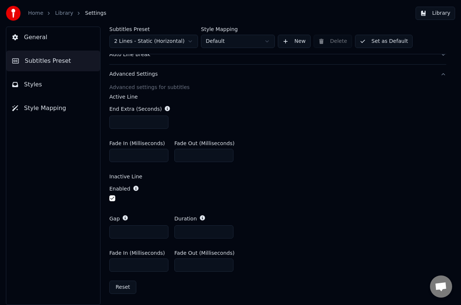
scroll to position [240, 0]
click at [42, 67] on button "Subtitles Preset" at bounding box center [53, 61] width 94 height 21
click at [38, 69] on button "Subtitles Preset" at bounding box center [53, 61] width 94 height 21
click at [48, 103] on button "Style Mapping" at bounding box center [53, 108] width 94 height 21
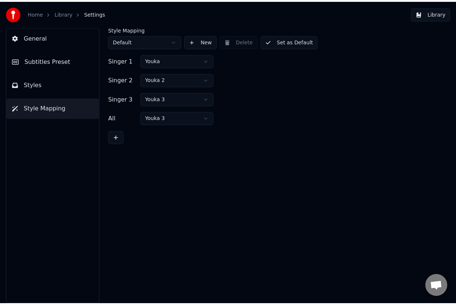
scroll to position [0, 0]
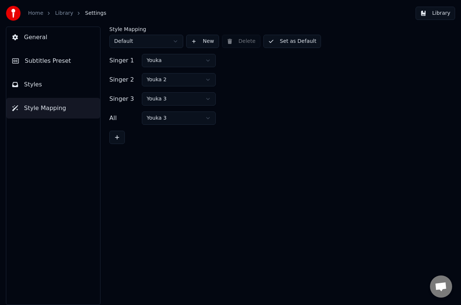
click at [60, 84] on button "Styles" at bounding box center [53, 84] width 94 height 21
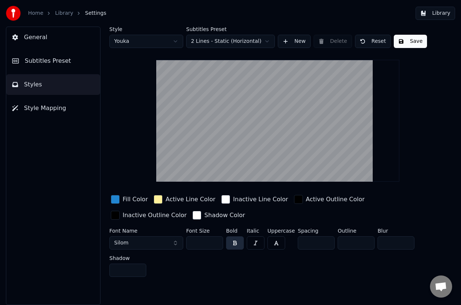
click at [47, 39] on button "General" at bounding box center [53, 37] width 94 height 21
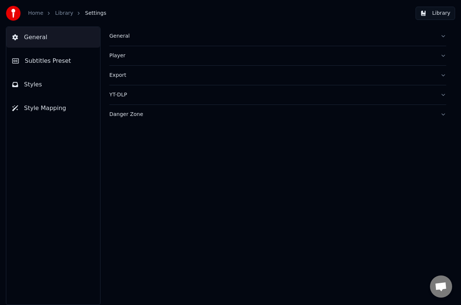
click at [46, 46] on button "General" at bounding box center [53, 37] width 94 height 21
click at [38, 60] on span "Subtitles Preset" at bounding box center [48, 61] width 46 height 9
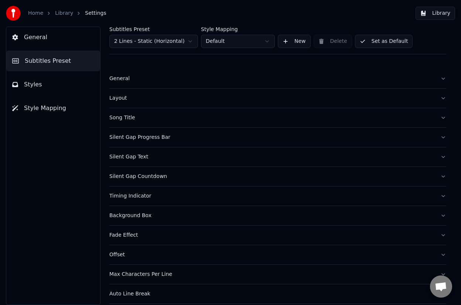
click at [44, 36] on span "General" at bounding box center [35, 37] width 23 height 9
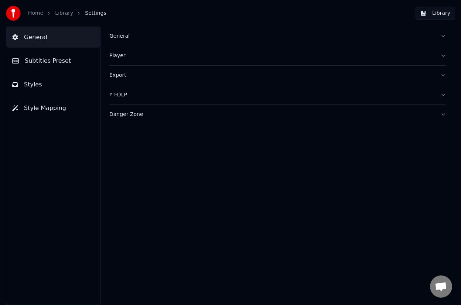
click at [47, 54] on button "Subtitles Preset" at bounding box center [53, 61] width 94 height 21
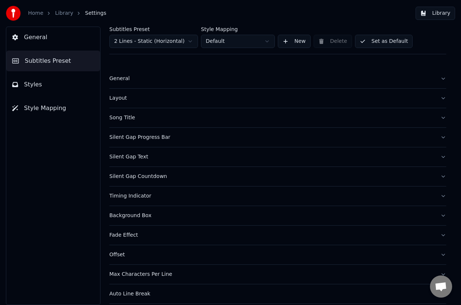
click at [64, 15] on link "Library" at bounding box center [64, 13] width 18 height 7
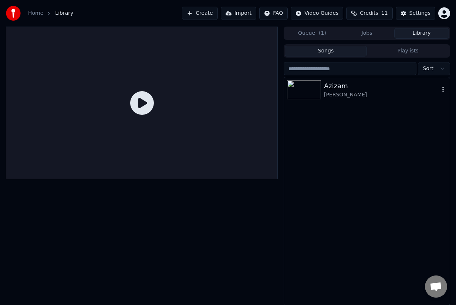
click at [353, 85] on div "Azizam" at bounding box center [381, 86] width 115 height 10
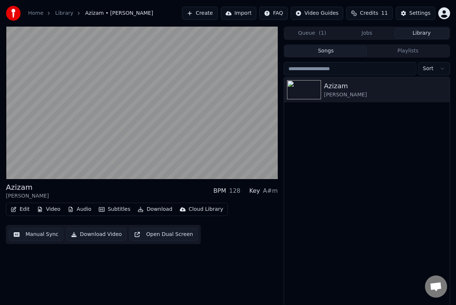
click at [124, 210] on button "Subtitles" at bounding box center [114, 209] width 37 height 10
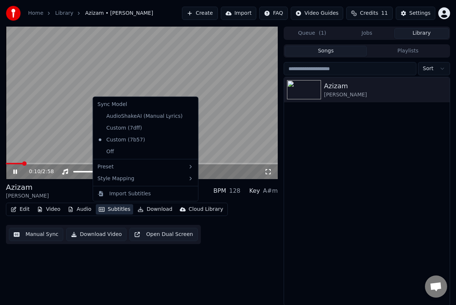
click at [46, 163] on span at bounding box center [142, 163] width 272 height 1
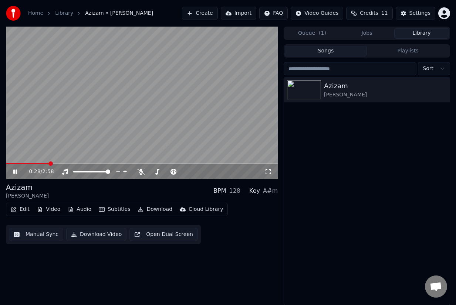
click at [121, 211] on button "Subtitles" at bounding box center [114, 209] width 37 height 10
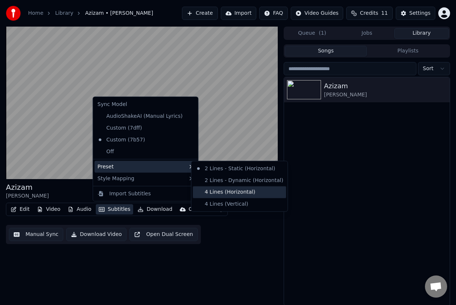
click at [214, 189] on div "4 Lines (Horizontal)" at bounding box center [239, 192] width 93 height 12
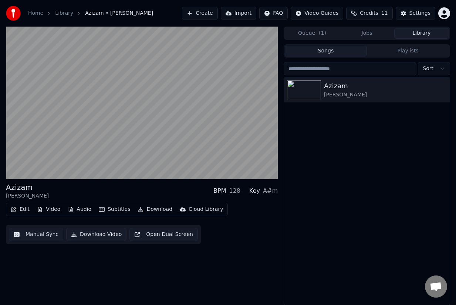
click at [118, 207] on button "Subtitles" at bounding box center [114, 209] width 37 height 10
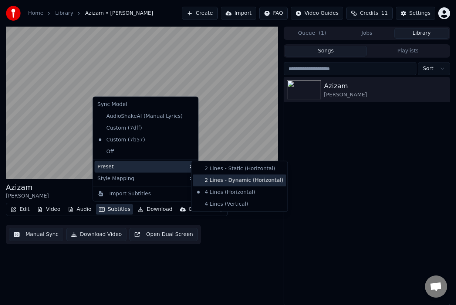
click at [217, 176] on div "2 Lines - Dynamic (Horizontal)" at bounding box center [239, 180] width 93 height 12
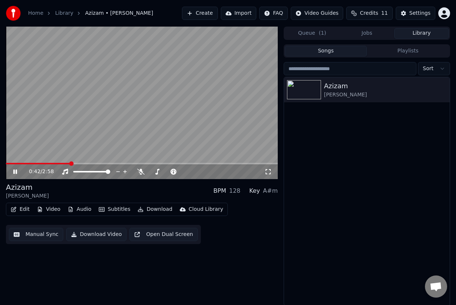
click at [119, 209] on button "Subtitles" at bounding box center [114, 209] width 37 height 10
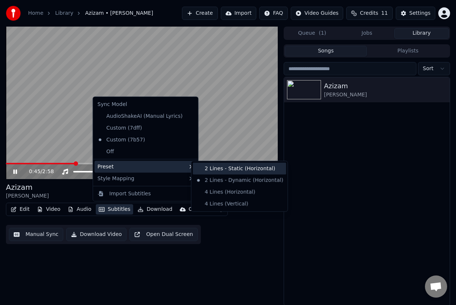
click at [214, 167] on div "2 Lines - Static (Horizontal)" at bounding box center [239, 169] width 93 height 12
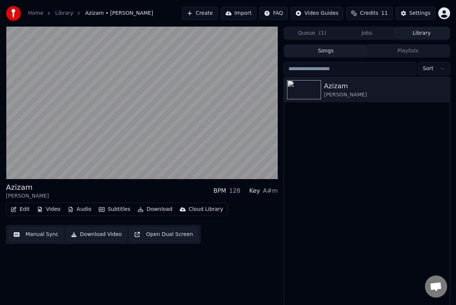
click at [90, 208] on button "Audio" at bounding box center [80, 209] width 30 height 10
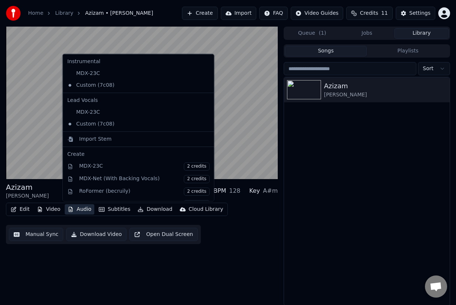
click at [92, 206] on button "Audio" at bounding box center [80, 209] width 30 height 10
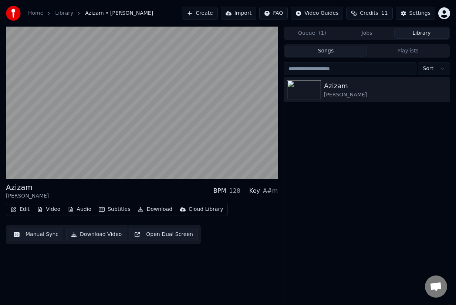
click at [103, 204] on button "Subtitles" at bounding box center [114, 209] width 37 height 10
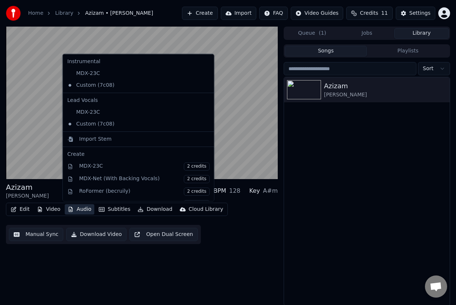
click at [78, 209] on button "Audio" at bounding box center [80, 209] width 30 height 10
click at [79, 209] on button "Audio" at bounding box center [80, 209] width 30 height 10
click at [71, 223] on div "Edit Video Audio Subtitles Download Cloud Library Manual Sync Download Video Op…" at bounding box center [142, 223] width 272 height 41
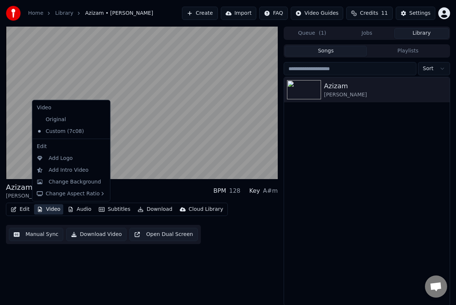
click at [58, 208] on button "Video" at bounding box center [48, 209] width 29 height 10
click at [67, 183] on div "Change Background" at bounding box center [75, 181] width 52 height 7
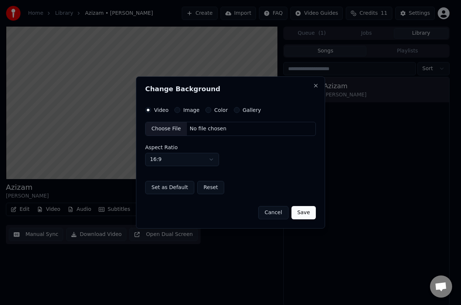
click at [191, 112] on label "Image" at bounding box center [191, 110] width 16 height 5
click at [180, 112] on button "Image" at bounding box center [177, 110] width 6 height 6
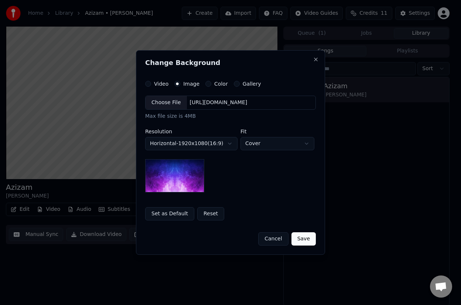
click at [283, 240] on button "Cancel" at bounding box center [273, 238] width 30 height 13
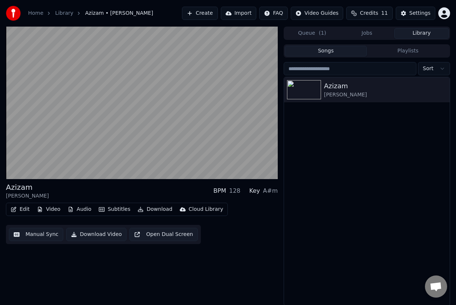
click at [26, 209] on button "Edit" at bounding box center [20, 209] width 25 height 10
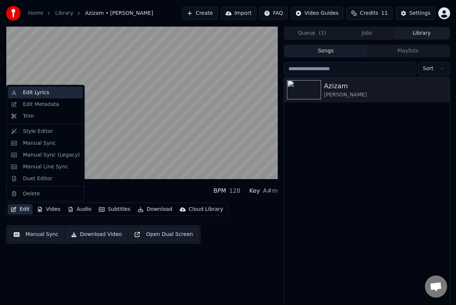
click at [38, 89] on div "Edit Lyrics" at bounding box center [36, 92] width 26 height 7
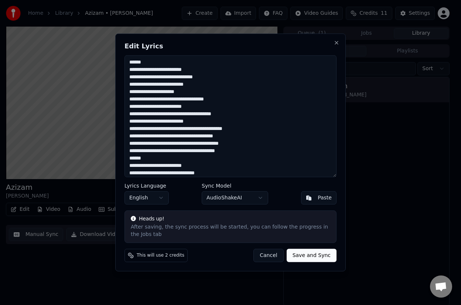
click at [269, 257] on button "Cancel" at bounding box center [269, 255] width 30 height 13
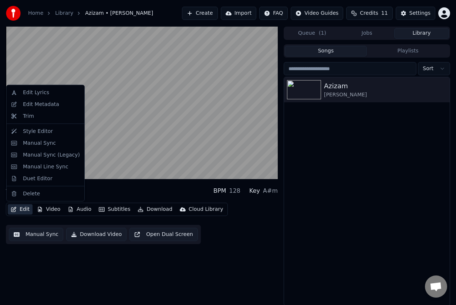
click at [25, 212] on button "Edit" at bounding box center [20, 209] width 25 height 10
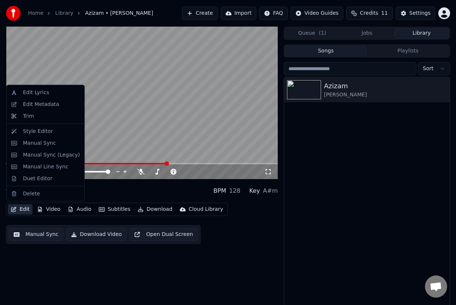
click at [355, 193] on div "Azizam [PERSON_NAME]" at bounding box center [367, 191] width 166 height 228
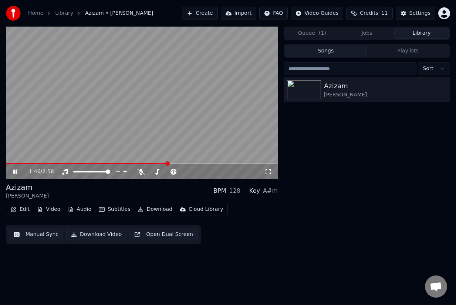
click at [14, 210] on icon "button" at bounding box center [13, 209] width 5 height 5
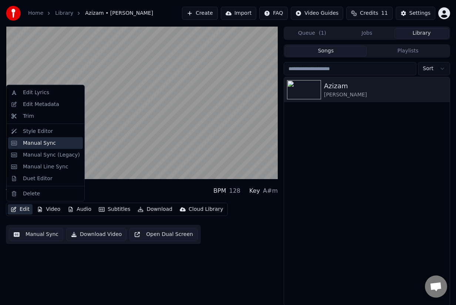
click at [39, 140] on div "Manual Sync" at bounding box center [39, 142] width 33 height 7
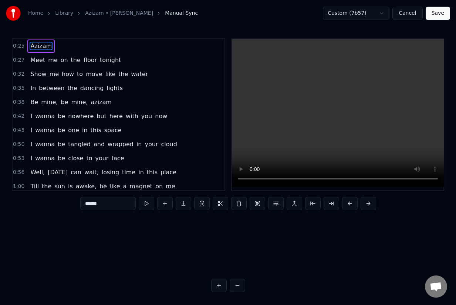
click at [39, 140] on span "wanna" at bounding box center [44, 144] width 21 height 9
type input "*****"
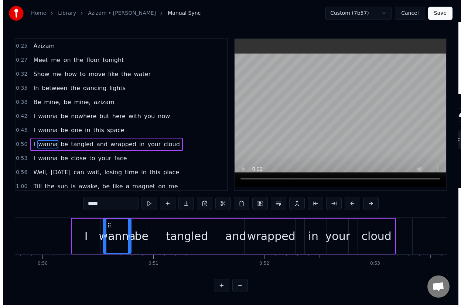
scroll to position [0, 5567]
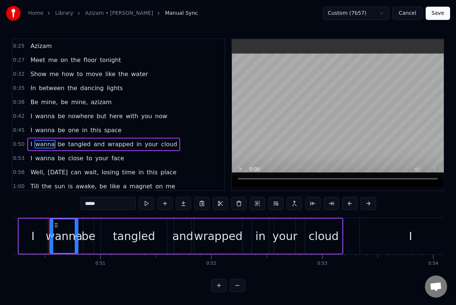
click at [59, 13] on link "Library" at bounding box center [64, 13] width 18 height 7
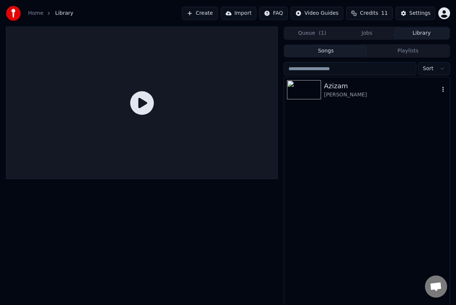
click at [348, 79] on div "Azizam [PERSON_NAME]" at bounding box center [367, 89] width 166 height 25
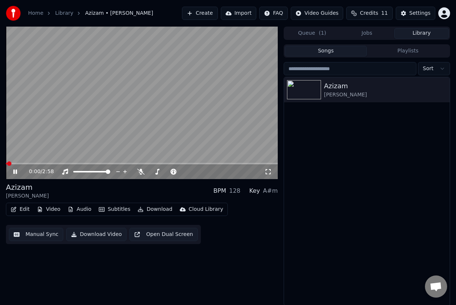
click at [18, 215] on div "Edit Video Audio Subtitles Download Cloud Library" at bounding box center [117, 209] width 222 height 13
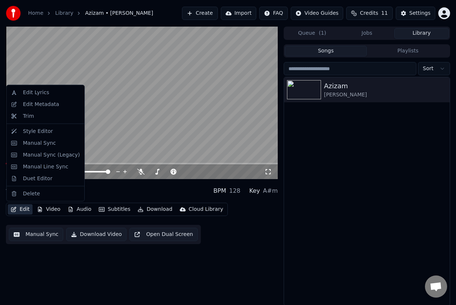
click at [18, 214] on button "Edit" at bounding box center [20, 209] width 25 height 10
click at [31, 135] on div "Style Editor" at bounding box center [38, 131] width 30 height 7
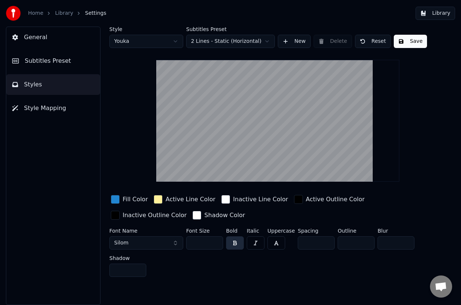
click at [36, 42] on button "General" at bounding box center [53, 37] width 94 height 21
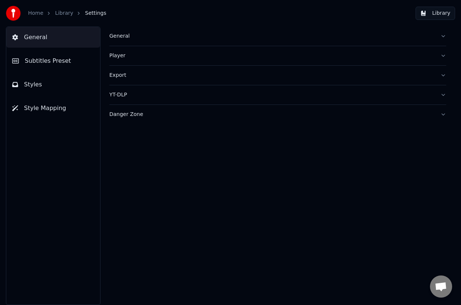
click at [45, 53] on button "Subtitles Preset" at bounding box center [53, 61] width 94 height 21
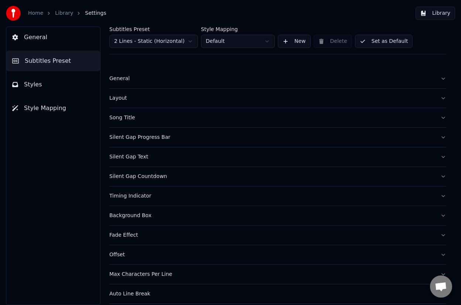
click at [128, 180] on div "Silent Gap Countdown" at bounding box center [271, 176] width 325 height 7
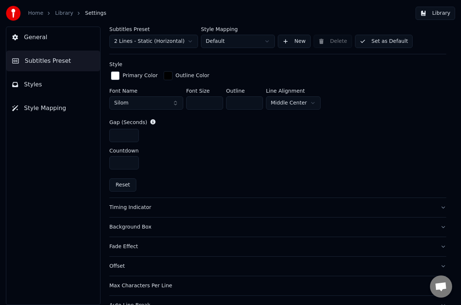
scroll to position [337, 0]
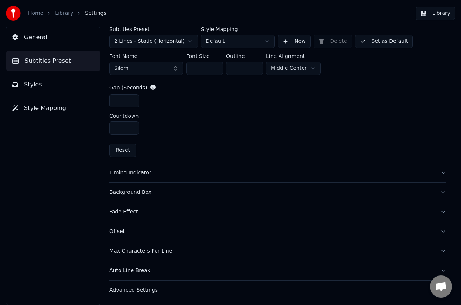
click at [124, 173] on div "Timing Indicator" at bounding box center [271, 172] width 325 height 7
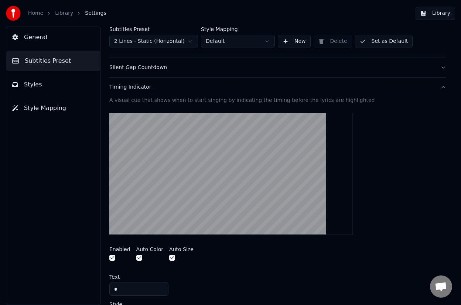
scroll to position [0, 0]
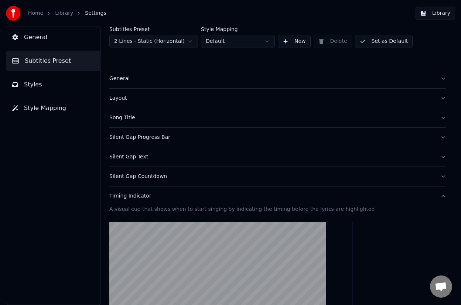
click at [136, 179] on div "Silent Gap Countdown" at bounding box center [271, 176] width 325 height 7
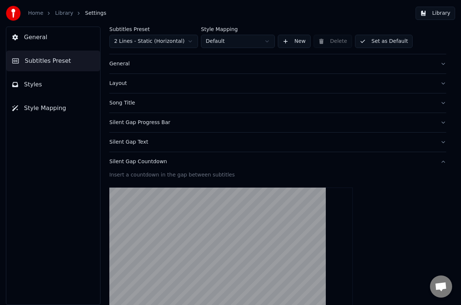
scroll to position [77, 0]
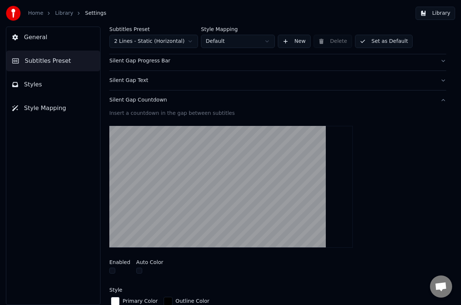
click at [142, 80] on div "Silent Gap Text" at bounding box center [271, 80] width 325 height 7
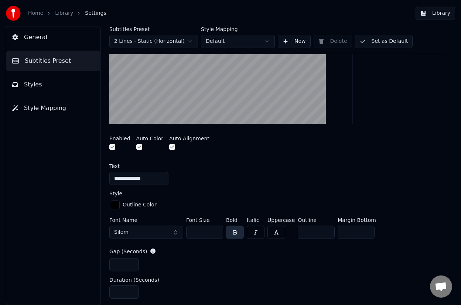
scroll to position [145, 0]
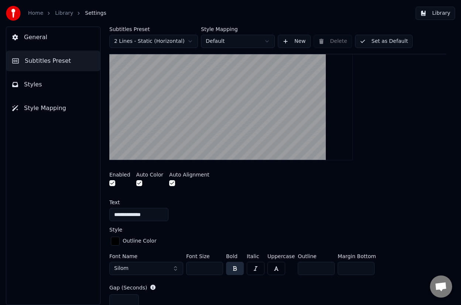
click at [170, 181] on button "button" at bounding box center [172, 183] width 6 height 6
click at [172, 182] on button "button" at bounding box center [172, 183] width 6 height 6
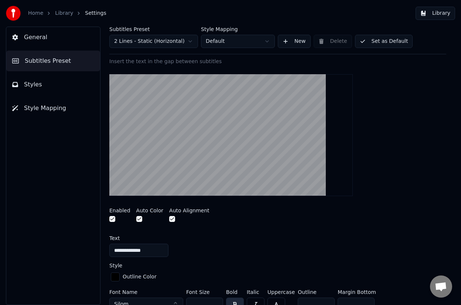
scroll to position [79, 0]
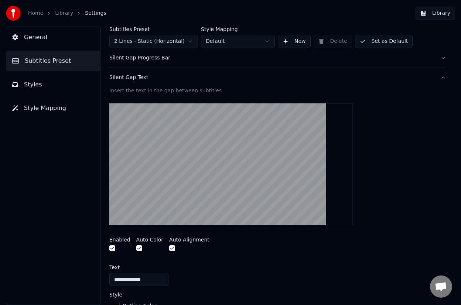
click at [334, 225] on div at bounding box center [277, 165] width 337 height 134
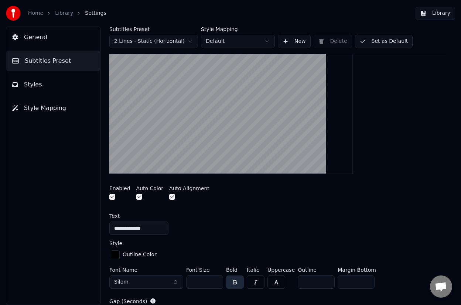
scroll to position [0, 0]
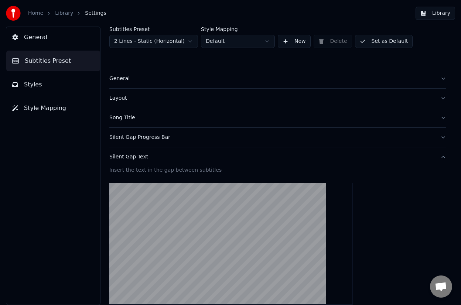
click at [120, 98] on div "Layout" at bounding box center [271, 98] width 325 height 7
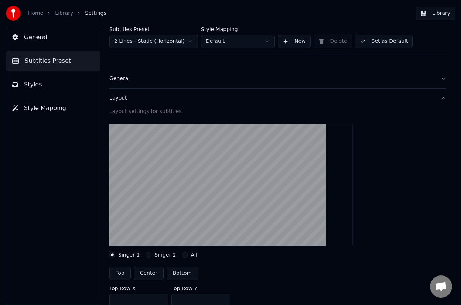
click at [121, 71] on button "General" at bounding box center [277, 78] width 337 height 19
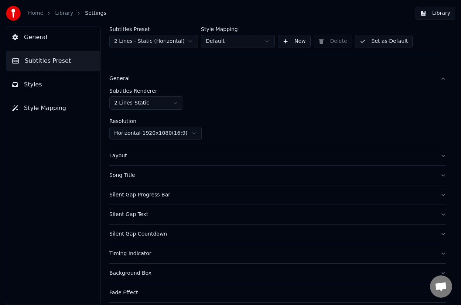
click at [125, 180] on button "Song Title" at bounding box center [277, 175] width 337 height 19
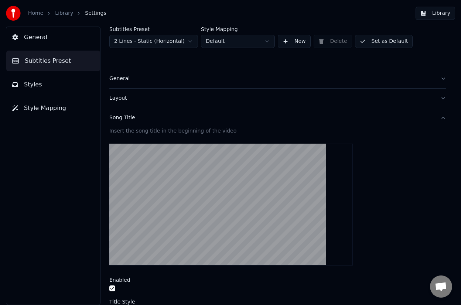
click at [169, 134] on div "Insert the song title in the beginning of the video" at bounding box center [277, 131] width 337 height 7
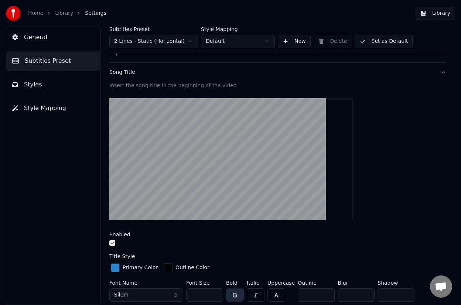
scroll to position [136, 0]
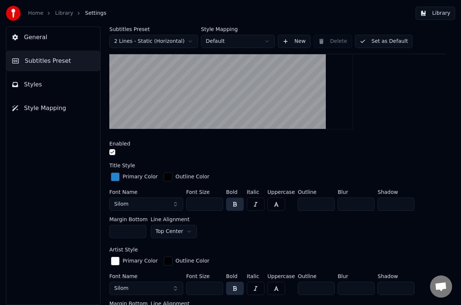
click at [209, 84] on video at bounding box center [231, 68] width 244 height 122
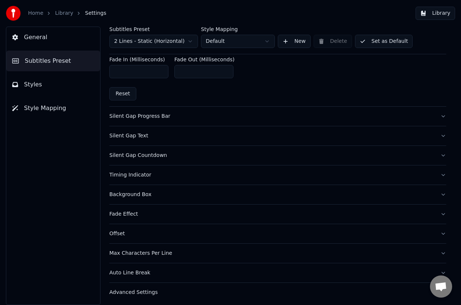
scroll to position [452, 0]
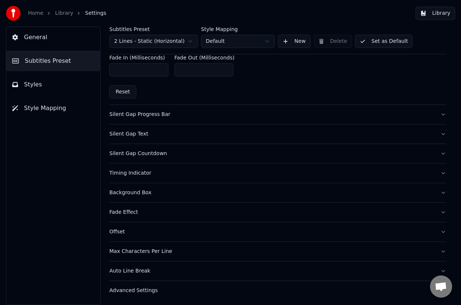
click at [123, 228] on div "Offset" at bounding box center [271, 231] width 325 height 7
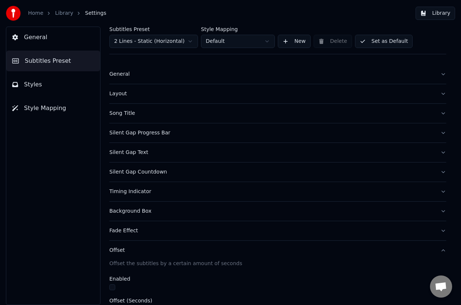
scroll to position [4, 0]
click at [124, 115] on div "Song Title" at bounding box center [271, 113] width 325 height 7
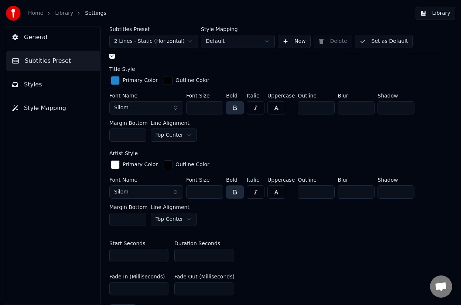
scroll to position [452, 0]
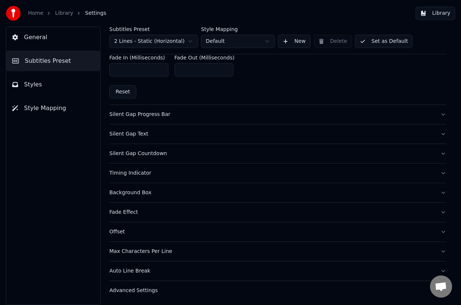
click at [436, 13] on button "Library" at bounding box center [436, 13] width 40 height 13
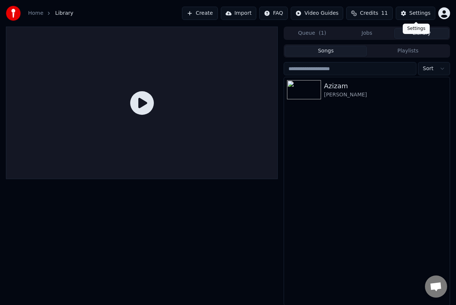
click at [411, 11] on div "Settings" at bounding box center [419, 13] width 21 height 7
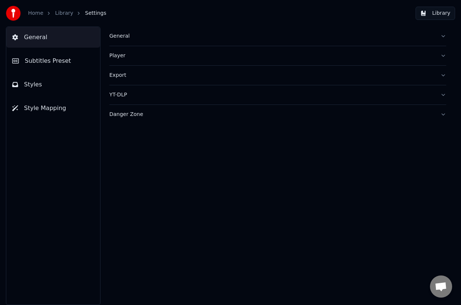
click at [446, 11] on button "Library" at bounding box center [436, 13] width 40 height 13
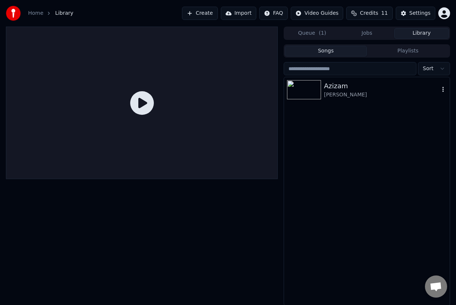
click at [359, 94] on div "[PERSON_NAME]" at bounding box center [381, 94] width 115 height 7
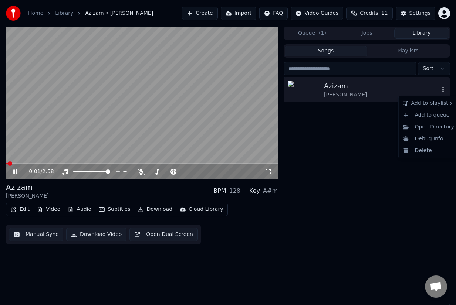
click at [440, 88] on icon "button" at bounding box center [442, 89] width 7 height 6
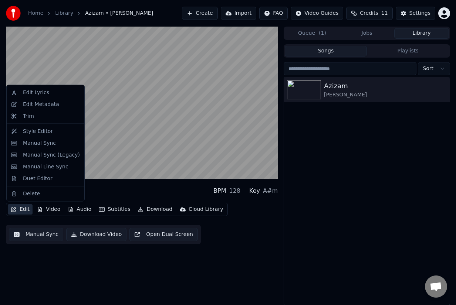
click at [28, 213] on button "Edit" at bounding box center [20, 209] width 25 height 10
click at [42, 103] on div "Edit Metadata" at bounding box center [41, 104] width 36 height 7
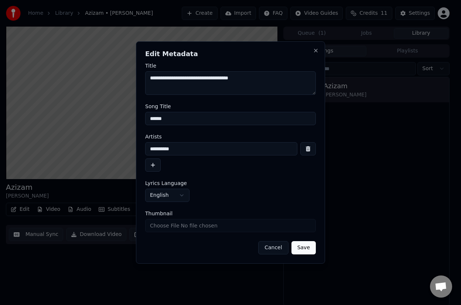
drag, startPoint x: 259, startPoint y: 78, endPoint x: 202, endPoint y: 76, distance: 57.7
click at [202, 76] on textarea "**********" at bounding box center [230, 83] width 171 height 24
type textarea "**********"
click at [305, 248] on button "Save" at bounding box center [304, 247] width 24 height 13
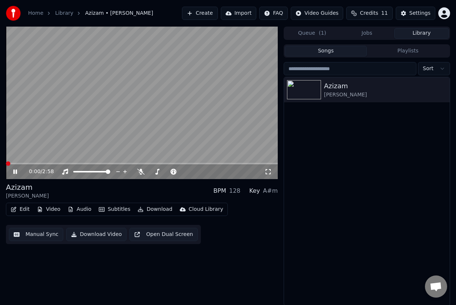
click at [6, 166] on span at bounding box center [8, 164] width 4 height 4
click at [17, 170] on icon at bounding box center [20, 172] width 17 height 6
click at [23, 211] on button "Edit" at bounding box center [20, 209] width 25 height 10
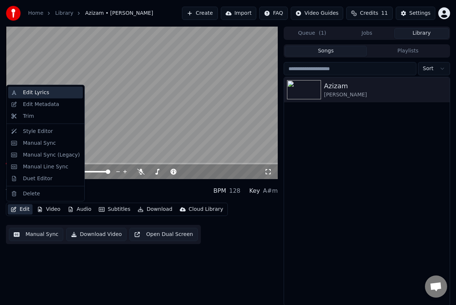
click at [41, 96] on div "Edit Lyrics" at bounding box center [45, 93] width 75 height 12
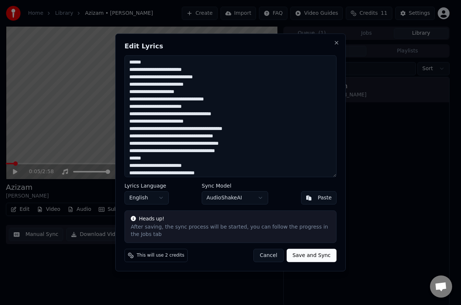
click at [278, 256] on button "Cancel" at bounding box center [269, 255] width 30 height 13
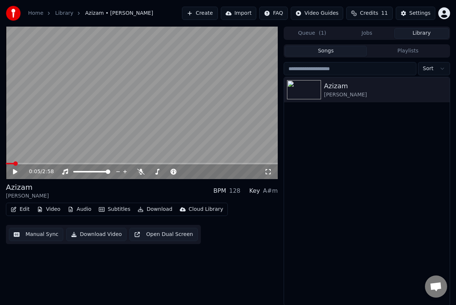
click at [249, 16] on button "Import" at bounding box center [238, 13] width 35 height 13
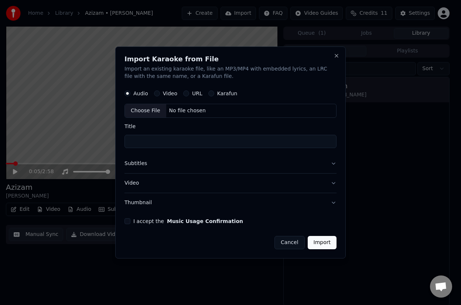
click at [286, 245] on button "Cancel" at bounding box center [290, 242] width 30 height 13
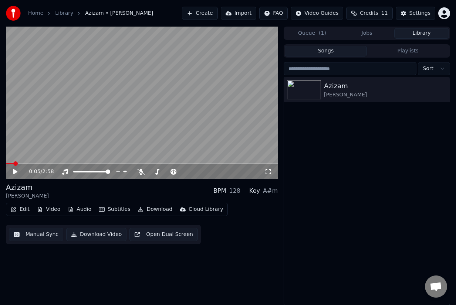
click at [292, 12] on div "Create Import FAQ Video Guides Credits 11 Settings" at bounding box center [316, 13] width 268 height 13
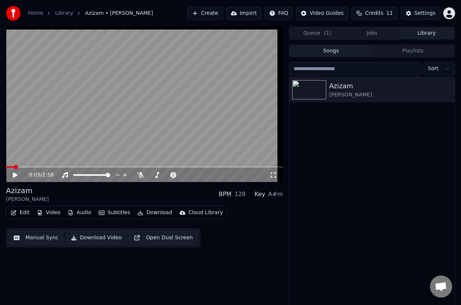
click at [288, 12] on html "Home Library Azizam • [PERSON_NAME] Create Import FAQ Video Guides Credits 11 S…" at bounding box center [230, 152] width 461 height 305
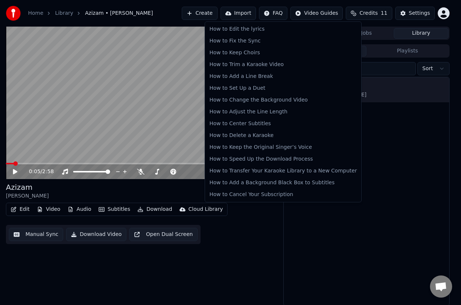
click at [403, 12] on html "Home Library Azizam • [PERSON_NAME] Create Import FAQ Video Guides Credits 11 S…" at bounding box center [230, 152] width 461 height 305
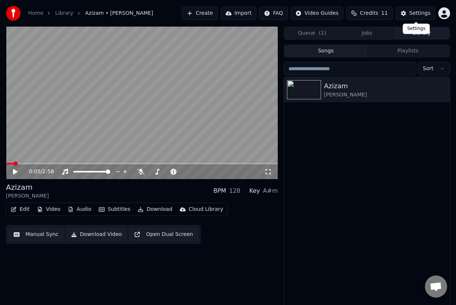
click at [428, 13] on div "Settings" at bounding box center [419, 13] width 21 height 7
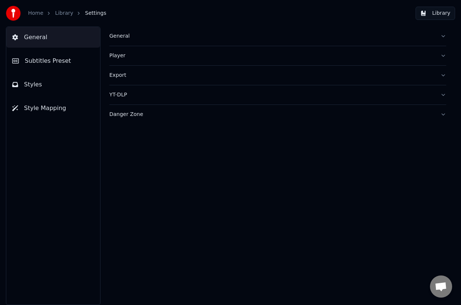
click at [438, 14] on button "Library" at bounding box center [436, 13] width 40 height 13
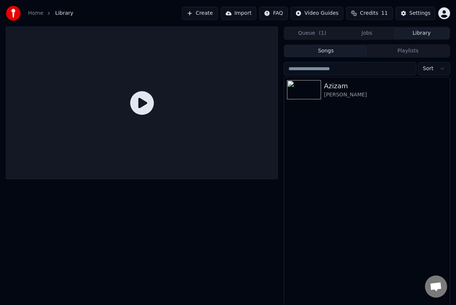
click at [438, 14] on html "Home Library Create Import FAQ Video Guides Credits 11 Settings Queue ( 1 ) Job…" at bounding box center [228, 152] width 456 height 305
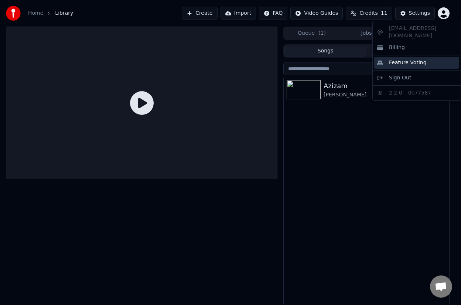
click at [407, 59] on span "Feature Voting" at bounding box center [408, 62] width 38 height 7
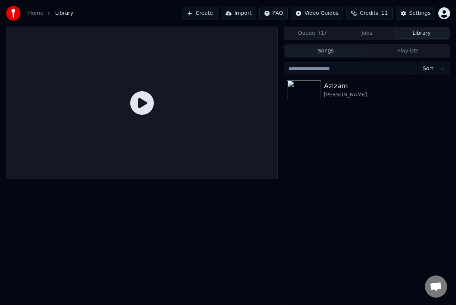
click at [321, 98] on div at bounding box center [305, 89] width 37 height 19
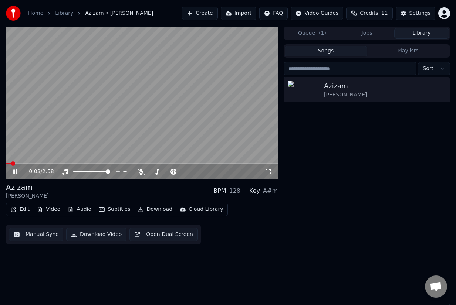
click at [198, 109] on video at bounding box center [142, 103] width 272 height 153
click at [325, 32] on button "Queue ( 1 )" at bounding box center [312, 33] width 55 height 11
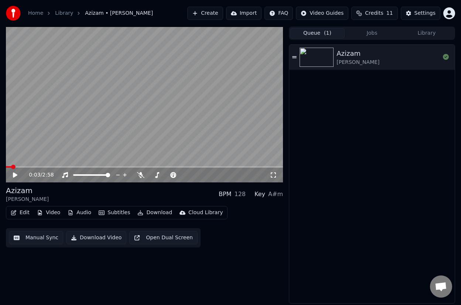
click at [410, 44] on div "Azizam [PERSON_NAME]" at bounding box center [372, 173] width 166 height 259
click at [449, 35] on div "Queue ( 1 ) Jobs Library" at bounding box center [372, 33] width 166 height 13
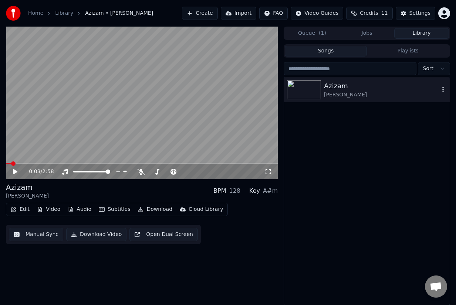
click at [340, 79] on div "Azizam [PERSON_NAME]" at bounding box center [367, 89] width 166 height 25
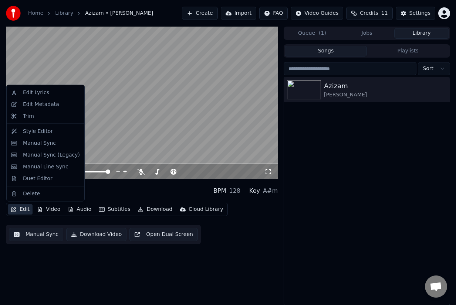
click at [26, 210] on button "Edit" at bounding box center [20, 209] width 25 height 10
click at [48, 101] on div "Edit Metadata" at bounding box center [41, 104] width 36 height 7
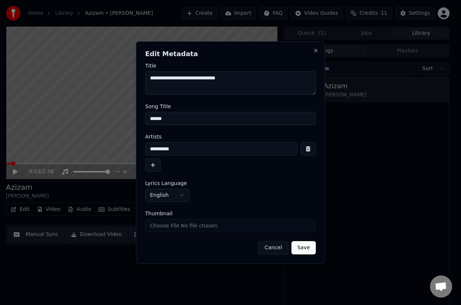
click at [150, 164] on button "button" at bounding box center [153, 165] width 16 height 13
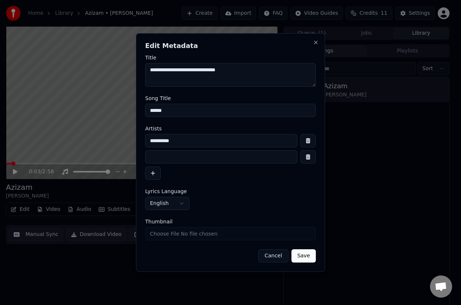
click at [162, 155] on input at bounding box center [221, 156] width 152 height 13
type input "**********"
click at [244, 167] on div "**********" at bounding box center [230, 157] width 171 height 46
click at [302, 257] on button "Save" at bounding box center [304, 255] width 24 height 13
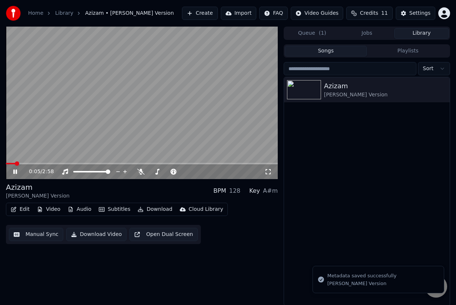
click at [16, 171] on icon at bounding box center [15, 172] width 4 height 4
click at [14, 210] on icon "button" at bounding box center [13, 209] width 5 height 5
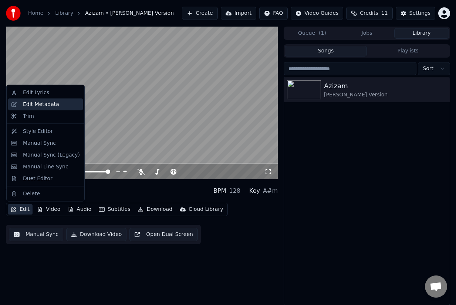
click at [30, 109] on div "Edit Metadata" at bounding box center [45, 104] width 75 height 12
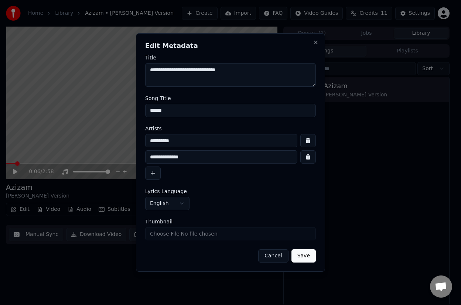
click at [202, 158] on input "**********" at bounding box center [221, 156] width 152 height 13
click at [198, 228] on input "Thumbnail" at bounding box center [230, 233] width 171 height 13
click at [304, 256] on button "Save" at bounding box center [304, 255] width 24 height 13
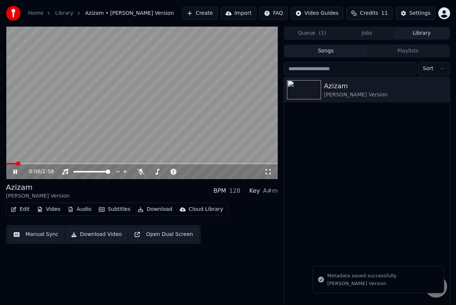
click at [30, 209] on button "Edit" at bounding box center [20, 209] width 25 height 10
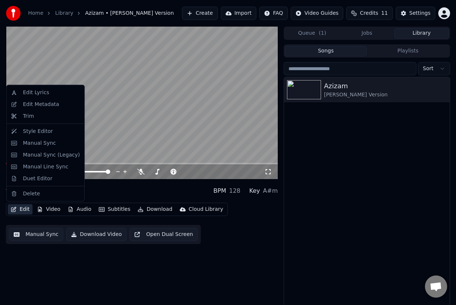
click at [212, 146] on video at bounding box center [142, 103] width 272 height 153
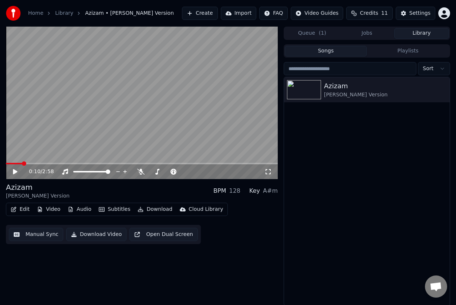
click at [13, 169] on div "0:10 / 2:58" at bounding box center [142, 171] width 266 height 7
click at [16, 171] on icon at bounding box center [15, 171] width 4 height 5
drag, startPoint x: 26, startPoint y: 166, endPoint x: 3, endPoint y: 162, distance: 23.3
click at [3, 162] on div "0:11 / 2:58 [PERSON_NAME] Version BPM 128 Key A#m Edit Video Audio Subtitles Do…" at bounding box center [228, 166] width 456 height 279
click at [6, 162] on span at bounding box center [8, 164] width 4 height 4
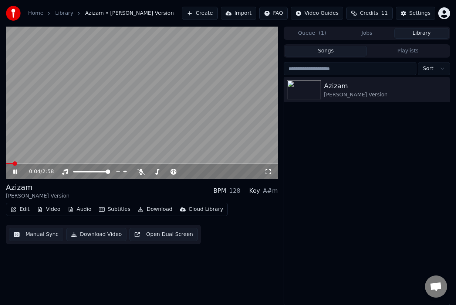
click at [16, 170] on icon at bounding box center [15, 172] width 4 height 4
click at [16, 208] on icon "button" at bounding box center [14, 209] width 6 height 5
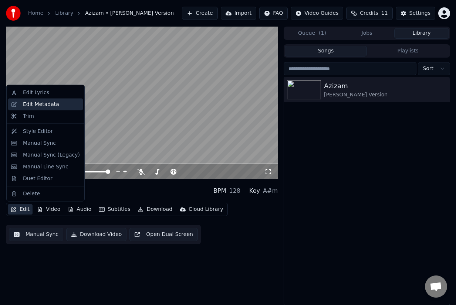
click at [44, 102] on div "Edit Metadata" at bounding box center [41, 104] width 36 height 7
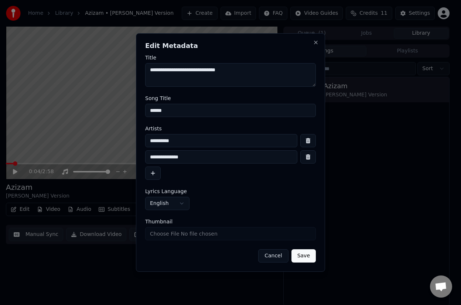
drag, startPoint x: 197, startPoint y: 158, endPoint x: 125, endPoint y: 156, distance: 71.4
click at [125, 156] on body "**********" at bounding box center [228, 152] width 456 height 305
click at [183, 139] on input "**********" at bounding box center [221, 140] width 152 height 13
click at [310, 160] on button "button" at bounding box center [309, 156] width 16 height 13
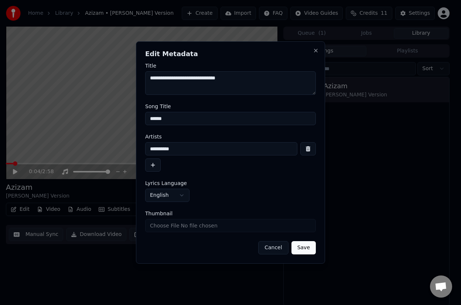
click at [257, 155] on input "**********" at bounding box center [221, 148] width 152 height 13
type input "**********"
click at [304, 249] on button "Save" at bounding box center [304, 247] width 24 height 13
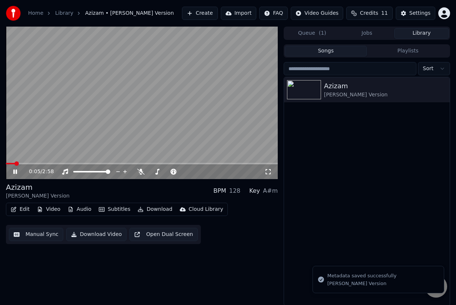
click at [15, 172] on icon at bounding box center [20, 172] width 17 height 6
click at [15, 172] on icon at bounding box center [15, 171] width 4 height 5
click at [21, 162] on span at bounding box center [23, 164] width 4 height 4
click at [16, 173] on icon at bounding box center [15, 172] width 4 height 4
click at [90, 131] on video at bounding box center [142, 103] width 272 height 153
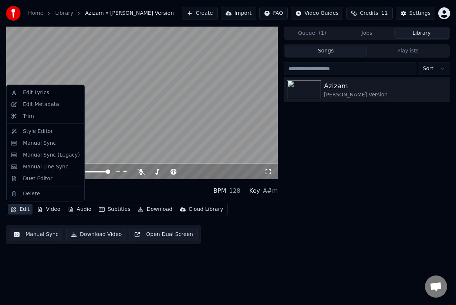
click at [21, 209] on button "Edit" at bounding box center [20, 209] width 25 height 10
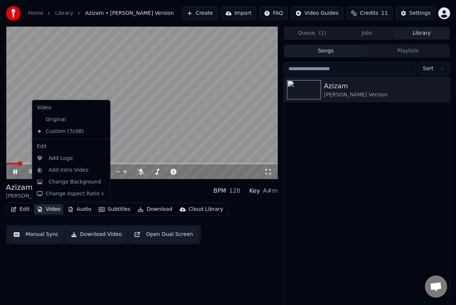
click at [36, 225] on div "Edit Video Audio Subtitles Download Cloud Library Manual Sync Download Video Op…" at bounding box center [142, 223] width 272 height 41
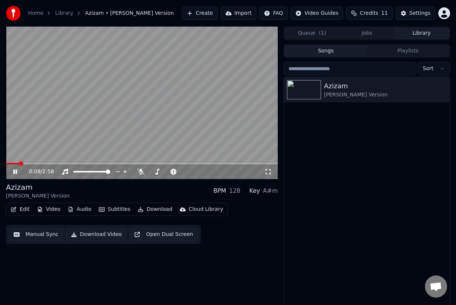
click at [17, 169] on div "0:08 / 2:58" at bounding box center [142, 171] width 266 height 7
click at [24, 208] on button "Edit" at bounding box center [20, 209] width 25 height 10
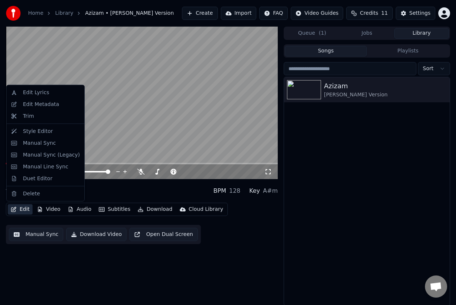
click at [20, 254] on div "0:10 / 2:58 [PERSON_NAME] Version BPM 128 Key A#m Edit Video Audio Subtitles Do…" at bounding box center [142, 166] width 272 height 279
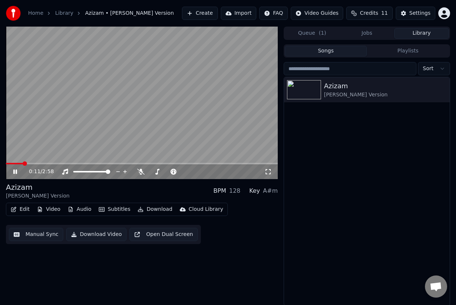
drag, startPoint x: 14, startPoint y: 170, endPoint x: 16, endPoint y: 181, distance: 11.9
click at [14, 170] on icon at bounding box center [20, 172] width 17 height 6
click at [16, 206] on button "Edit" at bounding box center [20, 209] width 25 height 10
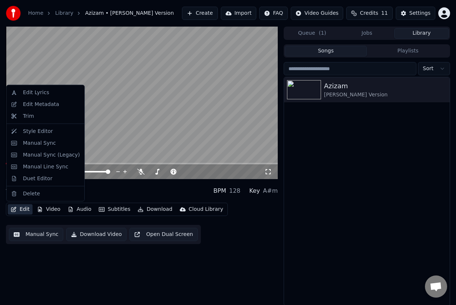
drag, startPoint x: 47, startPoint y: 92, endPoint x: 48, endPoint y: 132, distance: 39.9
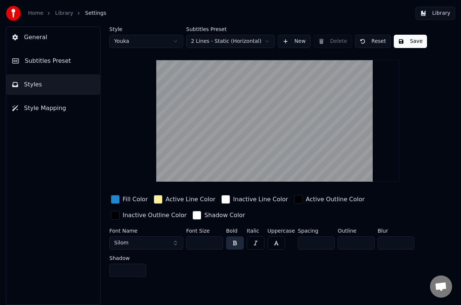
click at [48, 58] on span "Subtitles Preset" at bounding box center [48, 61] width 46 height 9
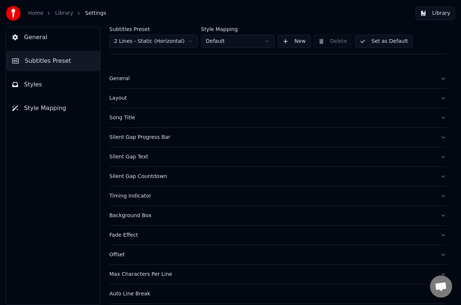
click at [122, 118] on div "Song Title" at bounding box center [271, 117] width 325 height 7
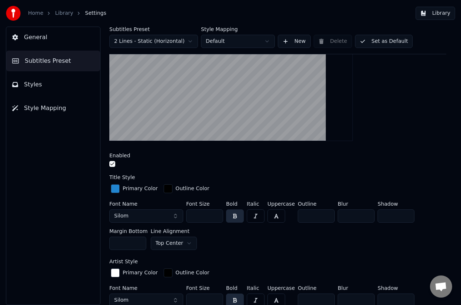
scroll to position [130, 0]
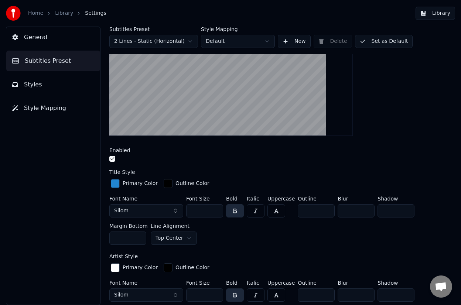
click at [257, 293] on button "button" at bounding box center [256, 295] width 18 height 13
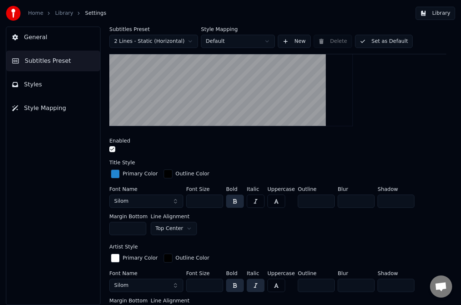
scroll to position [176, 0]
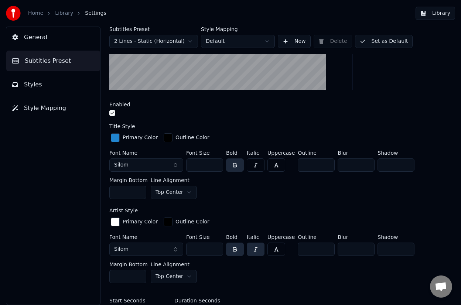
click at [235, 249] on button "button" at bounding box center [235, 249] width 18 height 13
click at [258, 248] on button "button" at bounding box center [256, 249] width 18 height 13
click at [237, 250] on button "button" at bounding box center [235, 249] width 18 height 13
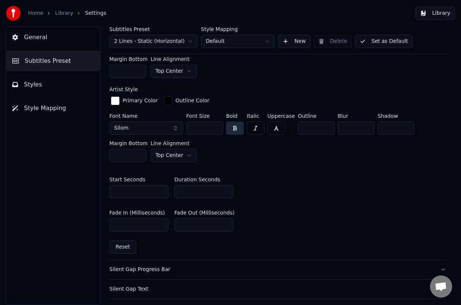
scroll to position [196, 0]
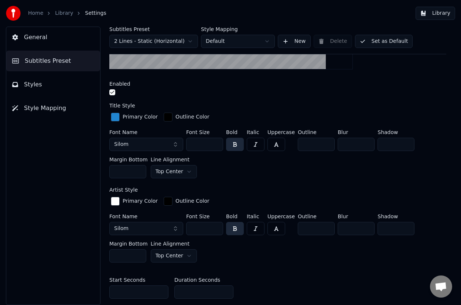
click at [238, 230] on button "button" at bounding box center [235, 228] width 18 height 13
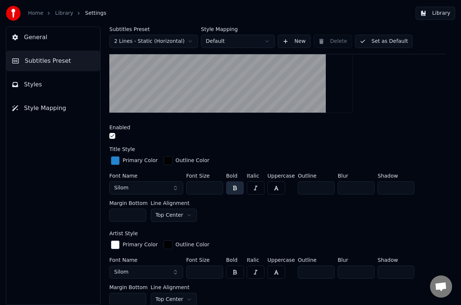
scroll to position [241, 0]
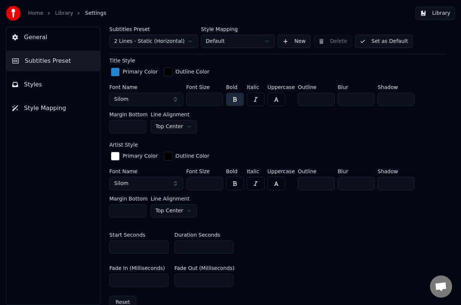
click at [241, 181] on button "button" at bounding box center [235, 183] width 18 height 13
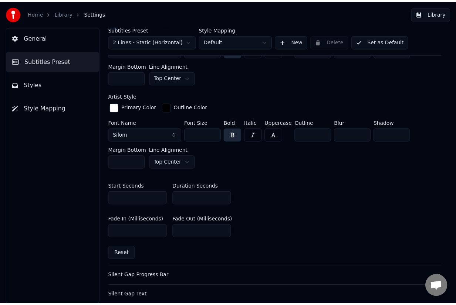
scroll to position [332, 0]
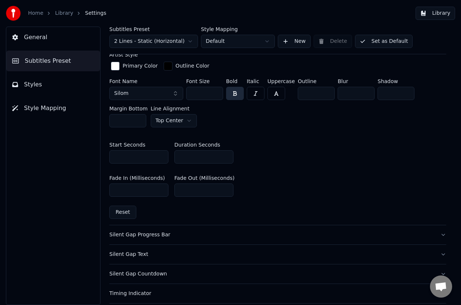
click at [436, 16] on button "Library" at bounding box center [436, 13] width 40 height 13
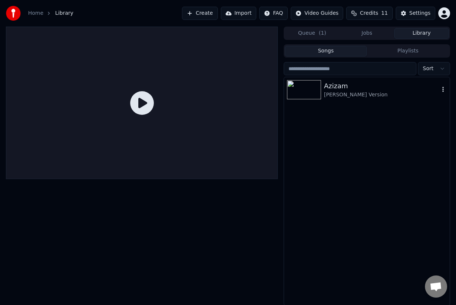
click at [350, 97] on div "[PERSON_NAME] Version" at bounding box center [381, 94] width 115 height 7
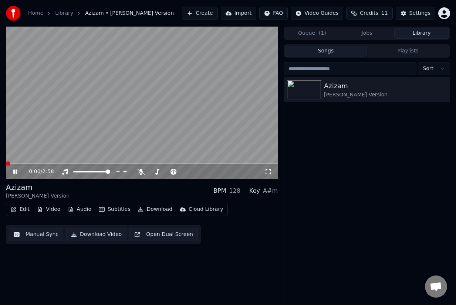
click at [48, 213] on button "Video" at bounding box center [48, 209] width 29 height 10
click at [16, 173] on icon at bounding box center [15, 172] width 4 height 4
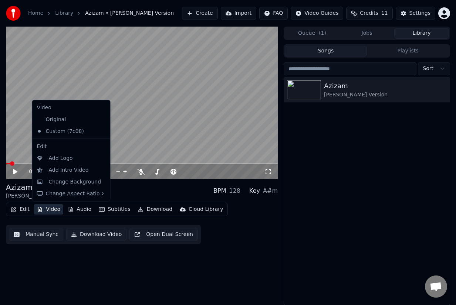
click at [50, 207] on button "Video" at bounding box center [48, 209] width 29 height 10
click at [67, 159] on div "Add Logo" at bounding box center [61, 158] width 24 height 7
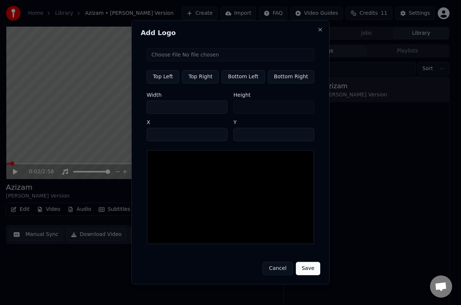
click at [185, 60] on input "file" at bounding box center [231, 54] width 168 height 13
type input "**********"
click at [252, 78] on button "Bottom Left" at bounding box center [243, 76] width 43 height 13
type input "***"
click at [306, 271] on button "Save" at bounding box center [308, 268] width 24 height 13
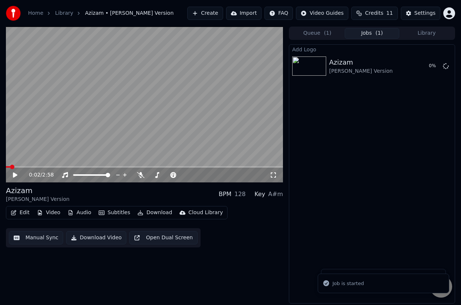
click at [14, 171] on div "0:02 / 2:58" at bounding box center [144, 175] width 277 height 15
click at [21, 176] on icon at bounding box center [20, 175] width 17 height 6
click at [6, 167] on span at bounding box center [8, 167] width 4 height 4
click at [52, 213] on button "Video" at bounding box center [48, 213] width 29 height 10
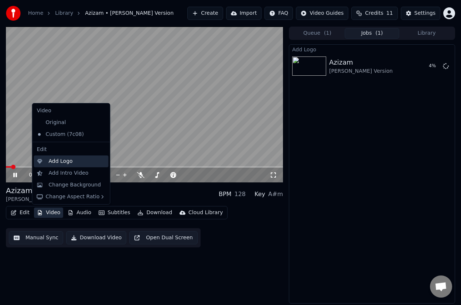
click at [57, 161] on div "Add Logo" at bounding box center [61, 161] width 24 height 7
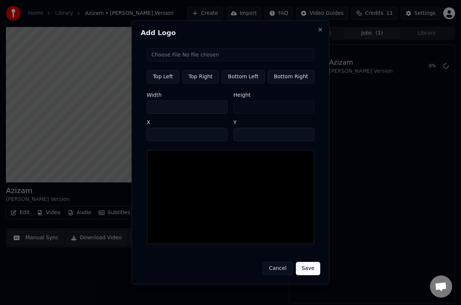
click at [281, 271] on button "Cancel" at bounding box center [278, 268] width 30 height 13
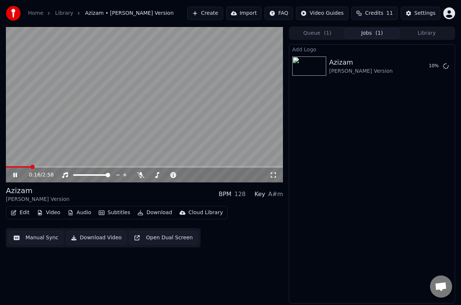
click at [17, 173] on icon at bounding box center [20, 175] width 17 height 6
click at [62, 213] on div "Edit Video Audio Subtitles Download Cloud Library" at bounding box center [117, 212] width 222 height 13
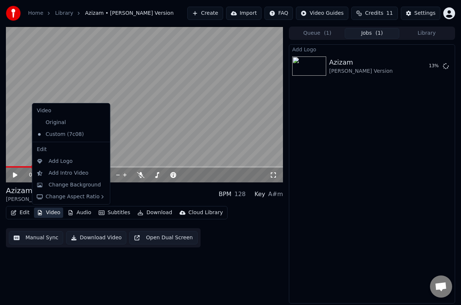
click at [55, 213] on button "Video" at bounding box center [48, 213] width 29 height 10
click at [73, 174] on div "Add Intro Video" at bounding box center [69, 173] width 40 height 7
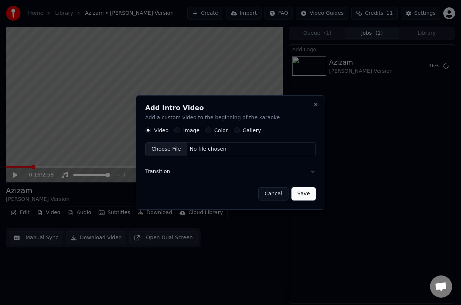
click at [174, 149] on div "Choose File" at bounding box center [166, 149] width 41 height 13
click at [301, 195] on button "Save" at bounding box center [304, 193] width 24 height 13
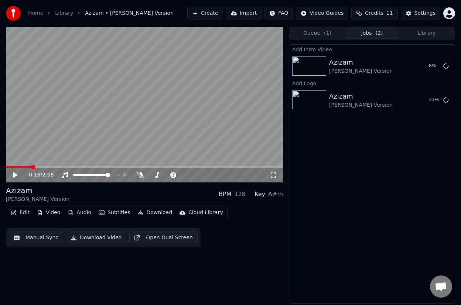
click at [46, 211] on button "Video" at bounding box center [48, 213] width 29 height 10
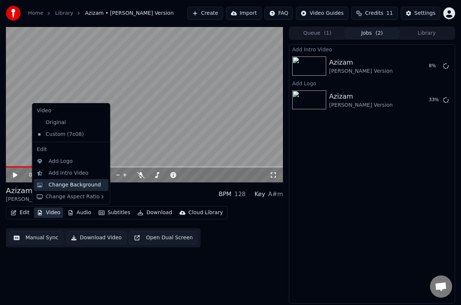
click at [64, 188] on div "Change Background" at bounding box center [75, 184] width 52 height 7
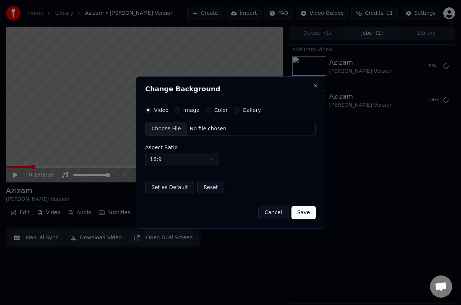
click at [171, 128] on div "Choose File" at bounding box center [166, 128] width 41 height 13
click at [307, 216] on button "Save" at bounding box center [304, 212] width 24 height 13
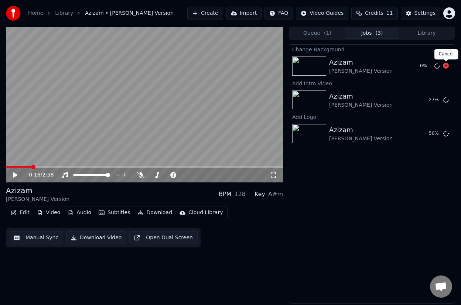
click at [445, 66] on icon at bounding box center [446, 66] width 6 height 6
click at [21, 212] on button "Edit" at bounding box center [20, 213] width 25 height 10
click at [53, 213] on button "Video" at bounding box center [48, 213] width 29 height 10
click at [52, 214] on button "Video" at bounding box center [48, 213] width 29 height 10
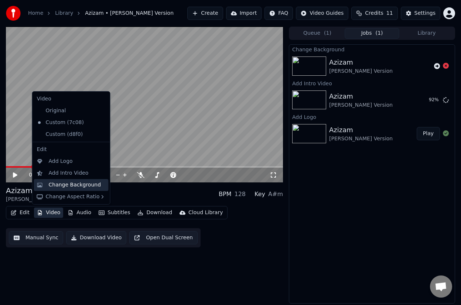
click at [55, 189] on div "Change Background" at bounding box center [71, 185] width 75 height 12
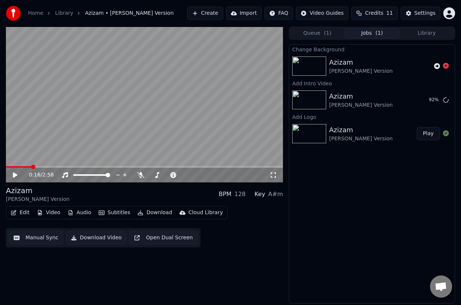
click at [50, 212] on button "Video" at bounding box center [48, 213] width 29 height 10
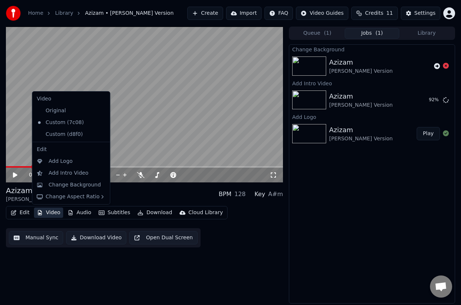
click at [75, 185] on div "Change Background" at bounding box center [75, 184] width 52 height 7
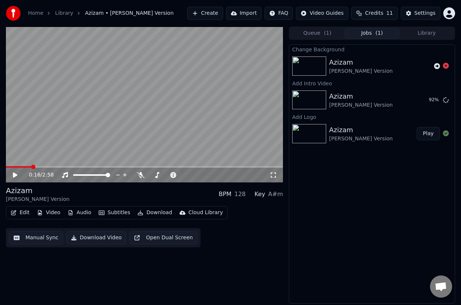
click at [55, 213] on button "Video" at bounding box center [48, 213] width 29 height 10
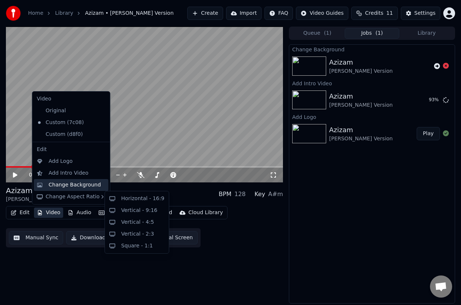
click at [69, 183] on div "Change Background" at bounding box center [75, 184] width 52 height 7
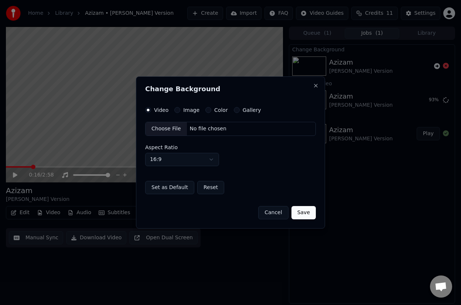
click at [172, 128] on div "Choose File" at bounding box center [166, 128] width 41 height 13
click at [264, 211] on button "Cancel" at bounding box center [273, 212] width 30 height 13
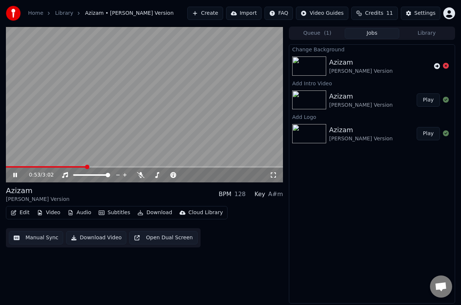
drag, startPoint x: 85, startPoint y: 164, endPoint x: 57, endPoint y: 166, distance: 27.4
click at [57, 166] on video at bounding box center [144, 105] width 277 height 156
click at [13, 165] on span at bounding box center [15, 167] width 4 height 4
click at [10, 176] on div "0:03 / 3:02" at bounding box center [144, 175] width 271 height 7
click at [12, 175] on icon at bounding box center [20, 175] width 17 height 6
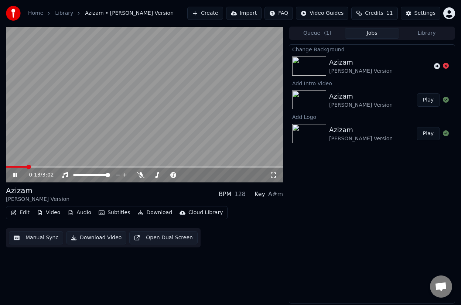
click at [309, 140] on img at bounding box center [309, 133] width 34 height 19
click at [6, 168] on span at bounding box center [8, 167] width 4 height 4
click at [11, 173] on div "0:02 / 3:02" at bounding box center [144, 175] width 271 height 7
click at [14, 174] on icon at bounding box center [15, 175] width 4 height 4
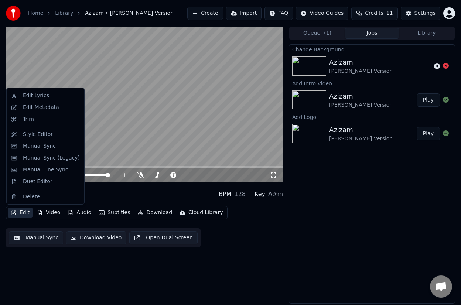
click at [24, 212] on button "Edit" at bounding box center [20, 213] width 25 height 10
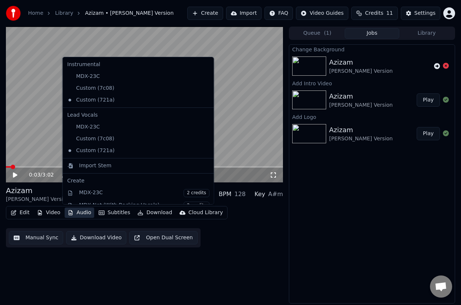
click at [78, 211] on button "Audio" at bounding box center [80, 213] width 30 height 10
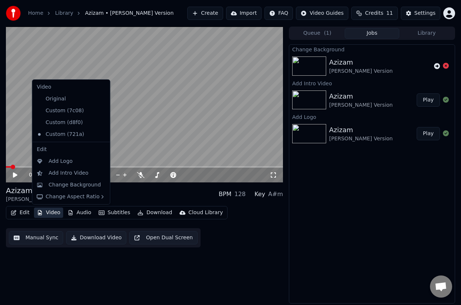
click at [57, 213] on button "Video" at bounding box center [48, 213] width 29 height 10
click at [61, 186] on div "Change Background" at bounding box center [75, 184] width 52 height 7
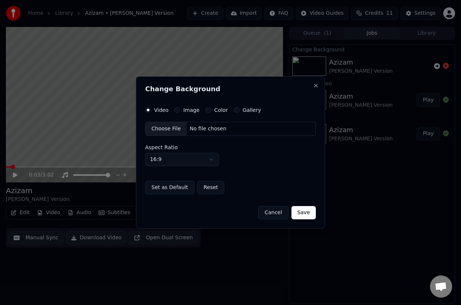
click at [170, 128] on div "Choose File" at bounding box center [166, 128] width 41 height 13
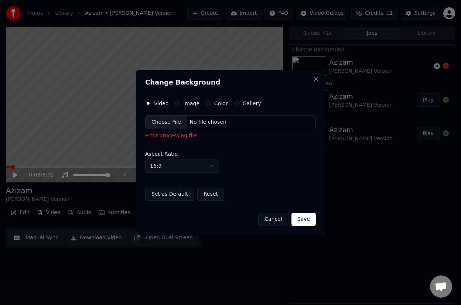
click at [169, 121] on div "Choose File" at bounding box center [166, 122] width 41 height 13
click at [193, 103] on label "Image" at bounding box center [191, 103] width 16 height 5
click at [180, 103] on button "Image" at bounding box center [177, 104] width 6 height 6
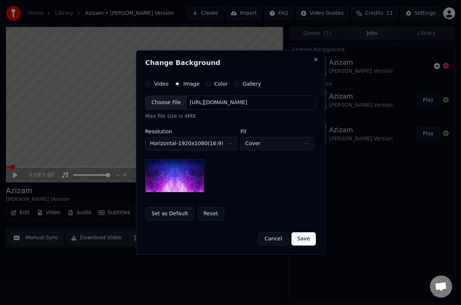
click at [181, 102] on div "Choose File" at bounding box center [166, 102] width 41 height 13
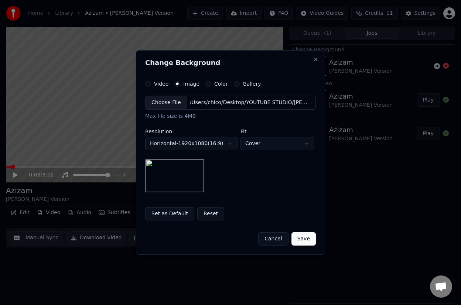
click at [303, 242] on button "Save" at bounding box center [304, 238] width 24 height 13
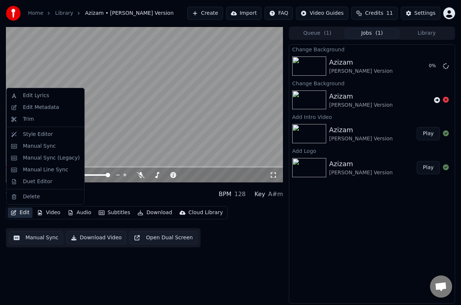
click at [26, 211] on button "Edit" at bounding box center [20, 213] width 25 height 10
click at [48, 147] on div "Manual Sync" at bounding box center [39, 146] width 33 height 7
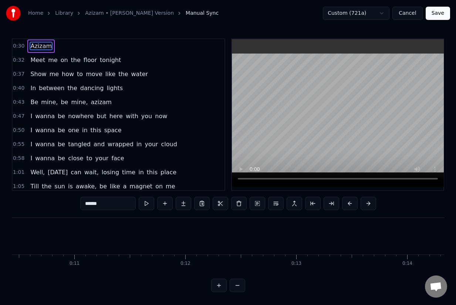
scroll to position [0, 833]
click at [223, 177] on div "0:30 [PERSON_NAME] 0:32 Meet me on the floor tonight 0:37 Show me how to move l…" at bounding box center [228, 114] width 432 height 153
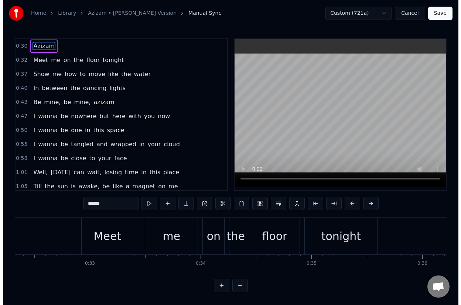
scroll to position [0, 2965]
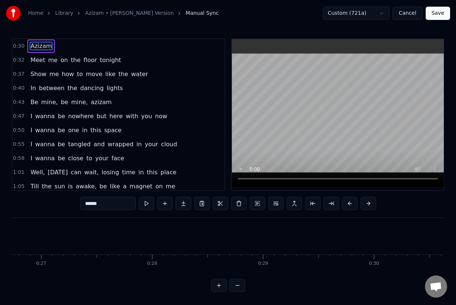
click at [404, 8] on button "Cancel" at bounding box center [407, 13] width 30 height 13
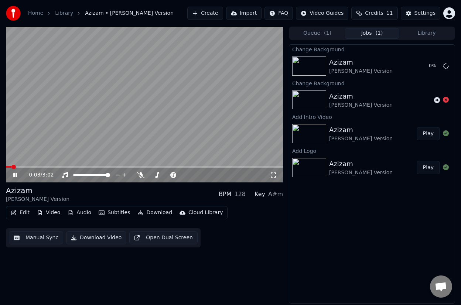
click at [15, 174] on icon at bounding box center [20, 175] width 17 height 6
click at [49, 211] on button "Video" at bounding box center [48, 213] width 29 height 10
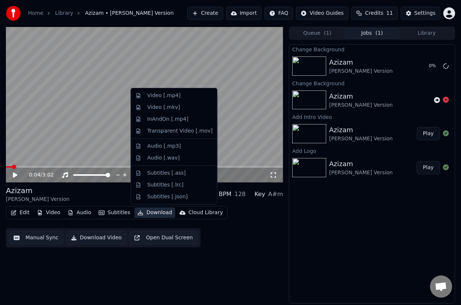
click at [76, 211] on button "Audio" at bounding box center [80, 213] width 30 height 10
click at [96, 220] on div "Edit Video Audio Subtitles Download Cloud Library Manual Sync Download Video Op…" at bounding box center [144, 226] width 277 height 41
click at [86, 274] on div "0:04 / 3:02 [PERSON_NAME] Version BPM 128 Key A#m Edit Video Audio Subtitles Do…" at bounding box center [144, 165] width 277 height 277
click at [88, 273] on div "0:04 / 3:02 [PERSON_NAME] Version BPM 128 Key A#m Edit Video Audio Subtitles Do…" at bounding box center [144, 165] width 277 height 277
click at [87, 272] on div "0:04 / 3:02 [PERSON_NAME] Version BPM 128 Key A#m Edit Video Audio Subtitles Do…" at bounding box center [144, 165] width 277 height 277
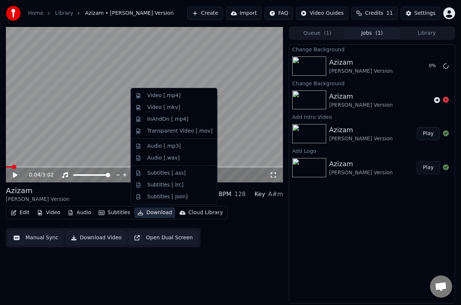
click at [276, 259] on div "0:04 / 3:02 [PERSON_NAME] Version BPM 128 Key A#m Edit Video Audio Subtitles Do…" at bounding box center [144, 165] width 277 height 277
click at [271, 172] on div "0:04 / 3:02" at bounding box center [144, 175] width 271 height 7
click at [114, 110] on video at bounding box center [144, 105] width 277 height 156
click at [258, 228] on div "Edit Video Audio Subtitles Download Cloud Library Manual Sync Download Video Op…" at bounding box center [144, 226] width 277 height 41
click at [113, 208] on button "Subtitles" at bounding box center [114, 213] width 37 height 10
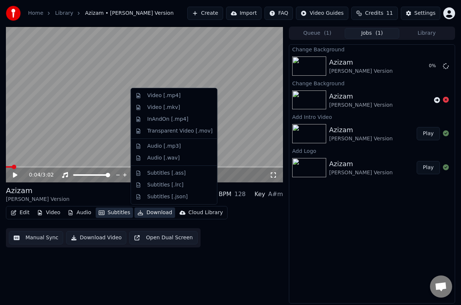
click at [113, 213] on button "Subtitles" at bounding box center [114, 213] width 37 height 10
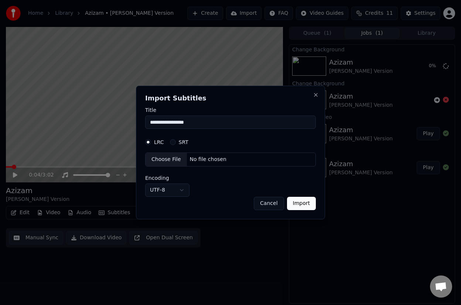
click at [267, 204] on button "Cancel" at bounding box center [269, 203] width 30 height 13
click at [271, 201] on button "Cancel" at bounding box center [269, 203] width 30 height 13
click at [286, 203] on div "Cancel Import" at bounding box center [230, 203] width 171 height 13
click at [279, 203] on button "Cancel" at bounding box center [269, 203] width 30 height 13
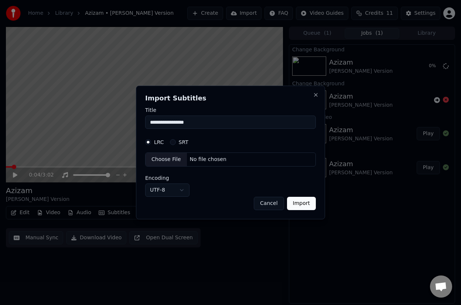
click at [316, 94] on button "Close" at bounding box center [316, 95] width 6 height 6
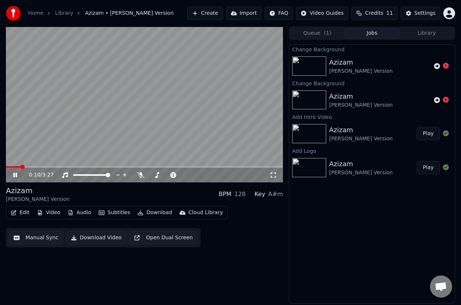
click at [14, 175] on icon at bounding box center [15, 175] width 4 height 4
